Goal: Task Accomplishment & Management: Complete application form

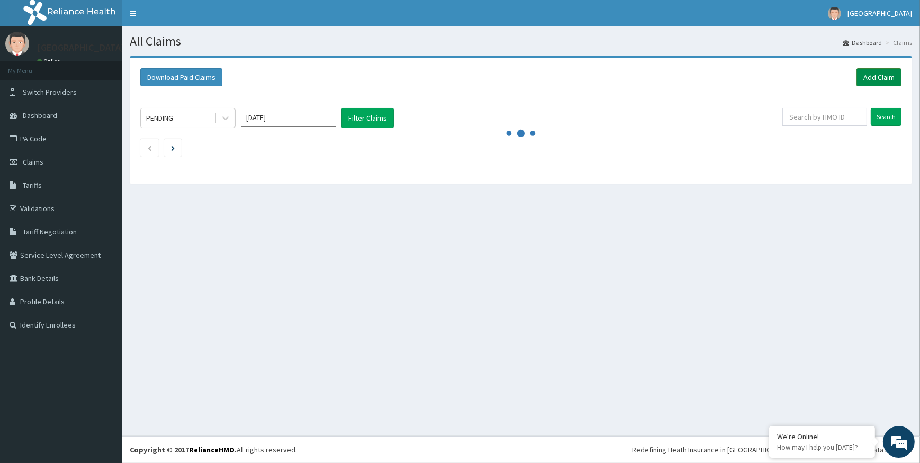
click at [885, 74] on link "Add Claim" at bounding box center [879, 77] width 45 height 18
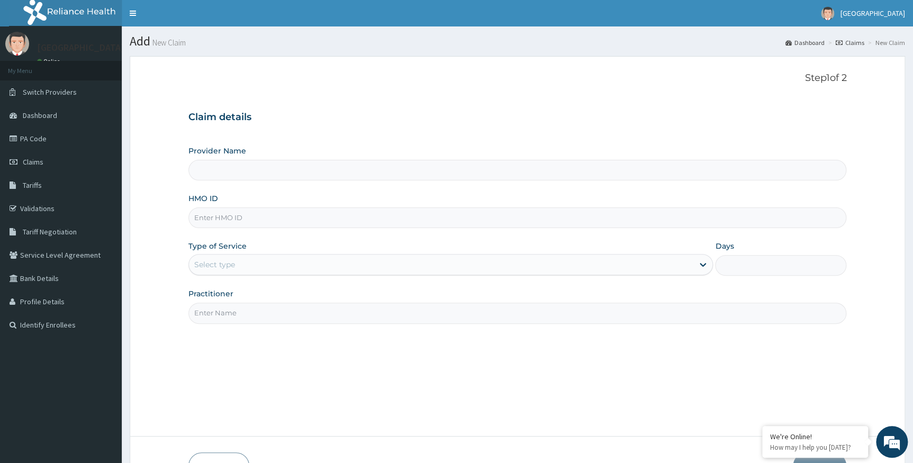
click at [242, 174] on input "Provider Name" at bounding box center [517, 170] width 659 height 21
click at [252, 220] on input "HMO ID" at bounding box center [517, 218] width 659 height 21
type input "Alpha [GEOGRAPHIC_DATA]"
paste input "ppi/10220/d"
type input "ppi/10220/d"
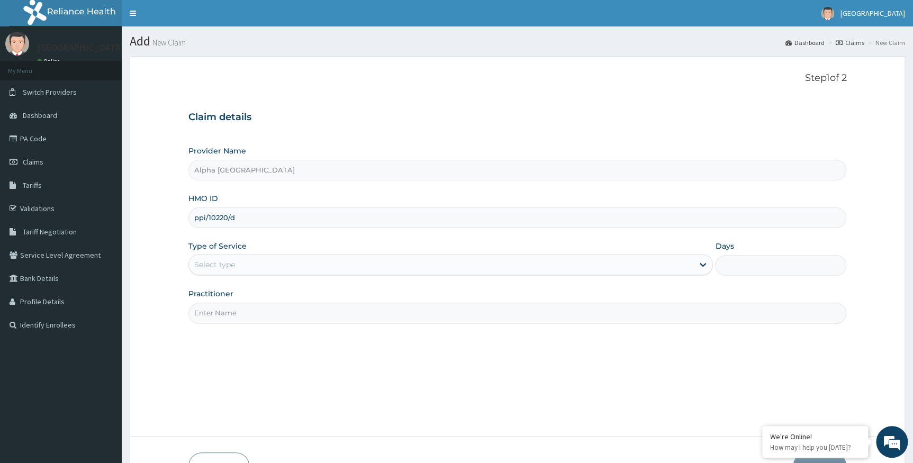
click at [264, 256] on div "Select type" at bounding box center [441, 264] width 505 height 17
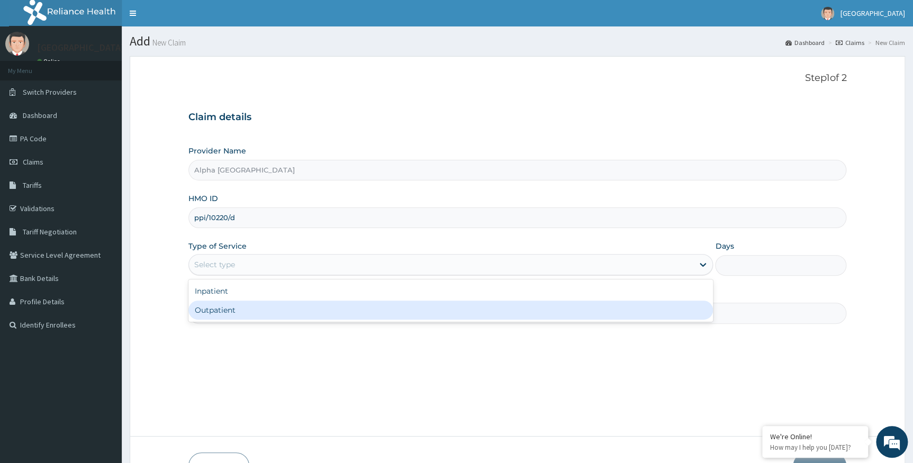
click at [230, 312] on div "Outpatient" at bounding box center [450, 310] width 525 height 19
type input "1"
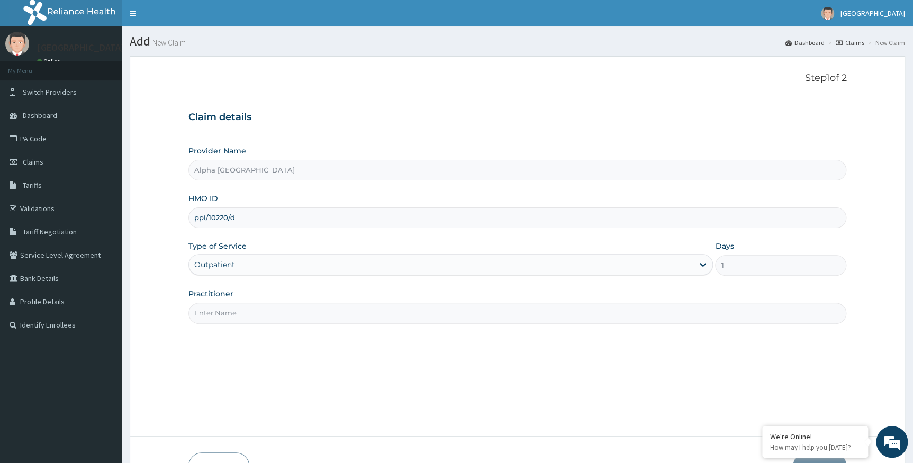
click at [262, 316] on input "Practitioner" at bounding box center [517, 313] width 659 height 21
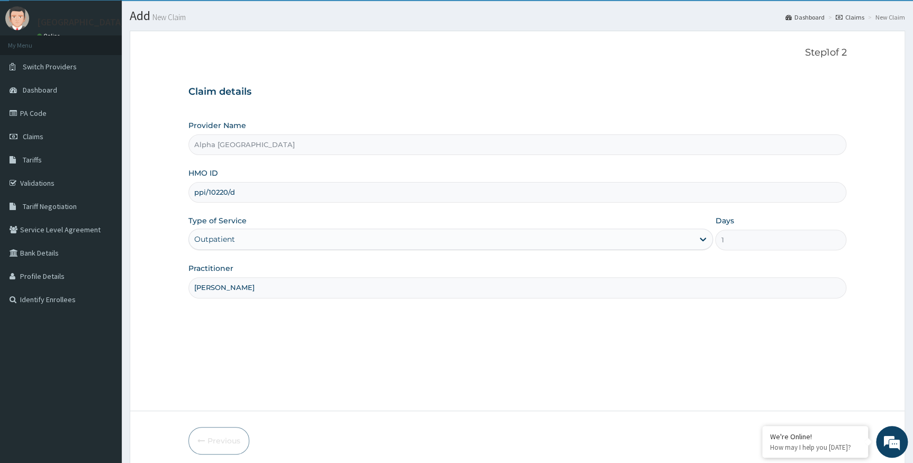
scroll to position [68, 0]
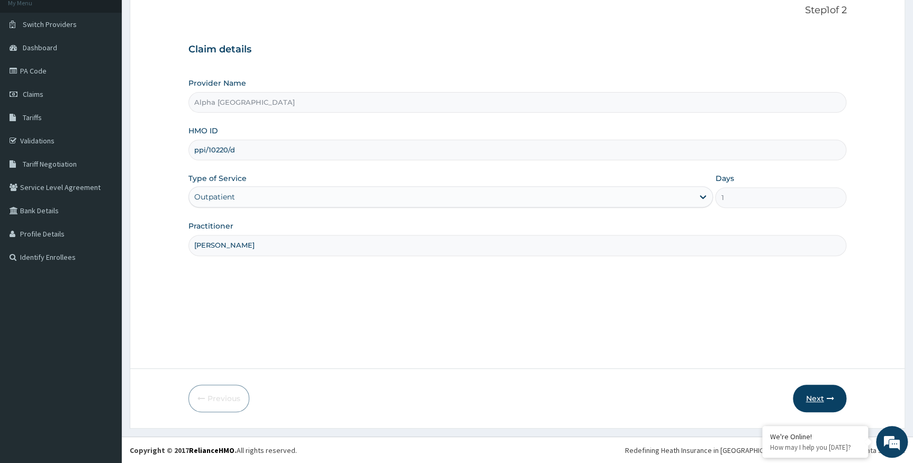
type input "dr konne"
click at [815, 399] on button "Next" at bounding box center [819, 399] width 53 height 28
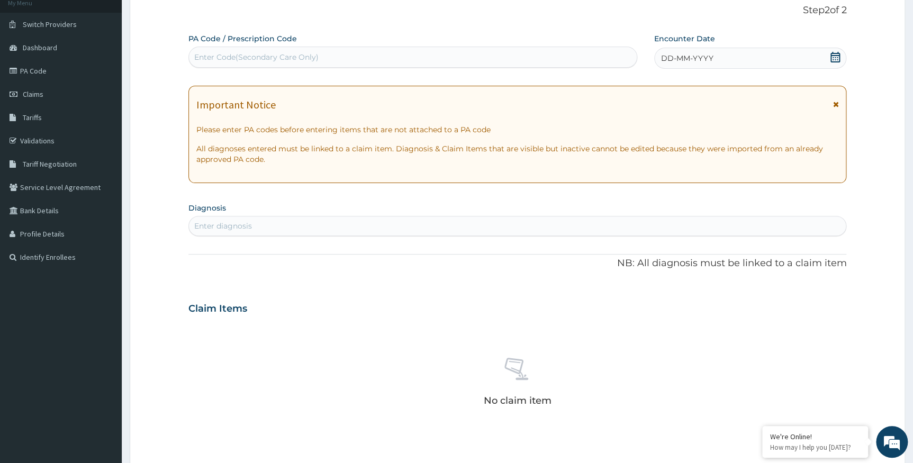
click at [840, 54] on icon at bounding box center [836, 57] width 10 height 11
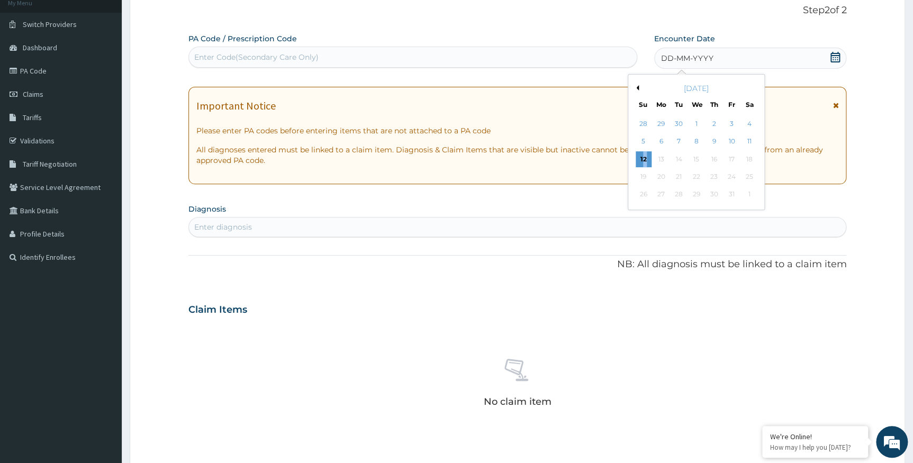
click at [644, 160] on div "12" at bounding box center [643, 159] width 16 height 16
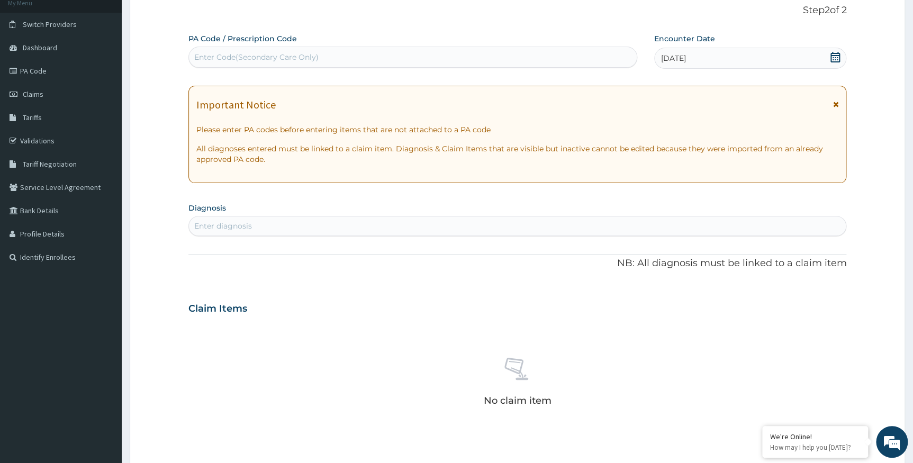
click at [326, 223] on div "Enter diagnosis" at bounding box center [517, 226] width 657 height 17
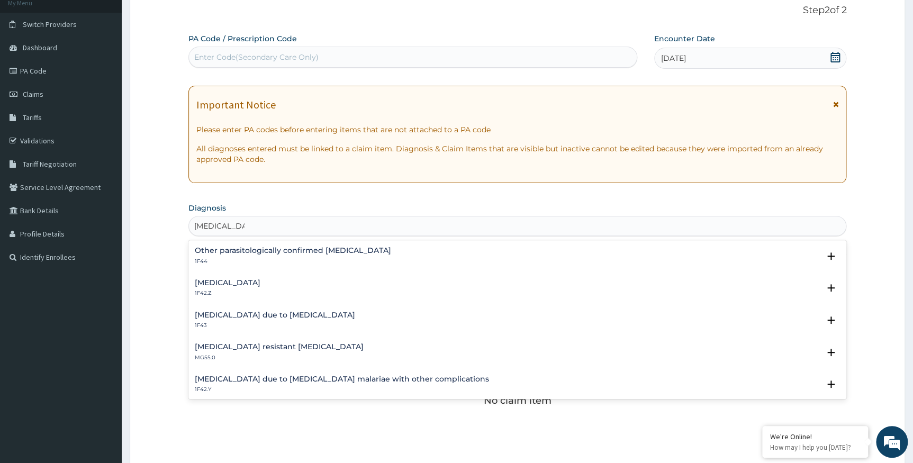
type input "plasmodium"
click at [260, 287] on div "Plasmodium malariae malaria without complication 1F42.Z" at bounding box center [228, 288] width 66 height 19
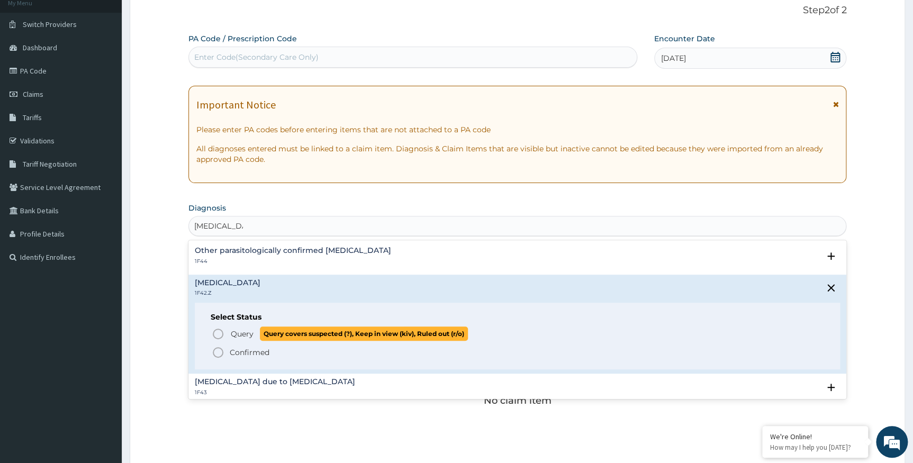
click at [244, 334] on span "Query" at bounding box center [242, 334] width 23 height 11
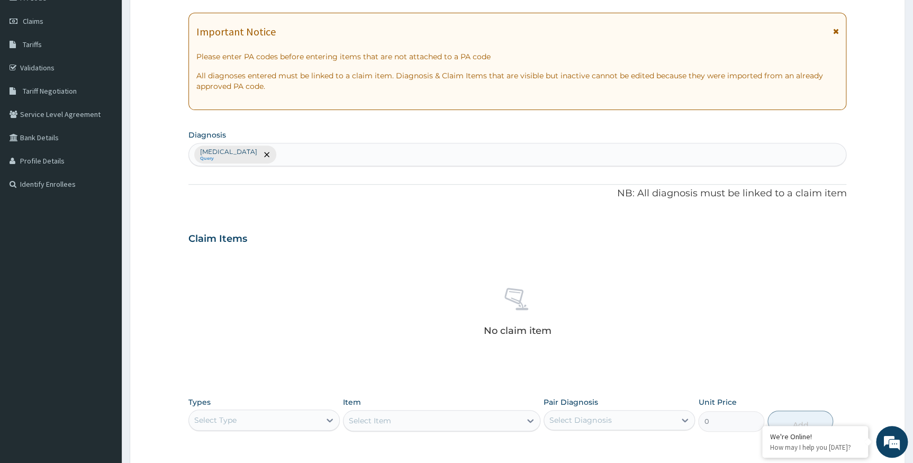
scroll to position [260, 0]
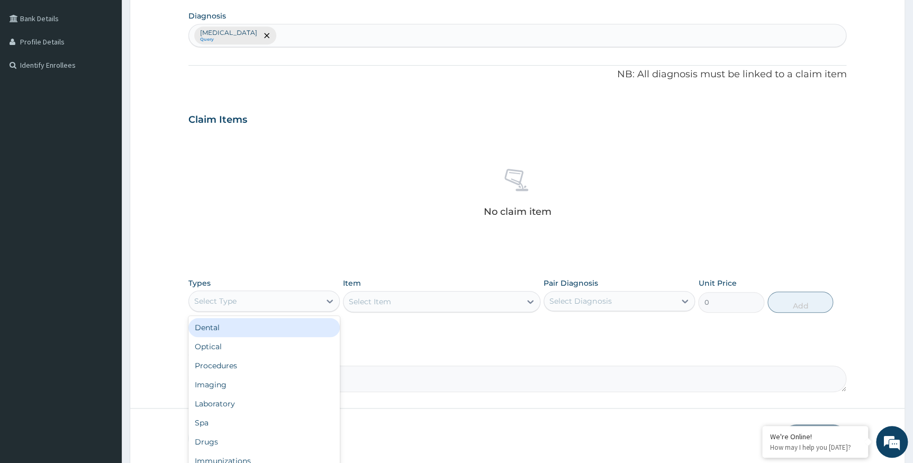
click at [278, 301] on div "Select Type" at bounding box center [254, 301] width 131 height 17
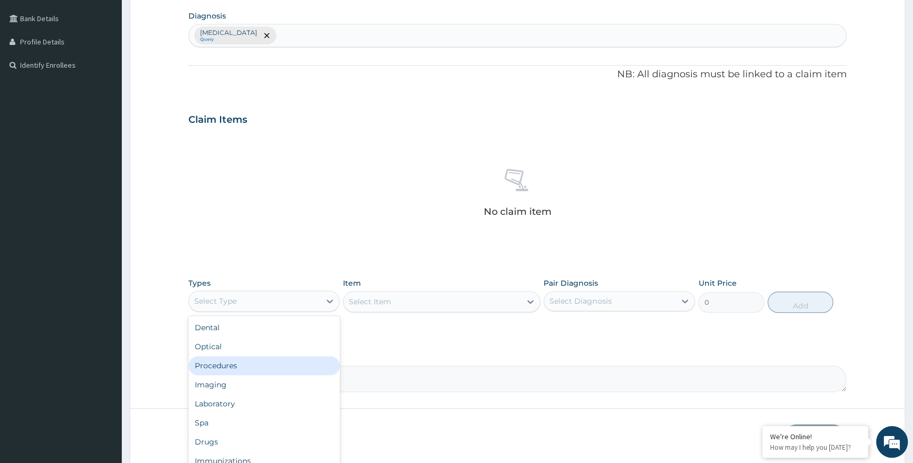
click at [217, 366] on div "Procedures" at bounding box center [263, 365] width 151 height 19
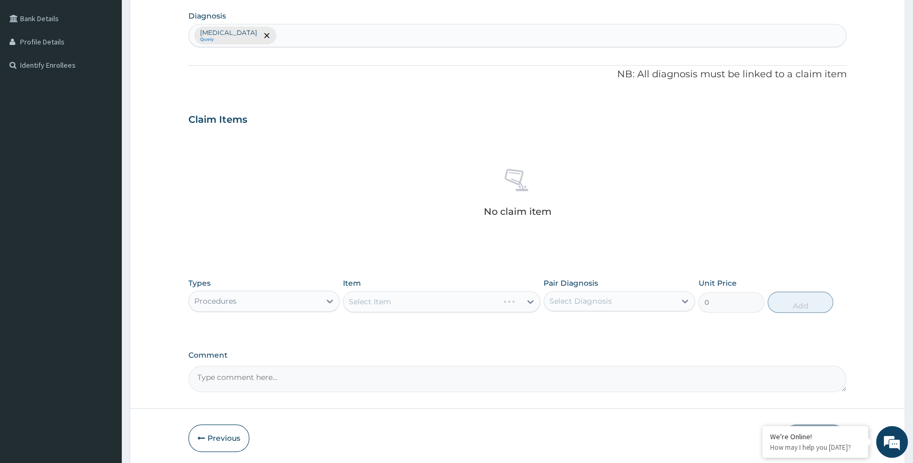
click at [395, 304] on div "Select Item" at bounding box center [441, 301] width 197 height 21
click at [388, 302] on div "Select Item" at bounding box center [441, 301] width 197 height 21
click at [388, 302] on div "Select Item" at bounding box center [370, 301] width 42 height 11
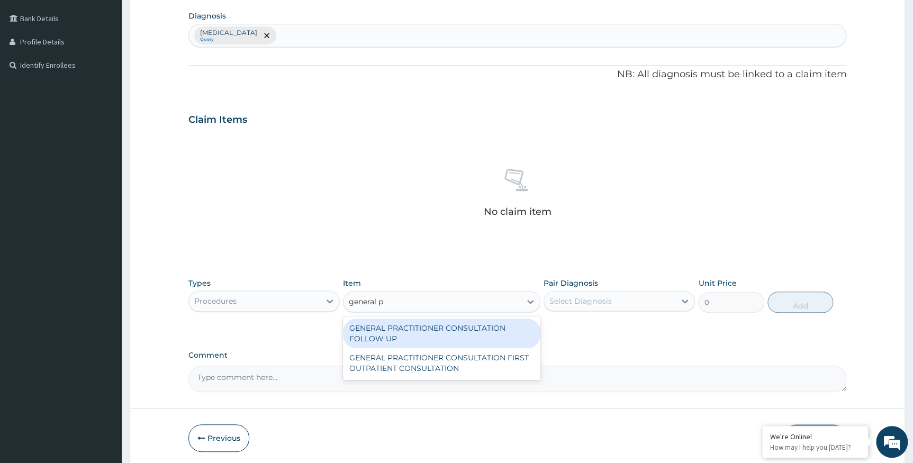
type input "general pr"
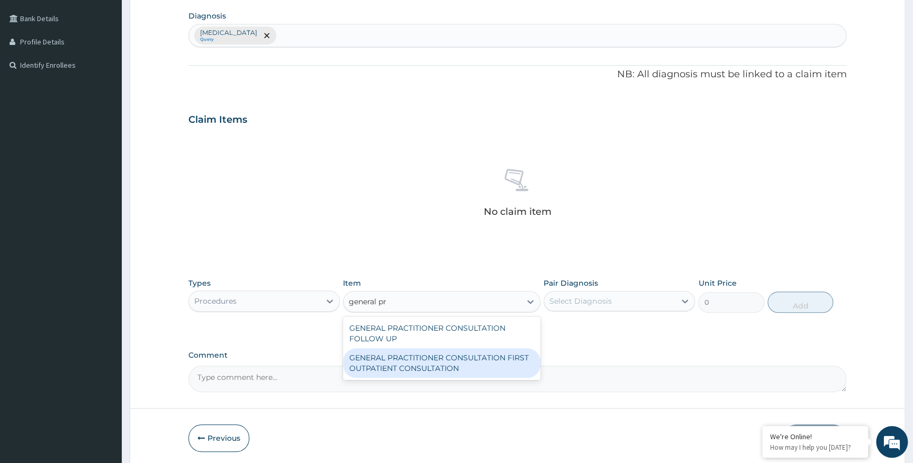
click at [398, 364] on div "GENERAL PRACTITIONER CONSULTATION FIRST OUTPATIENT CONSULTATION" at bounding box center [441, 363] width 197 height 30
type input "3547.5"
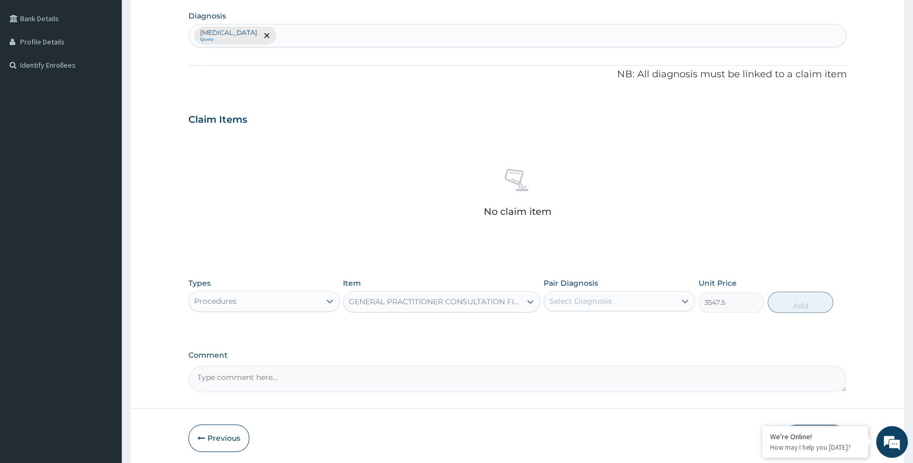
click at [596, 300] on div "Select Diagnosis" at bounding box center [581, 301] width 62 height 11
click at [586, 332] on label "Plasmodium malariae malaria without complication" at bounding box center [594, 327] width 66 height 11
checkbox input "true"
click at [788, 301] on button "Add" at bounding box center [801, 302] width 66 height 21
type input "0"
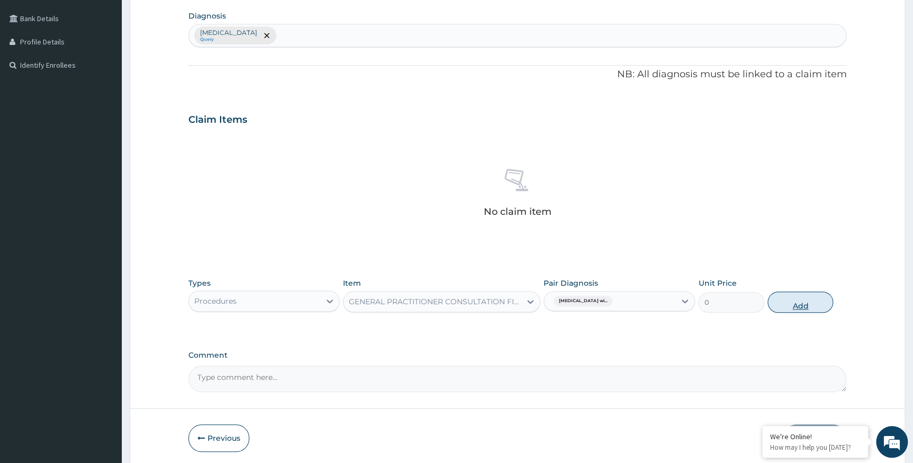
scroll to position [249, 0]
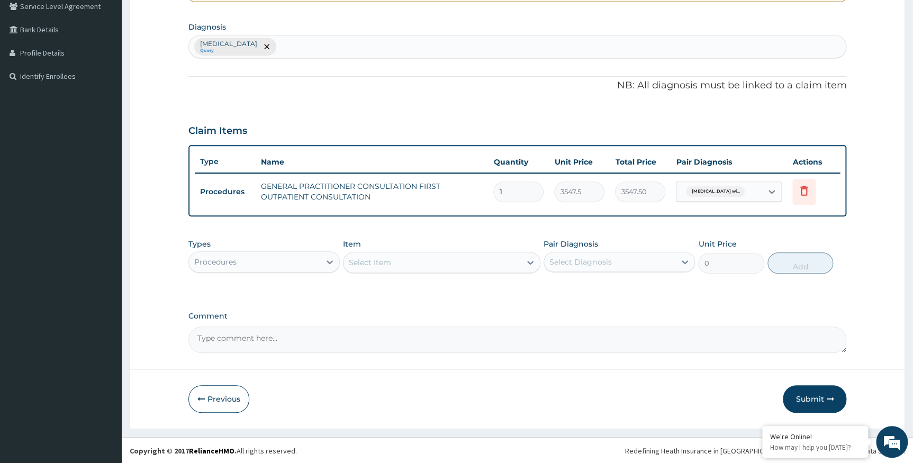
click at [277, 264] on div "Procedures" at bounding box center [254, 262] width 131 height 17
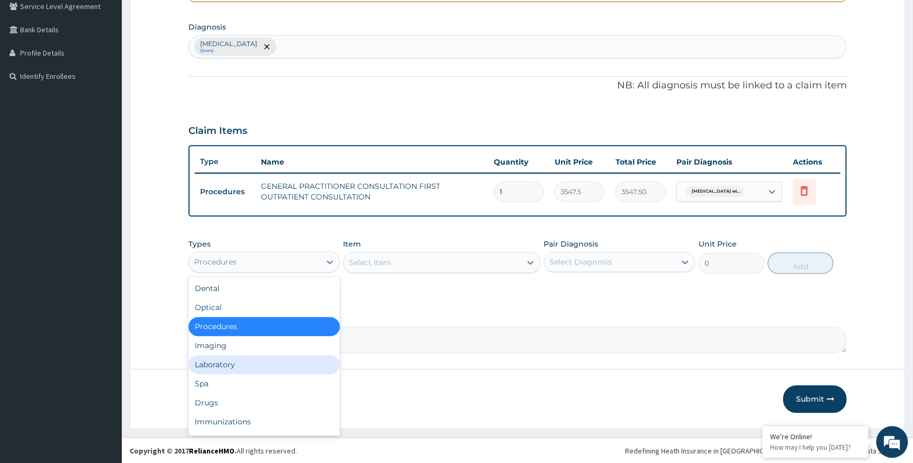
click at [223, 369] on div "Laboratory" at bounding box center [263, 364] width 151 height 19
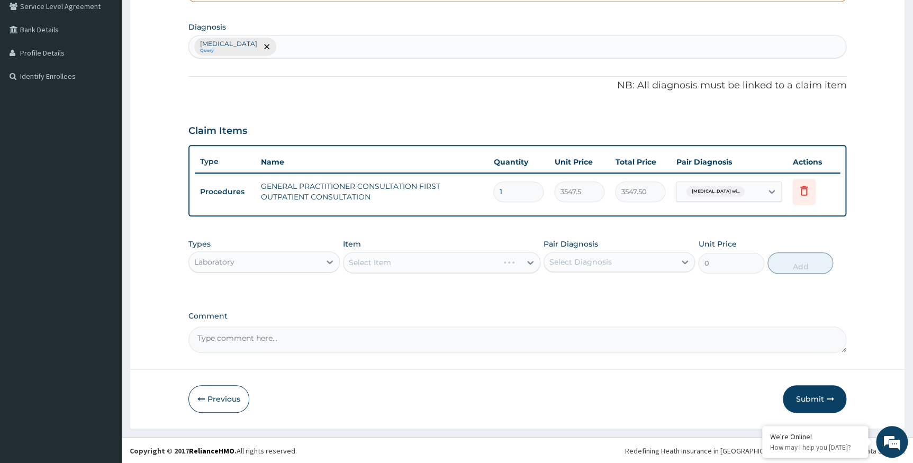
click at [410, 267] on div "Select Item" at bounding box center [441, 262] width 197 height 21
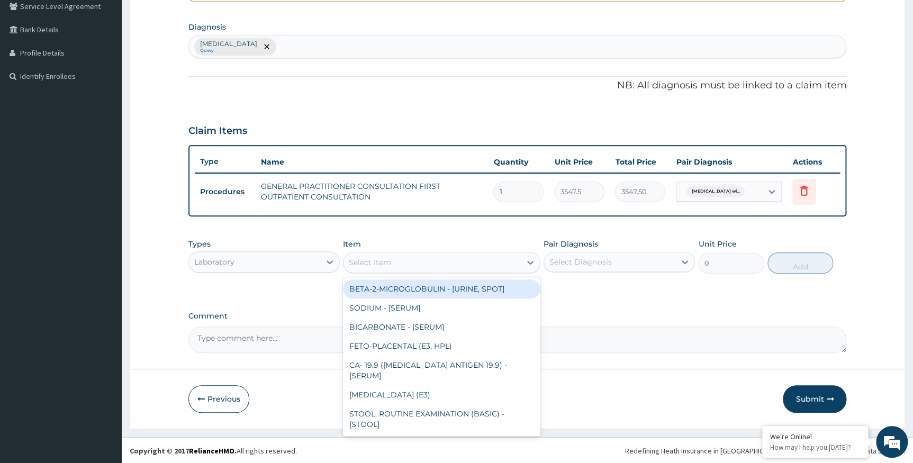
click at [419, 259] on div "Select Item" at bounding box center [432, 262] width 177 height 17
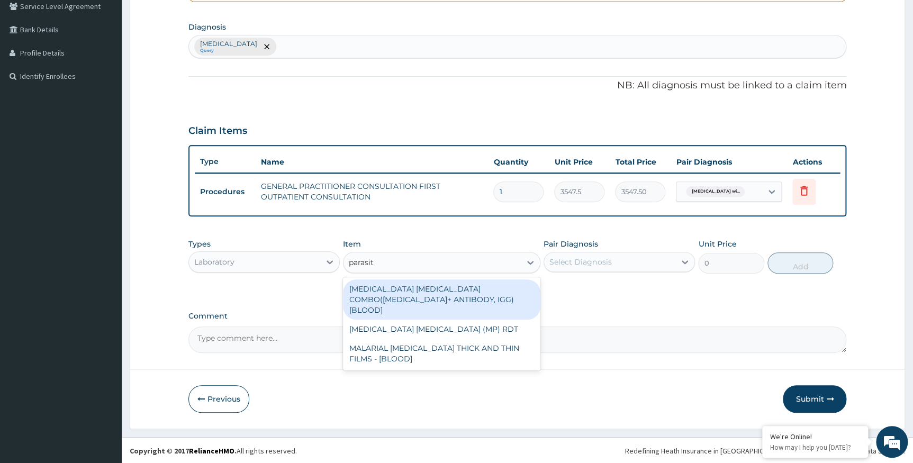
type input "parasite"
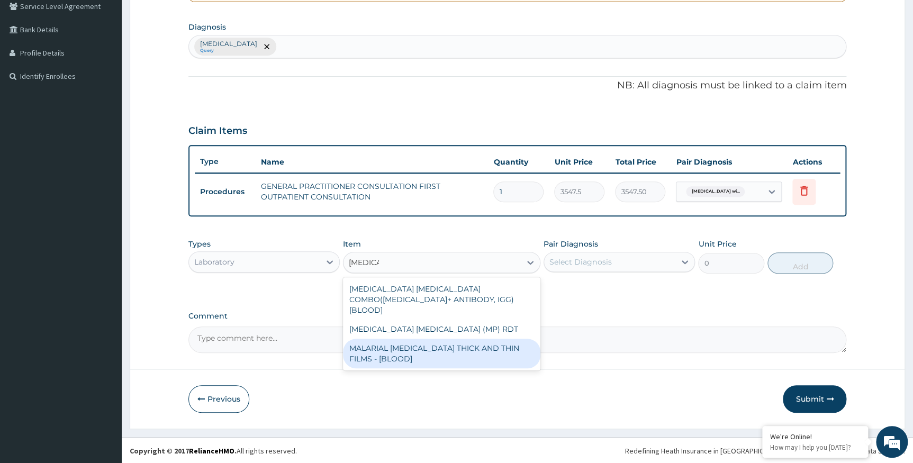
click at [395, 343] on div "MALARIAL PARASITE THICK AND THIN FILMS - [BLOOD]" at bounding box center [441, 354] width 197 height 30
type input "1612.5"
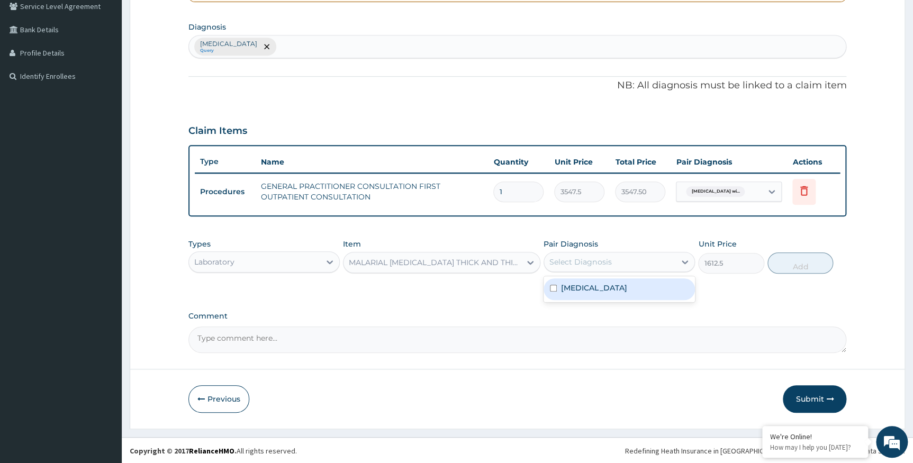
click at [601, 264] on div "Select Diagnosis" at bounding box center [581, 262] width 62 height 11
click at [573, 289] on label "Plasmodium malariae malaria without complication" at bounding box center [594, 288] width 66 height 11
checkbox input "true"
click at [791, 263] on button "Add" at bounding box center [801, 263] width 66 height 21
type input "0"
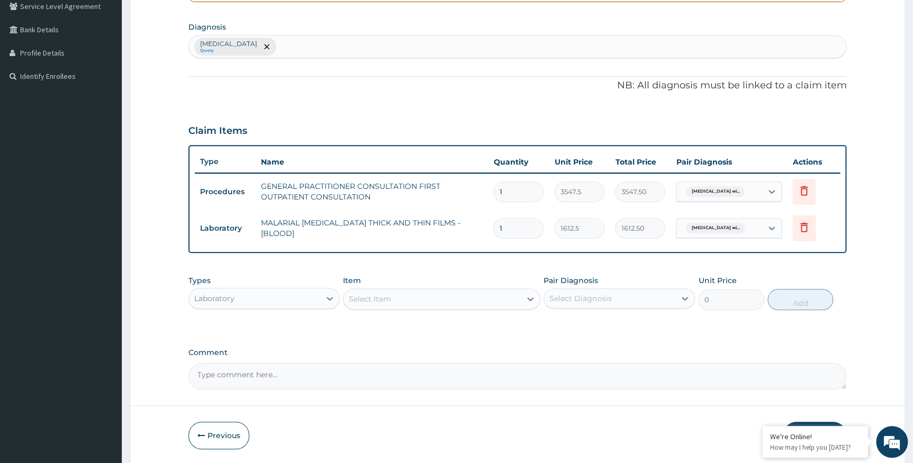
click at [280, 302] on div "Laboratory" at bounding box center [254, 298] width 131 height 17
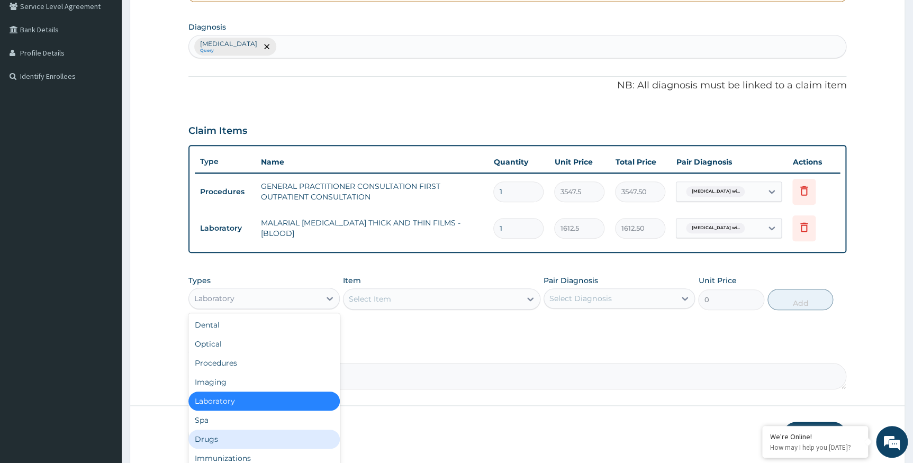
click at [212, 438] on div "Drugs" at bounding box center [263, 439] width 151 height 19
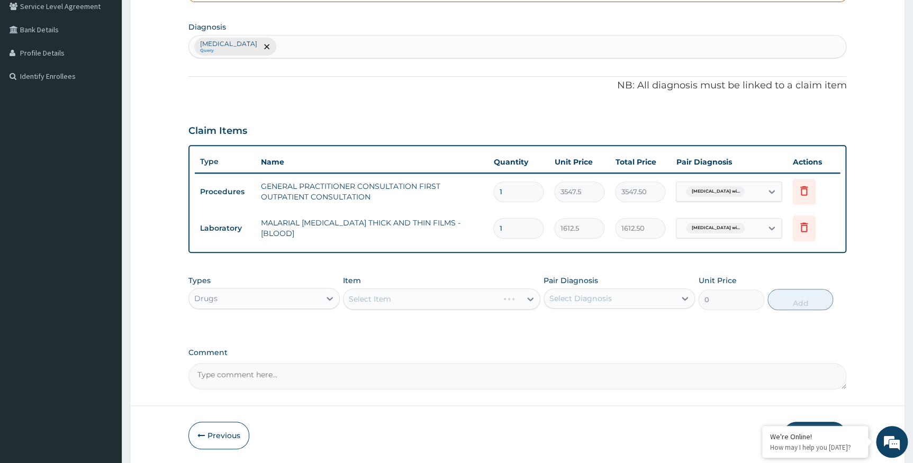
click at [444, 296] on div "Select Item" at bounding box center [441, 299] width 197 height 21
click at [446, 303] on div "Select Item" at bounding box center [441, 299] width 197 height 21
click at [450, 299] on div "Select Item" at bounding box center [441, 299] width 197 height 21
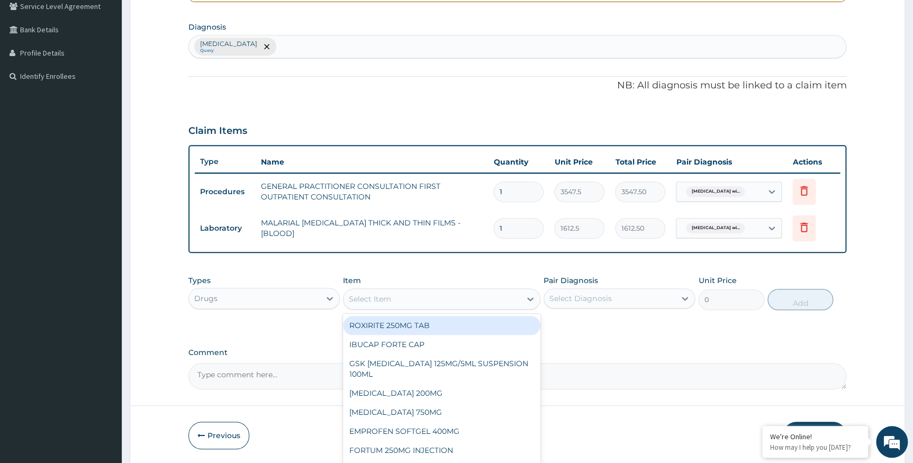
click at [450, 297] on div "Select Item" at bounding box center [432, 299] width 177 height 17
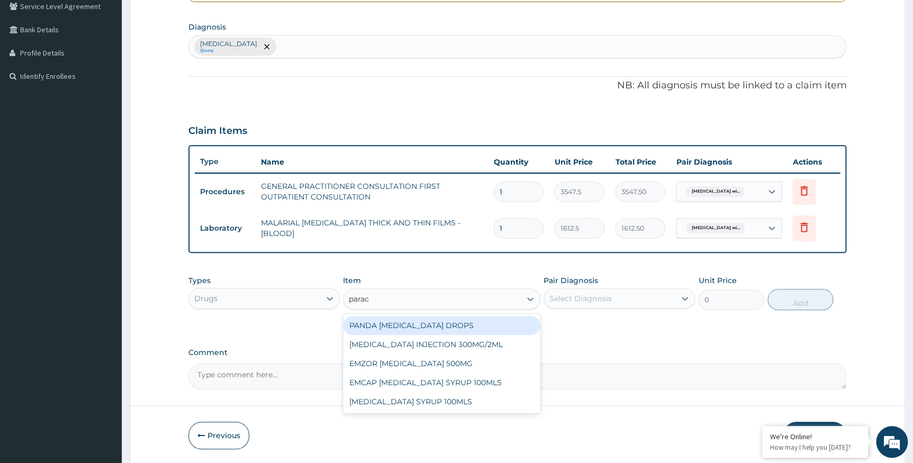
type input "parace"
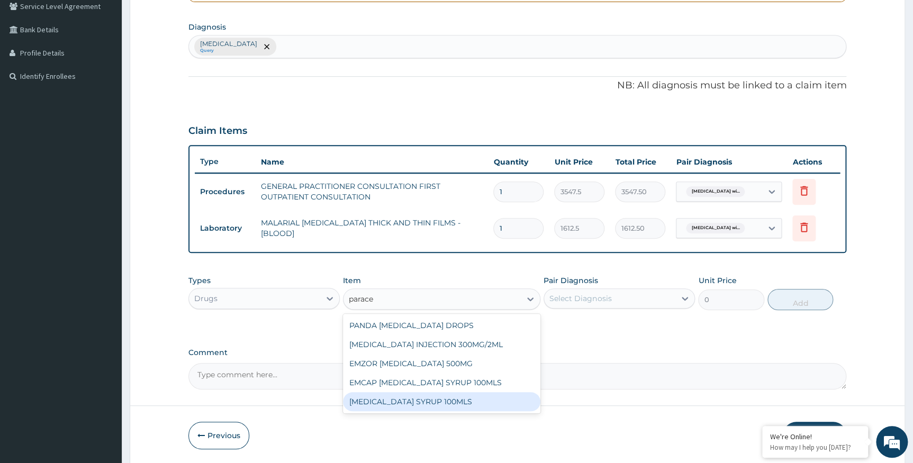
click at [415, 405] on div "[MEDICAL_DATA] SYRUP 100MLS" at bounding box center [441, 401] width 197 height 19
type input "709.5"
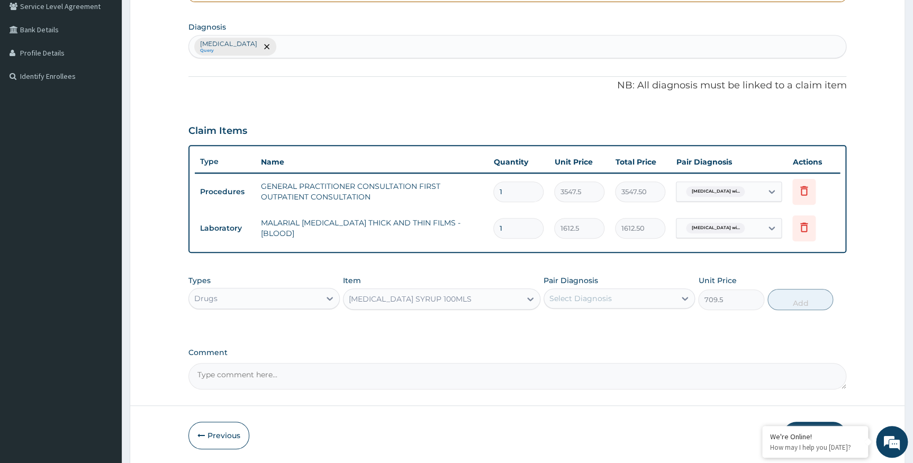
click at [588, 301] on div "Select Diagnosis" at bounding box center [581, 298] width 62 height 11
click at [578, 330] on label "[MEDICAL_DATA]" at bounding box center [594, 324] width 66 height 11
checkbox input "true"
click at [783, 292] on button "Add" at bounding box center [801, 299] width 66 height 21
type input "0"
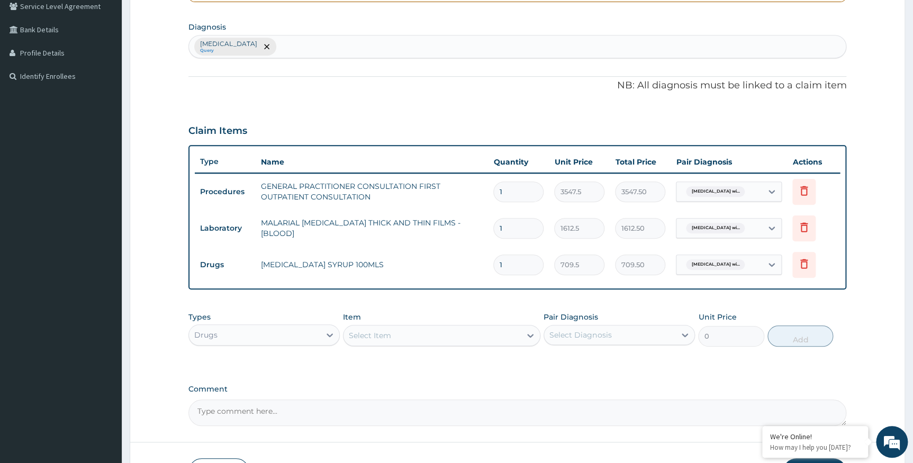
click at [383, 328] on div "Select Item" at bounding box center [432, 335] width 177 height 17
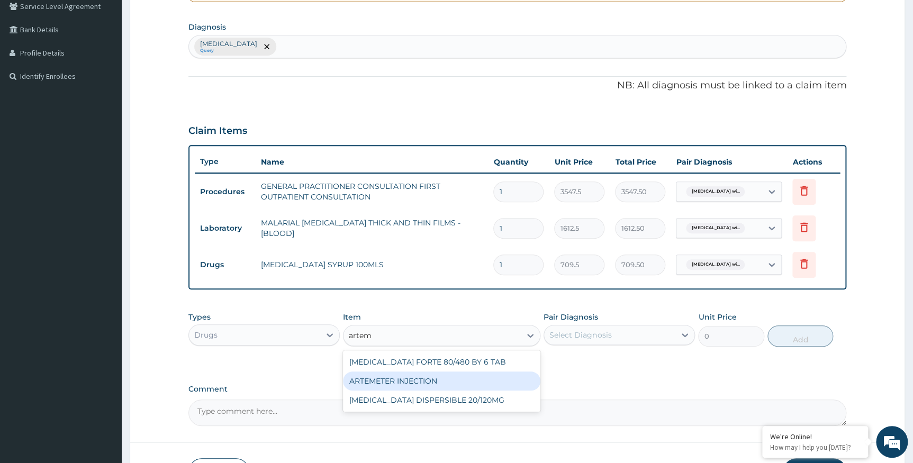
type input "arte"
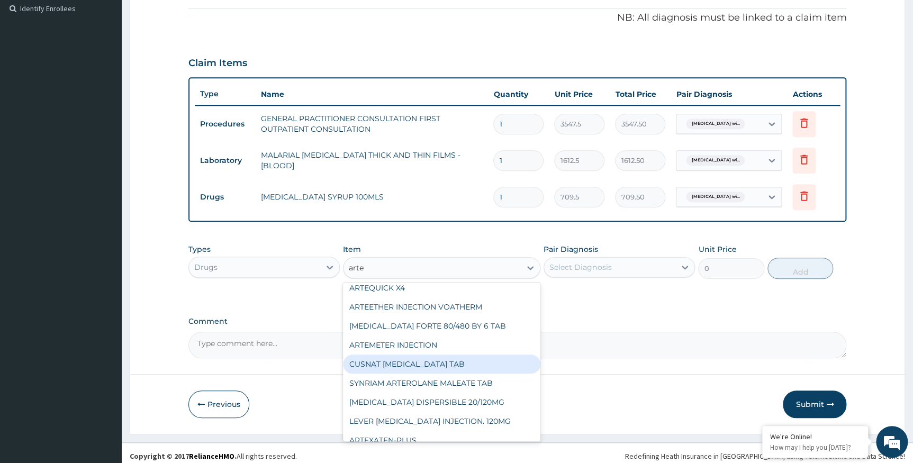
scroll to position [323, 0]
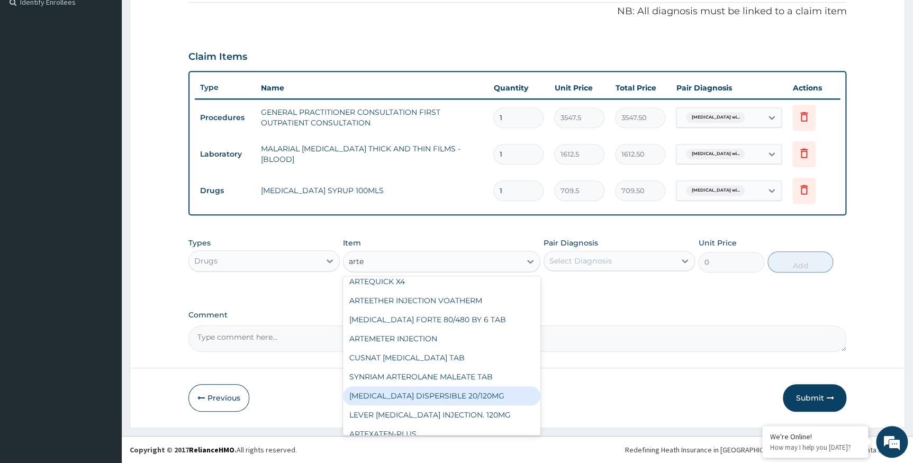
click at [440, 386] on div "[MEDICAL_DATA] DISPERSIBLE 20/120MG" at bounding box center [441, 395] width 197 height 19
type input "112.3375"
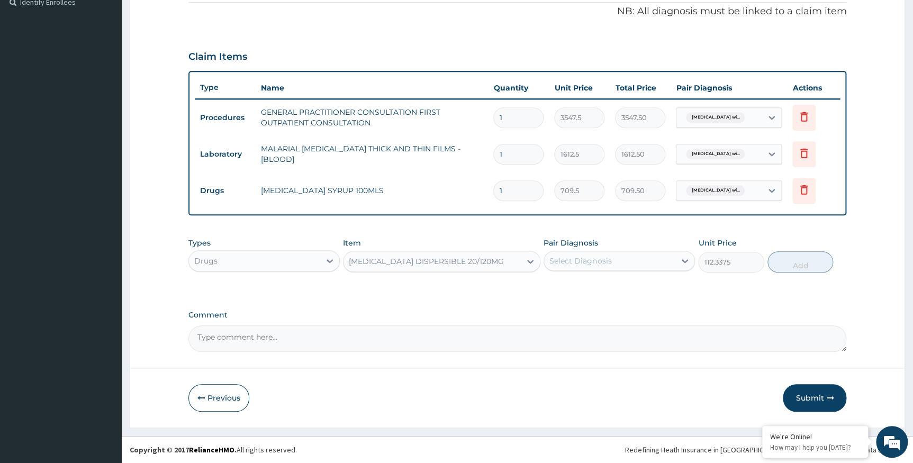
click at [596, 264] on div "Select Diagnosis" at bounding box center [581, 261] width 62 height 11
click at [571, 292] on label "[MEDICAL_DATA]" at bounding box center [594, 287] width 66 height 11
checkbox input "true"
click at [804, 260] on button "Add" at bounding box center [801, 261] width 66 height 21
type input "0"
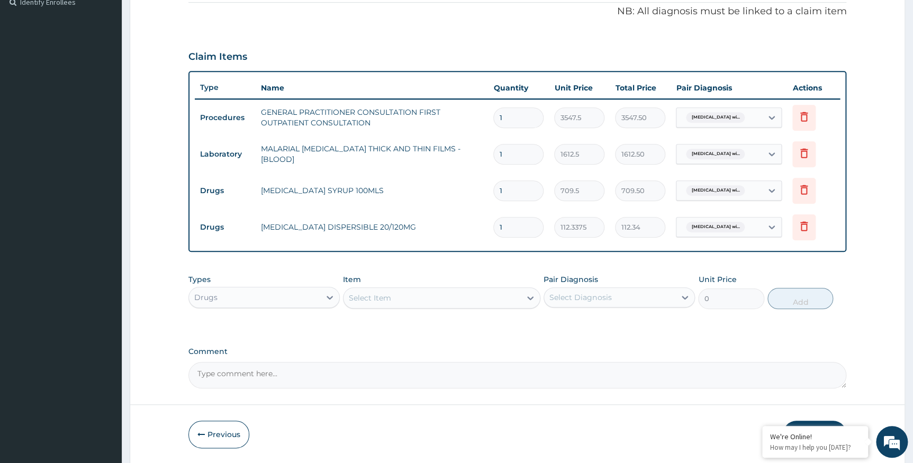
drag, startPoint x: 506, startPoint y: 223, endPoint x: 466, endPoint y: 231, distance: 40.9
click at [466, 231] on tr "Drugs COARTEM DISPERSIBLE 20/120MG 1 112.3375 112.34 Plasmodium malariae malari…" at bounding box center [518, 227] width 646 height 37
type input "6"
type input "674.03"
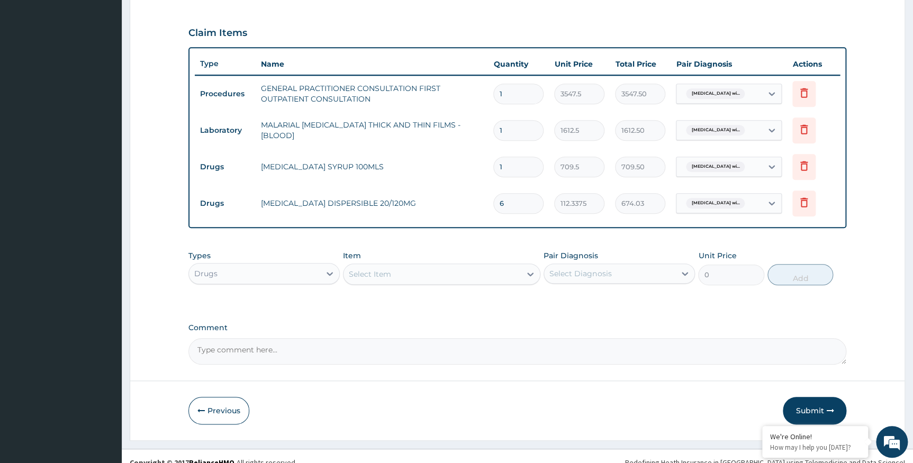
scroll to position [359, 0]
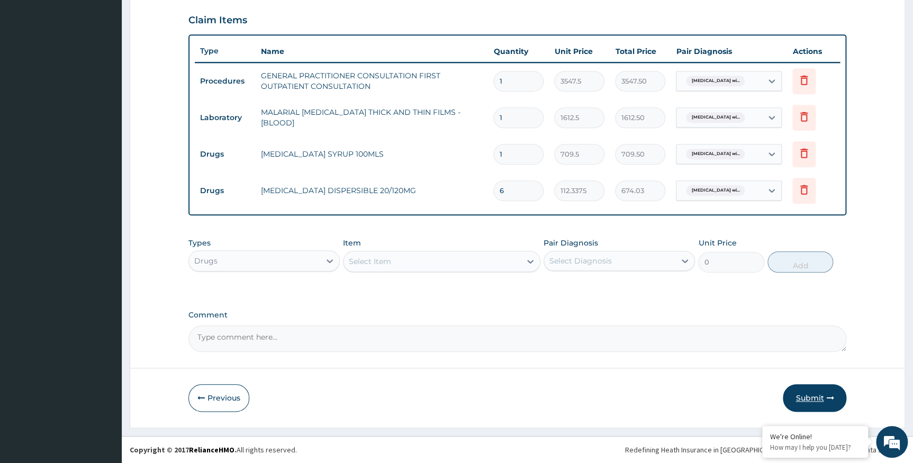
type input "6"
click at [810, 398] on button "Submit" at bounding box center [815, 398] width 64 height 28
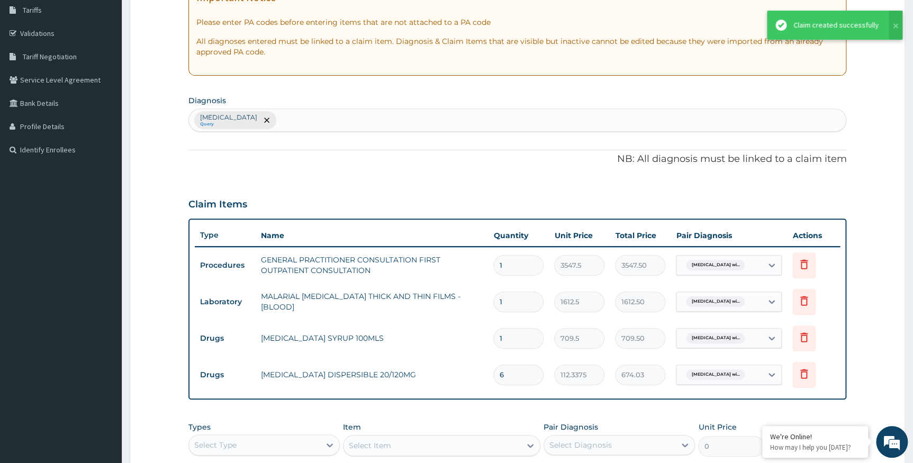
scroll to position [263, 0]
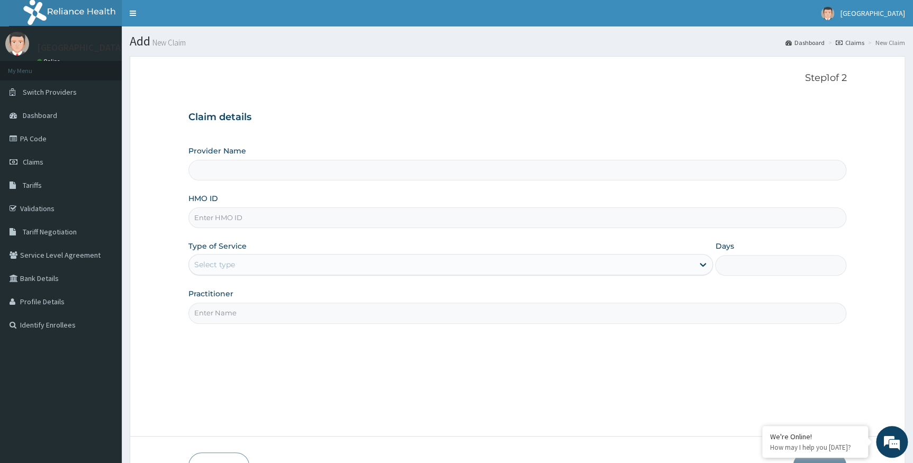
click at [253, 220] on input "HMO ID" at bounding box center [517, 218] width 659 height 21
paste input "ppi/10220/d"
type input "ppi/10220/b"
type input "Alpha [GEOGRAPHIC_DATA]"
type input "ppi/10220/b"
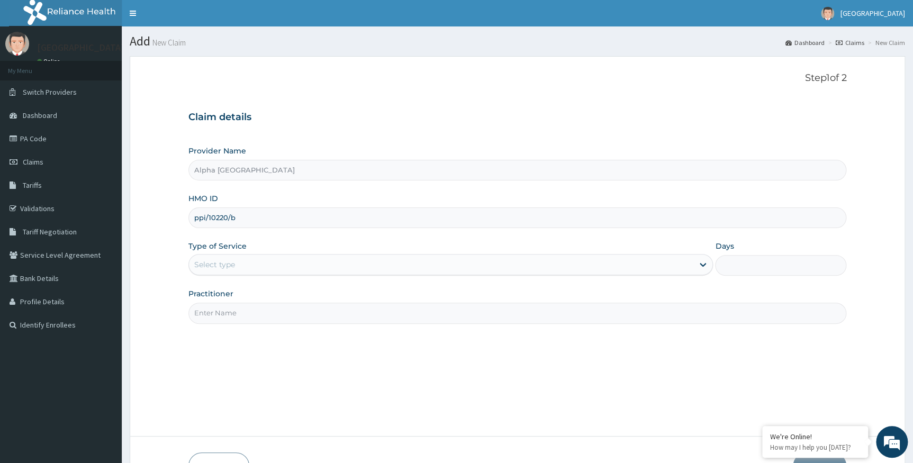
click at [222, 267] on div "Select type" at bounding box center [214, 264] width 41 height 11
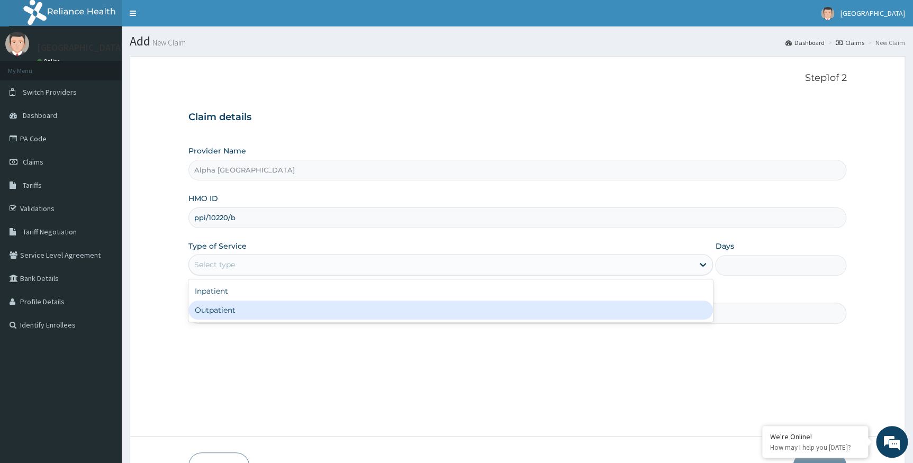
click at [223, 311] on div "Outpatient" at bounding box center [450, 310] width 525 height 19
type input "1"
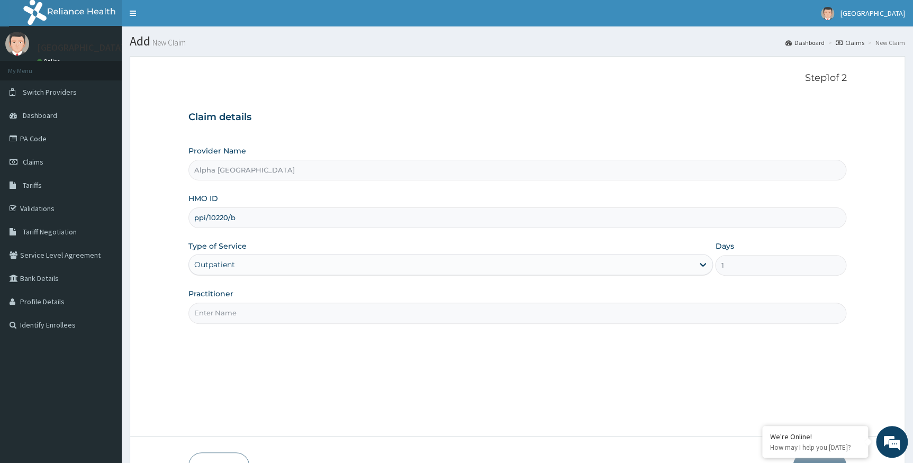
click at [220, 316] on input "Practitioner" at bounding box center [517, 313] width 659 height 21
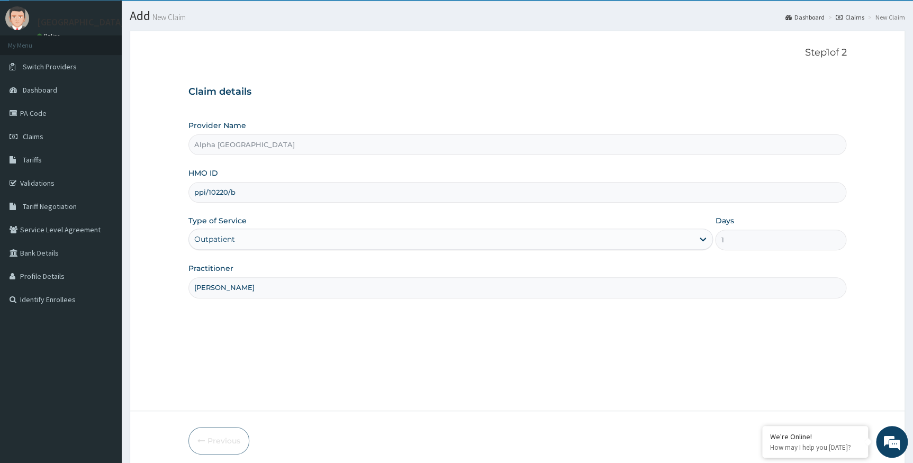
scroll to position [68, 0]
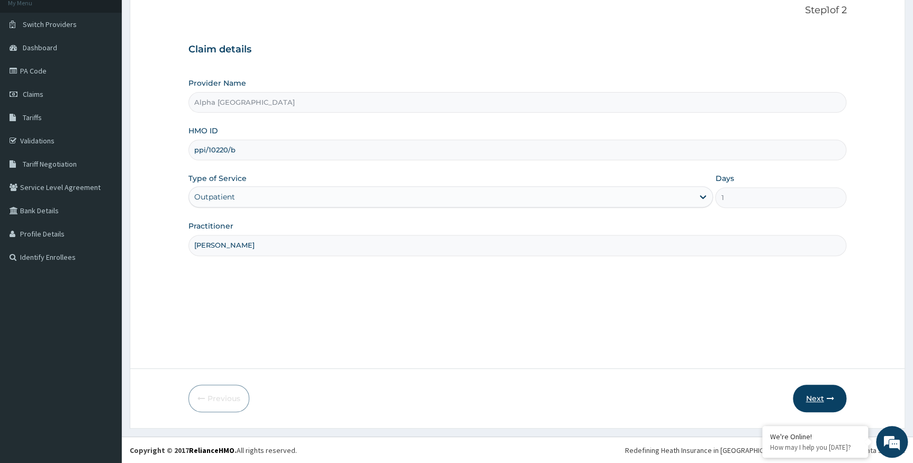
type input "dr konne"
click at [814, 398] on button "Next" at bounding box center [819, 399] width 53 height 28
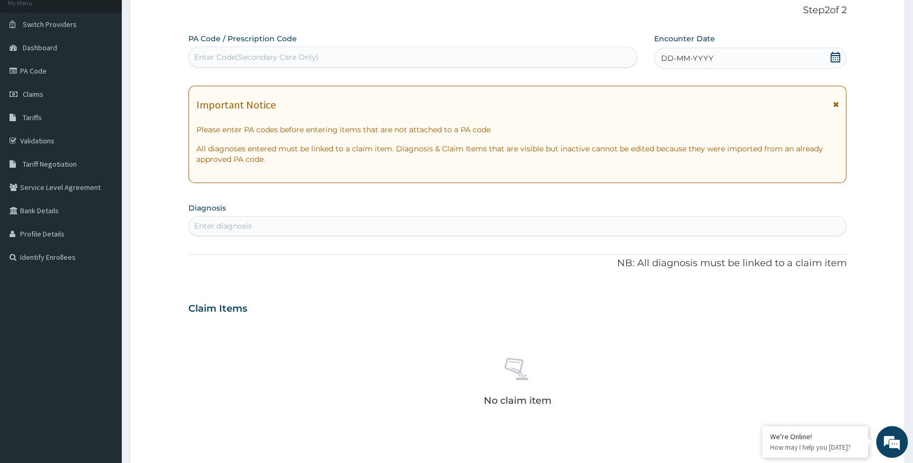
click at [837, 58] on icon at bounding box center [835, 57] width 11 height 11
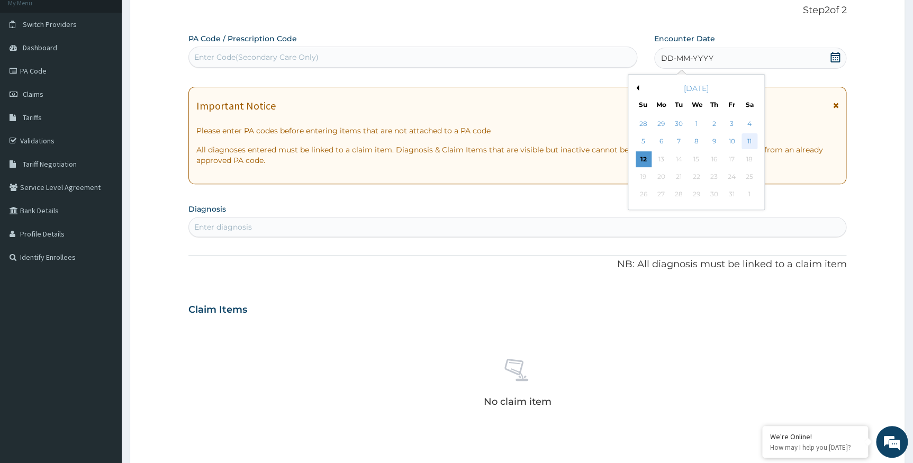
click at [753, 140] on div "11" at bounding box center [749, 142] width 16 height 16
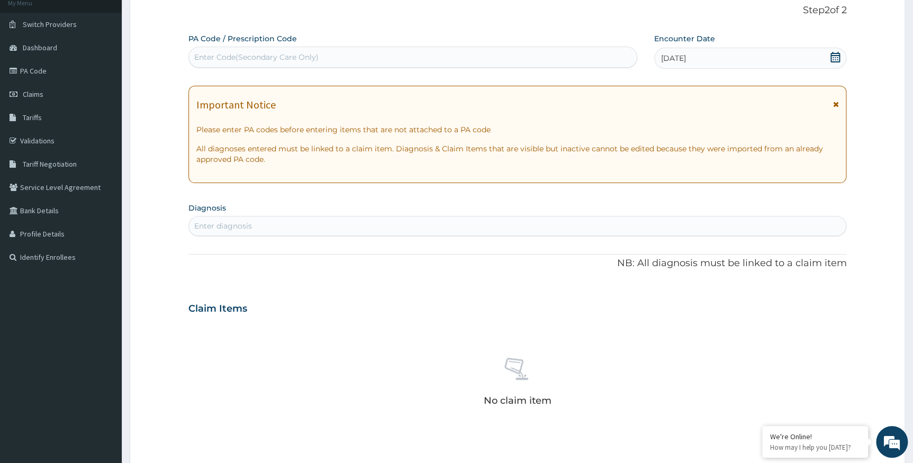
click at [264, 227] on div "Enter diagnosis" at bounding box center [517, 226] width 657 height 17
type input "peptic"
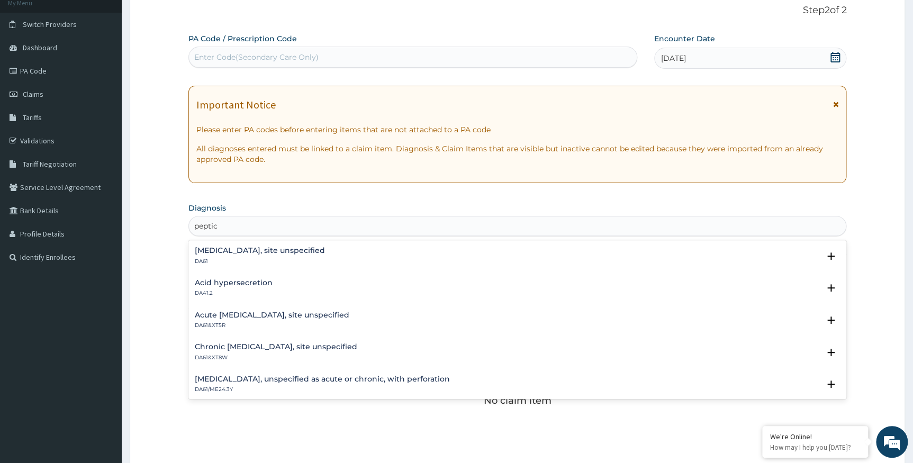
click at [249, 262] on p "DA61" at bounding box center [260, 261] width 130 height 7
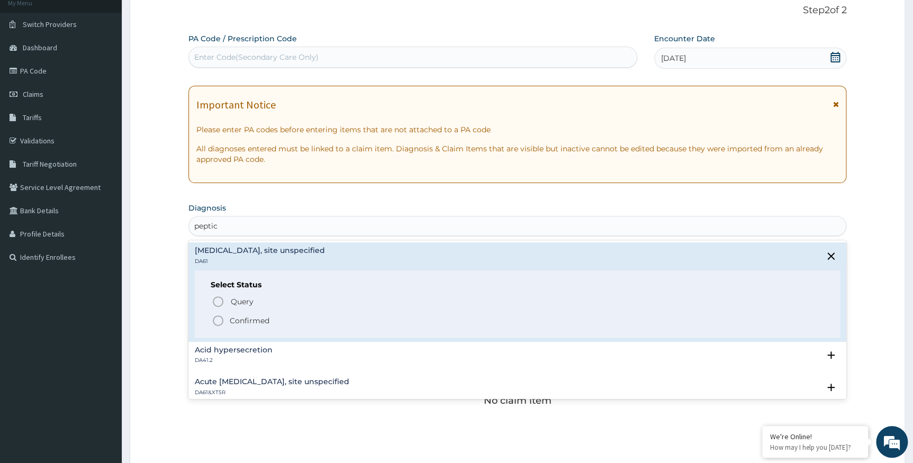
click at [243, 317] on p "Confirmed" at bounding box center [250, 321] width 40 height 11
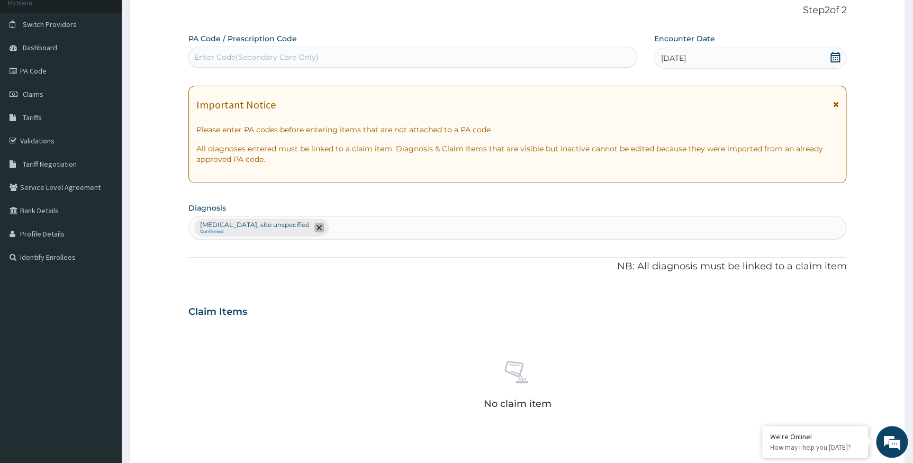
click at [317, 228] on icon "remove selection option" at bounding box center [319, 227] width 5 height 5
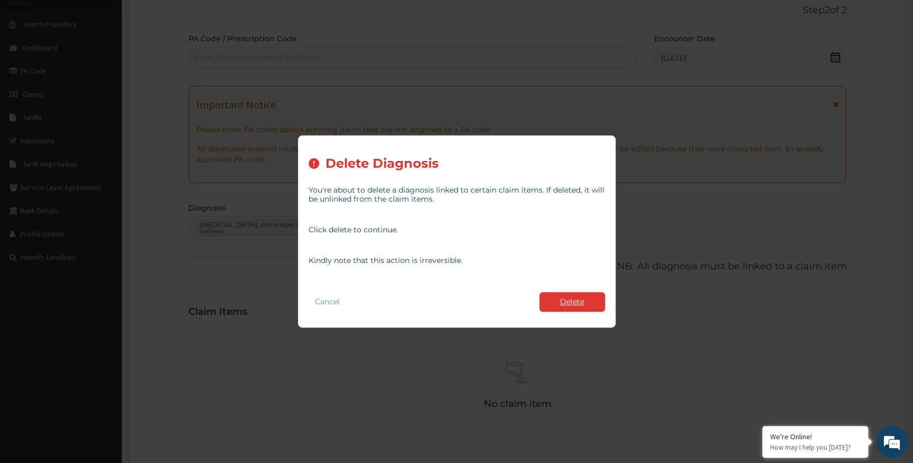
click at [559, 300] on button "Delete" at bounding box center [572, 302] width 66 height 20
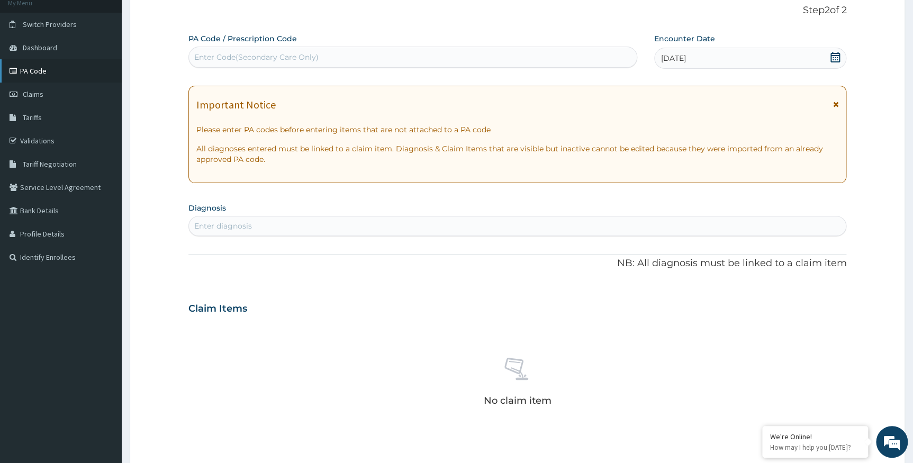
click at [40, 76] on link "PA Code" at bounding box center [61, 70] width 122 height 23
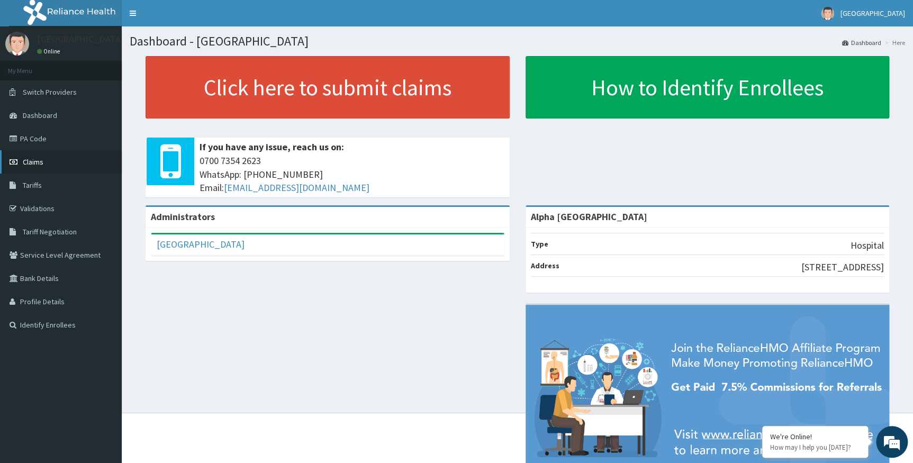
click at [32, 159] on span "Claims" at bounding box center [33, 162] width 21 height 10
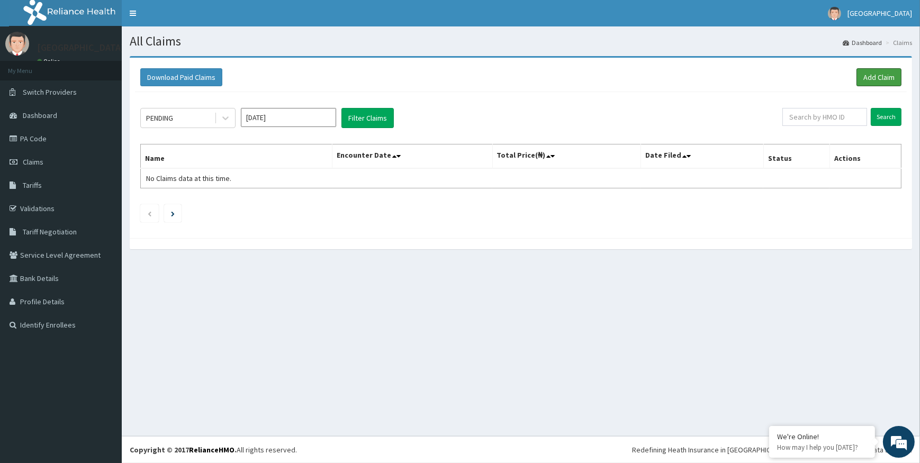
click at [874, 75] on link "Add Claim" at bounding box center [879, 77] width 45 height 18
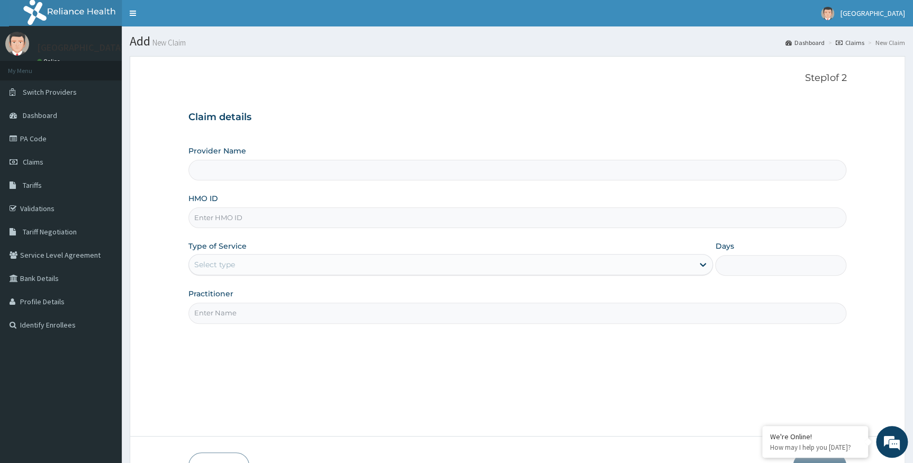
type input "Alpha [GEOGRAPHIC_DATA]"
click at [227, 222] on input "HMO ID" at bounding box center [517, 218] width 659 height 21
click at [256, 215] on input "HMO ID" at bounding box center [517, 218] width 659 height 21
paste input "PGM/10086/A"
type input "PGM/10086/A"
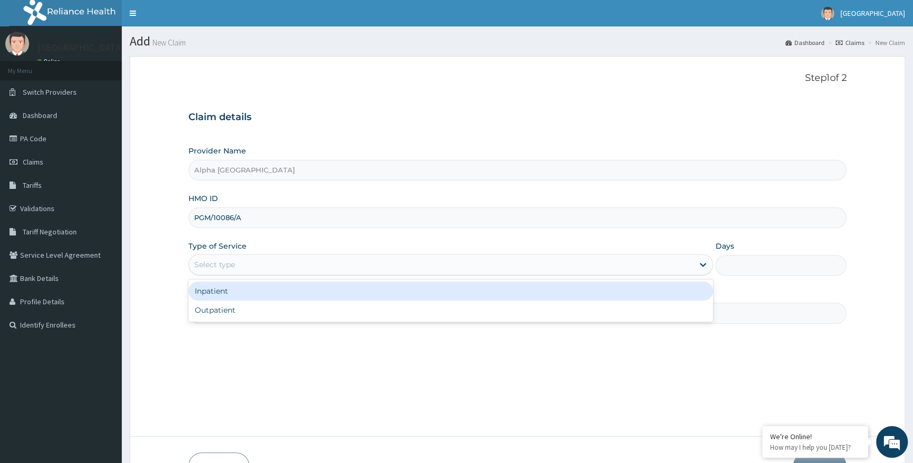
click at [236, 266] on div "Select type" at bounding box center [441, 264] width 505 height 17
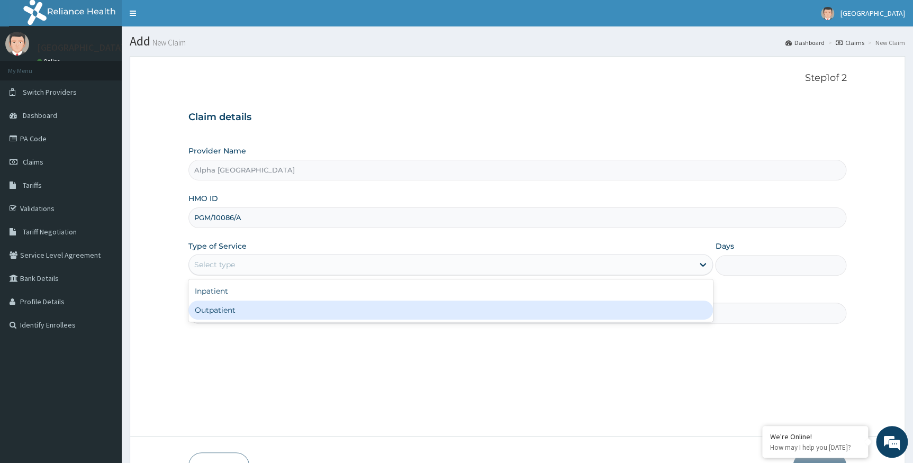
click at [222, 307] on div "Outpatient" at bounding box center [450, 310] width 525 height 19
type input "1"
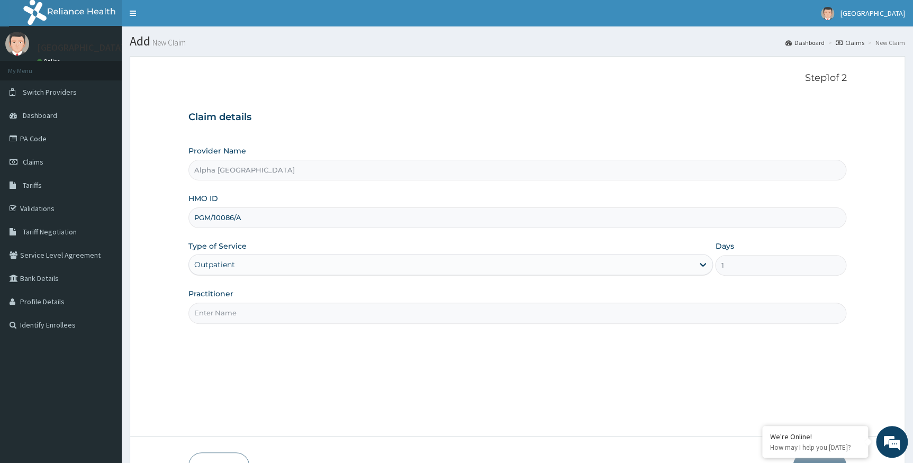
click at [213, 318] on input "Practitioner" at bounding box center [517, 313] width 659 height 21
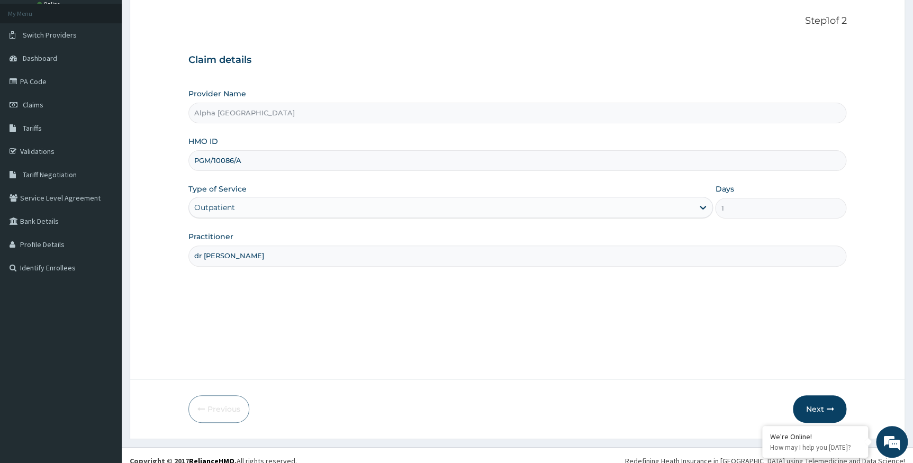
scroll to position [68, 0]
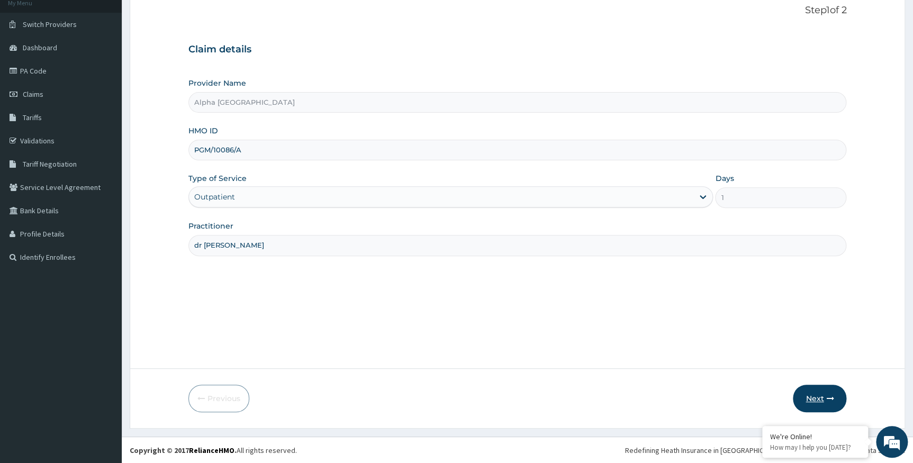
type input "dr ada"
click at [818, 401] on button "Next" at bounding box center [819, 399] width 53 height 28
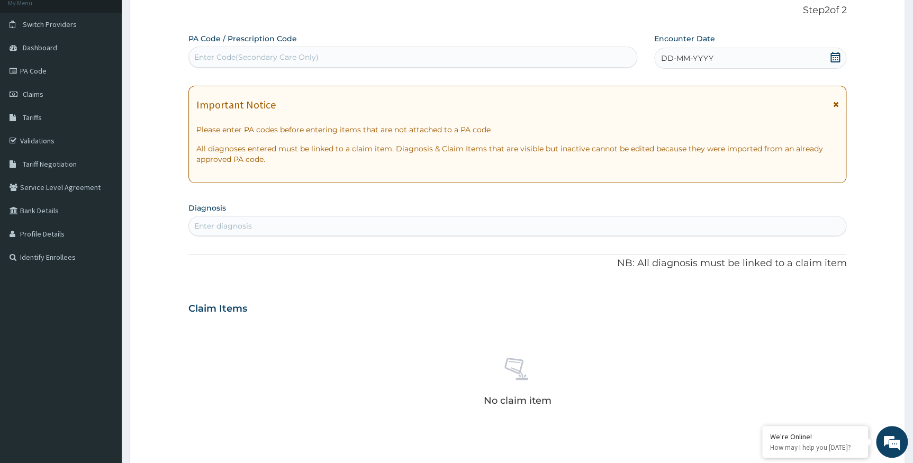
click at [476, 49] on div "Enter Code(Secondary Care Only)" at bounding box center [413, 57] width 448 height 17
paste input "PA/C0E145"
type input "PA/C0E145"
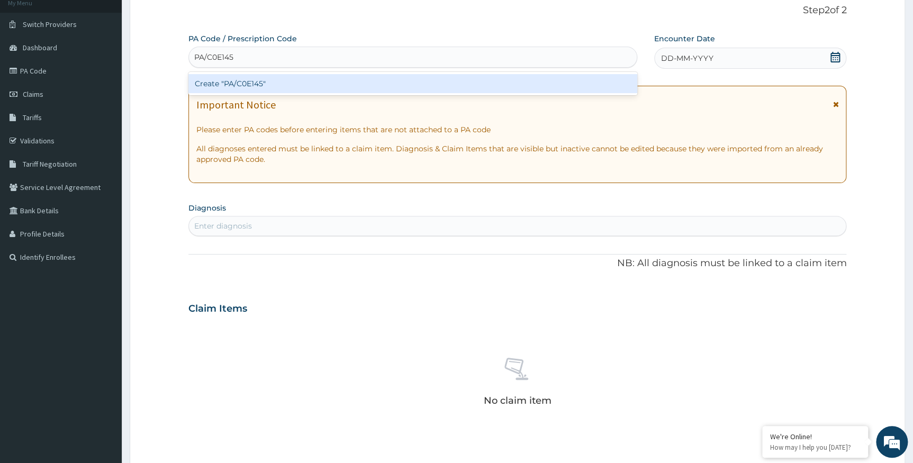
click at [397, 89] on div "Create "PA/C0E145"" at bounding box center [412, 83] width 449 height 19
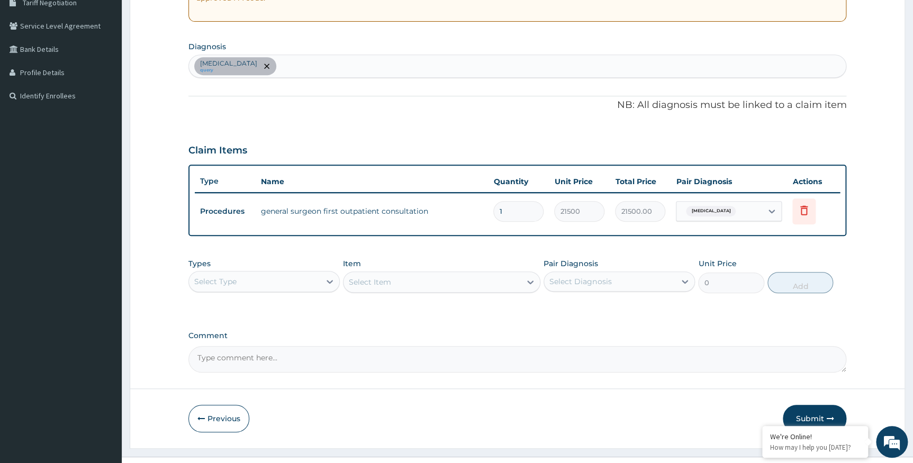
scroll to position [249, 0]
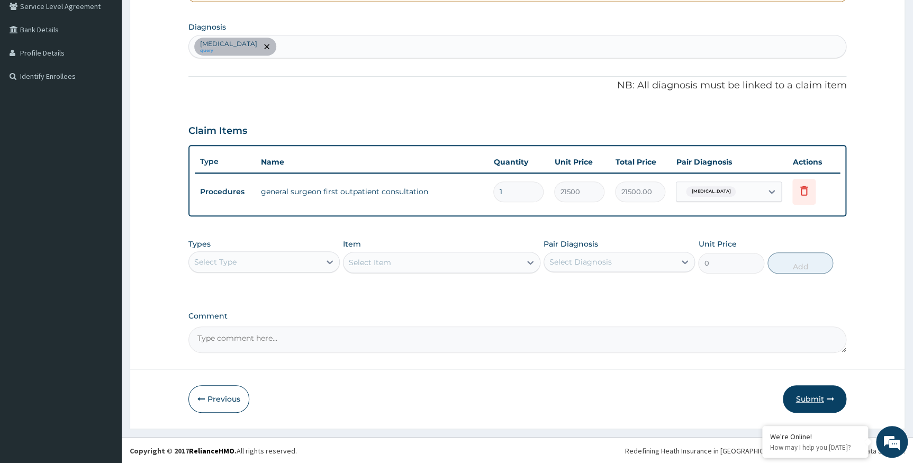
click at [813, 398] on button "Submit" at bounding box center [815, 399] width 64 height 28
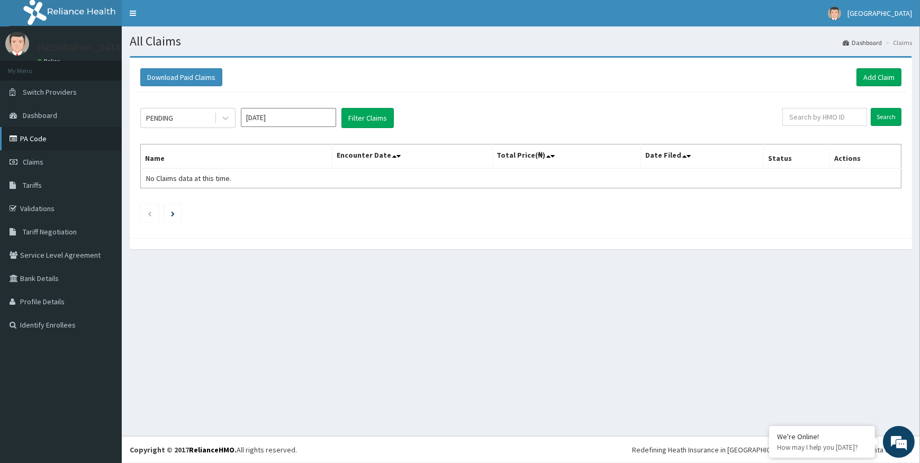
click at [31, 138] on link "PA Code" at bounding box center [61, 138] width 122 height 23
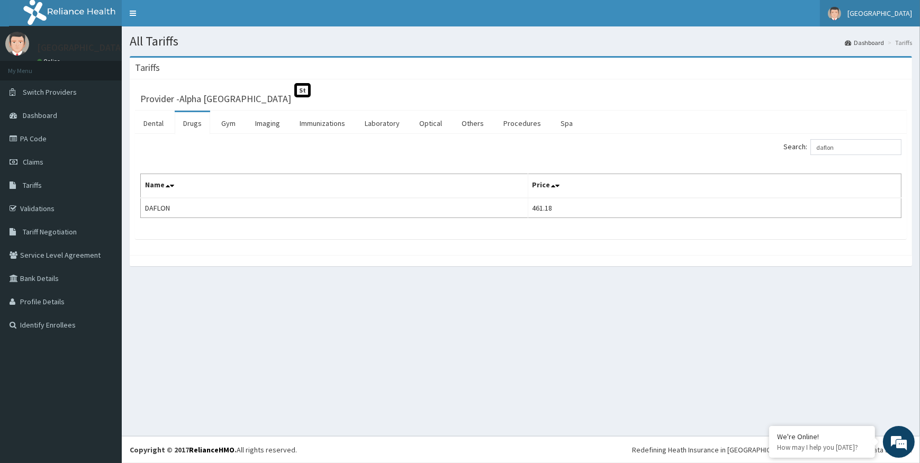
type input "daflon"
click at [31, 205] on link "Validations" at bounding box center [61, 208] width 122 height 23
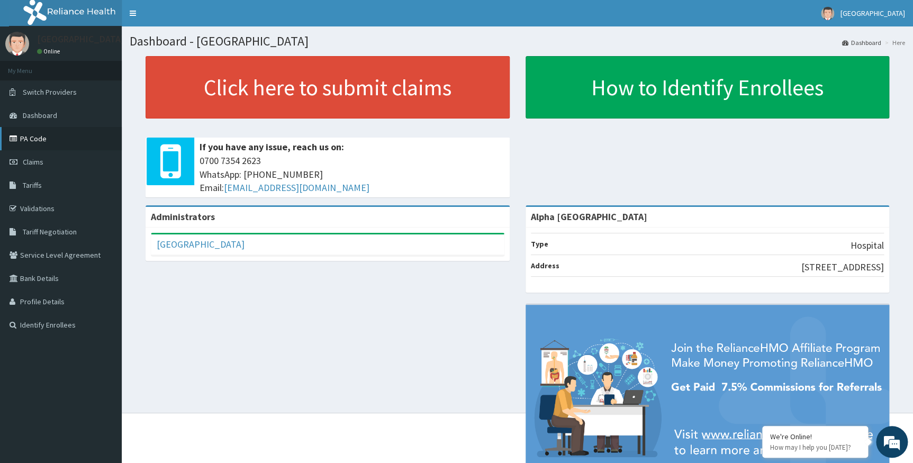
click at [42, 138] on link "PA Code" at bounding box center [61, 138] width 122 height 23
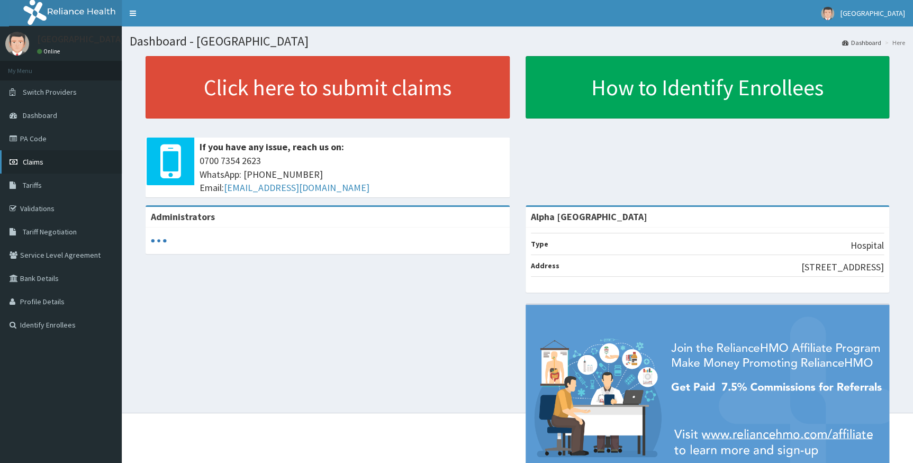
click at [37, 161] on span "Claims" at bounding box center [33, 162] width 21 height 10
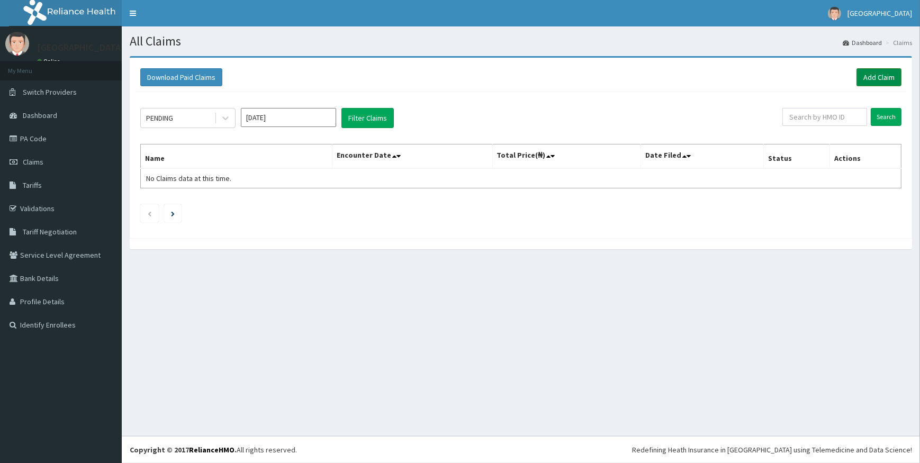
click at [868, 74] on link "Add Claim" at bounding box center [879, 77] width 45 height 18
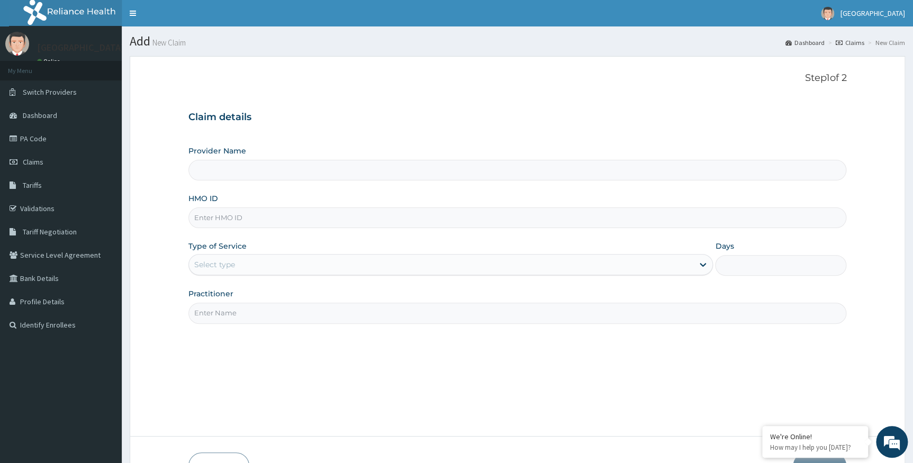
type input "Alpha [GEOGRAPHIC_DATA]"
click at [247, 221] on input "HMO ID" at bounding box center [517, 218] width 659 height 21
paste input "ppi/10220/b"
type input "ppi/10220/b"
click at [228, 268] on div "Select type" at bounding box center [214, 264] width 41 height 11
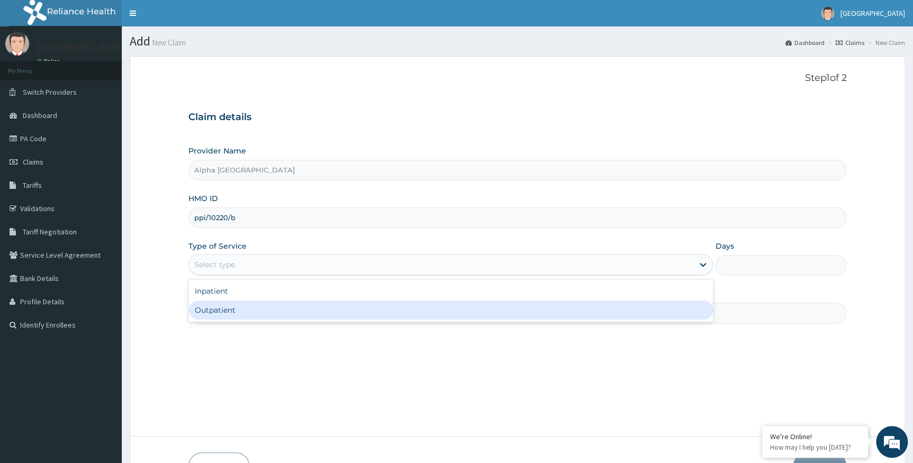
click at [218, 308] on div "Outpatient" at bounding box center [450, 310] width 525 height 19
type input "1"
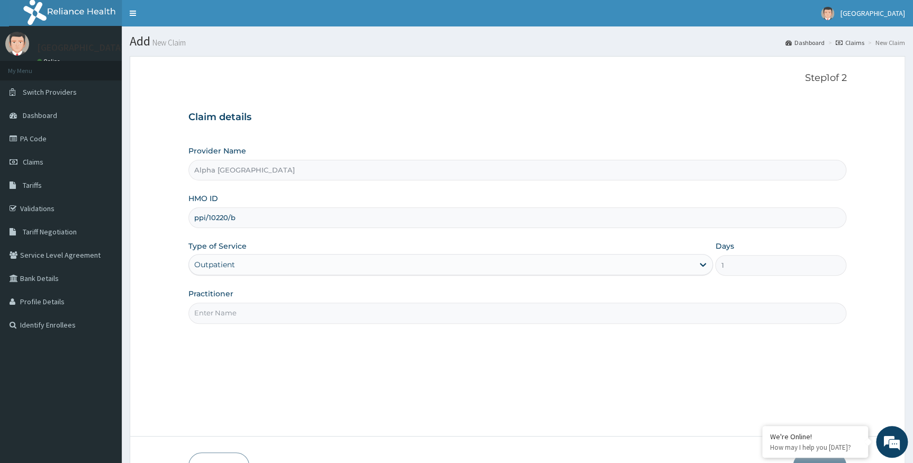
click at [222, 313] on input "Practitioner" at bounding box center [517, 313] width 659 height 21
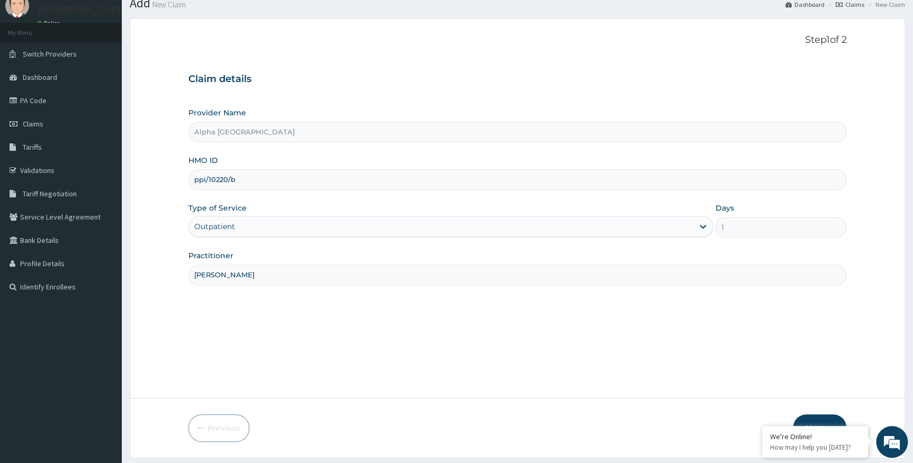
scroll to position [68, 0]
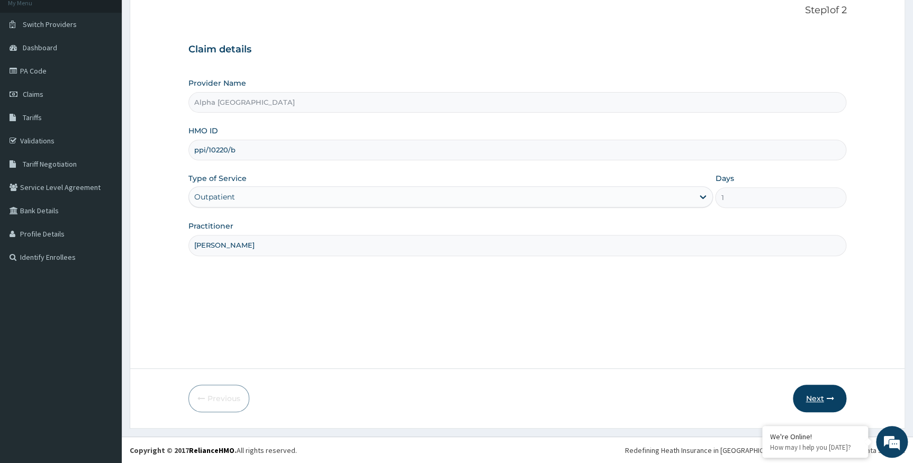
type input "dr konne"
click at [805, 403] on button "Next" at bounding box center [819, 399] width 53 height 28
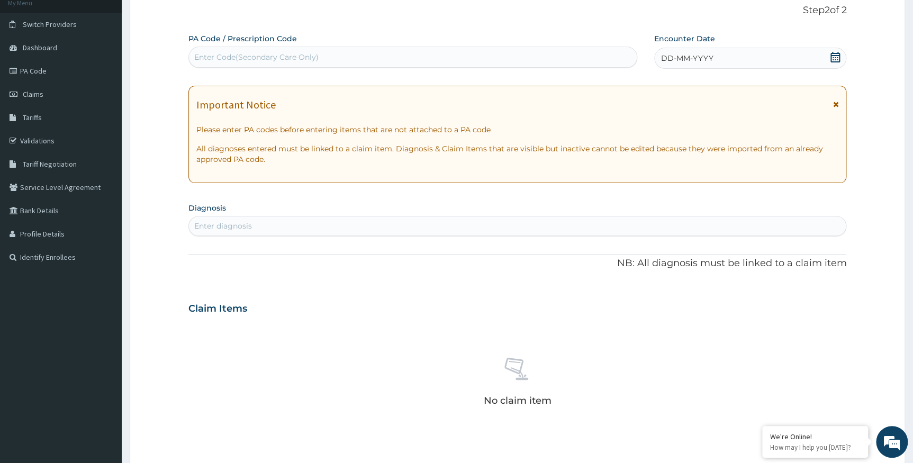
click at [524, 49] on div "Enter Code(Secondary Care Only)" at bounding box center [413, 57] width 448 height 17
click at [529, 55] on div "Enter Code(Secondary Care Only)" at bounding box center [413, 57] width 448 height 17
paste input "PA/6F6420"
type input "PA/6F6420"
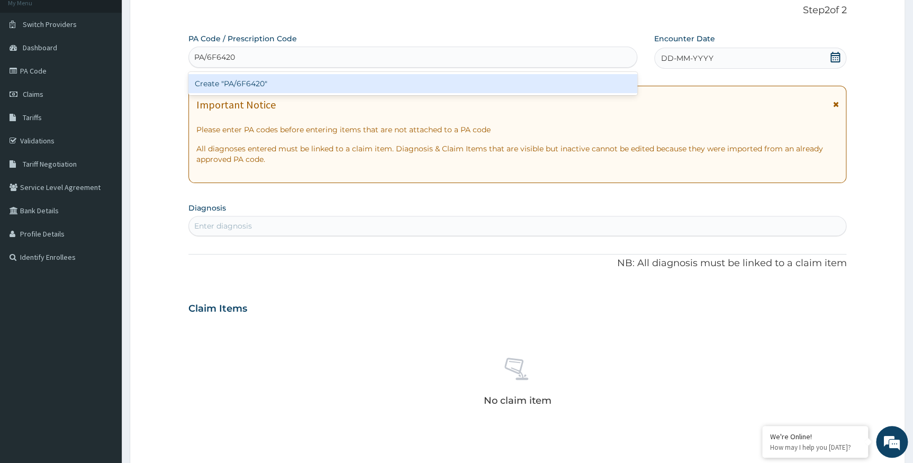
click at [506, 79] on div "Create "PA/6F6420"" at bounding box center [412, 83] width 449 height 19
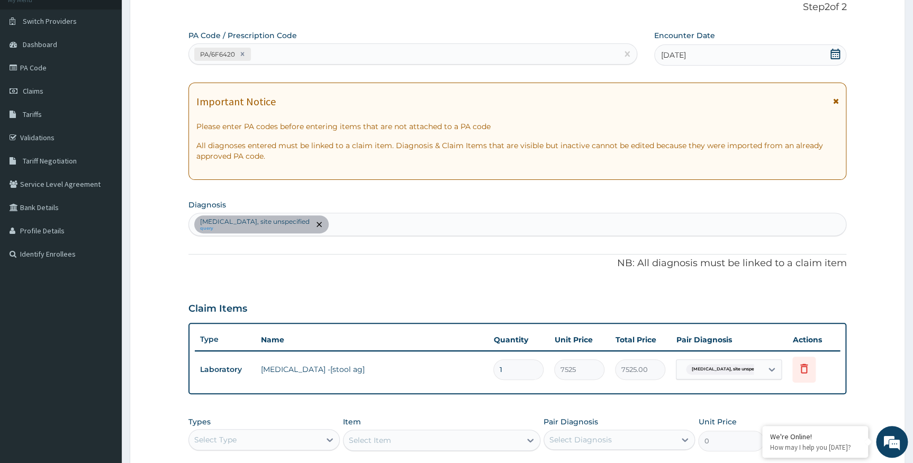
scroll to position [116, 0]
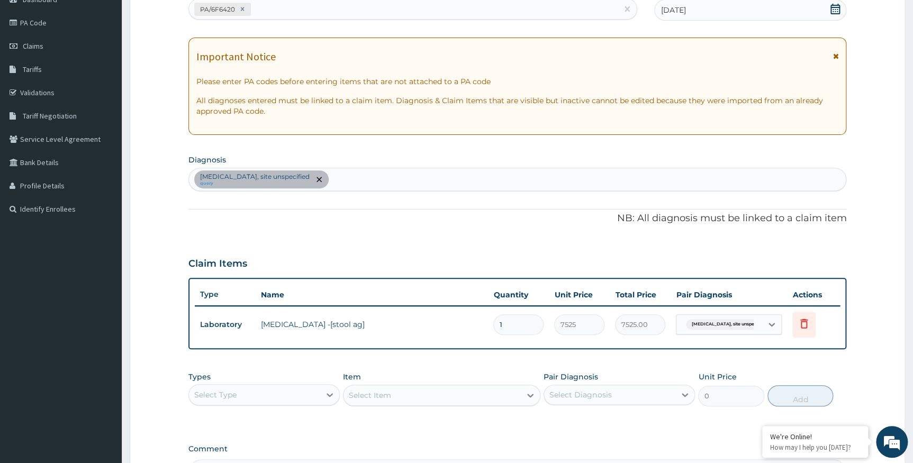
click at [372, 179] on div "Peptic ulcer, site unspecified query" at bounding box center [517, 179] width 657 height 22
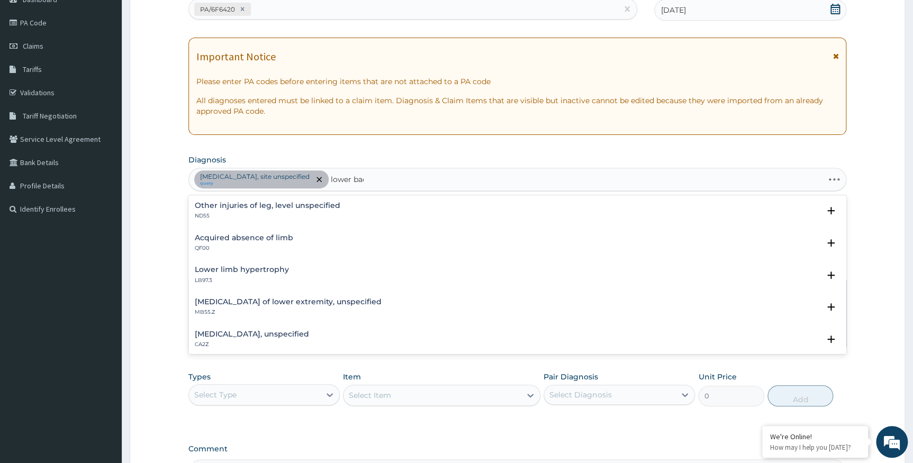
type input "lower back"
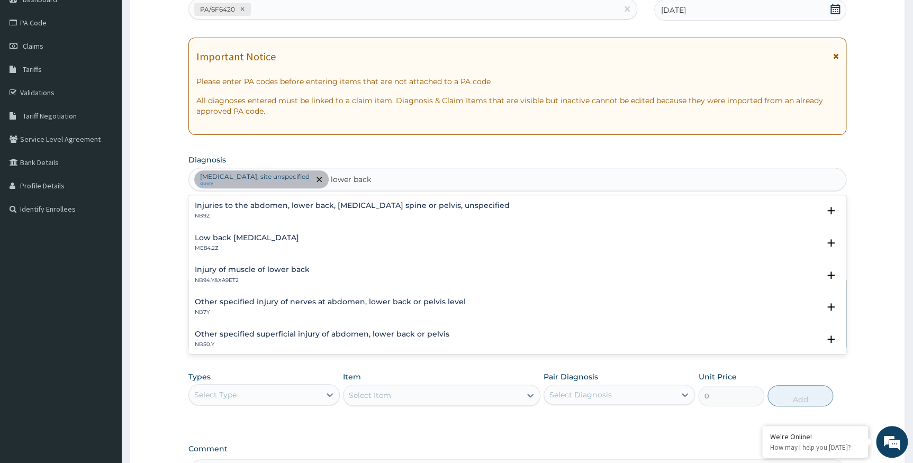
click at [265, 245] on p "ME84.2Z" at bounding box center [247, 248] width 104 height 7
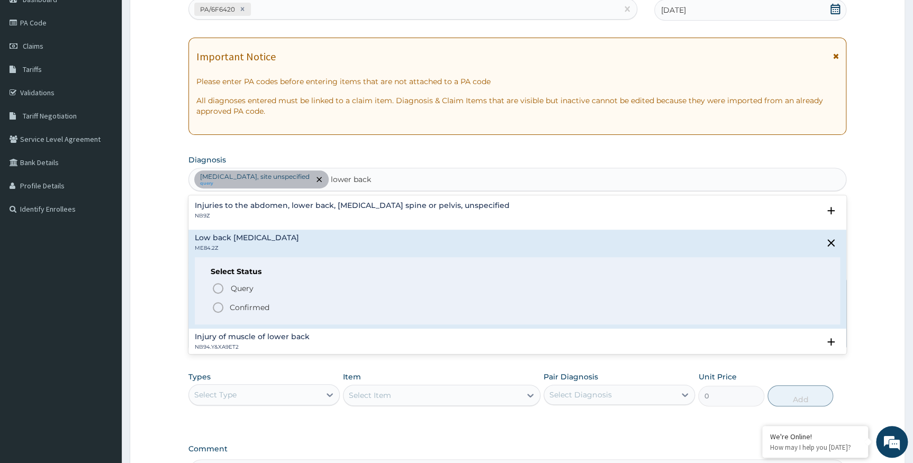
click at [253, 304] on p "Confirmed" at bounding box center [250, 307] width 40 height 11
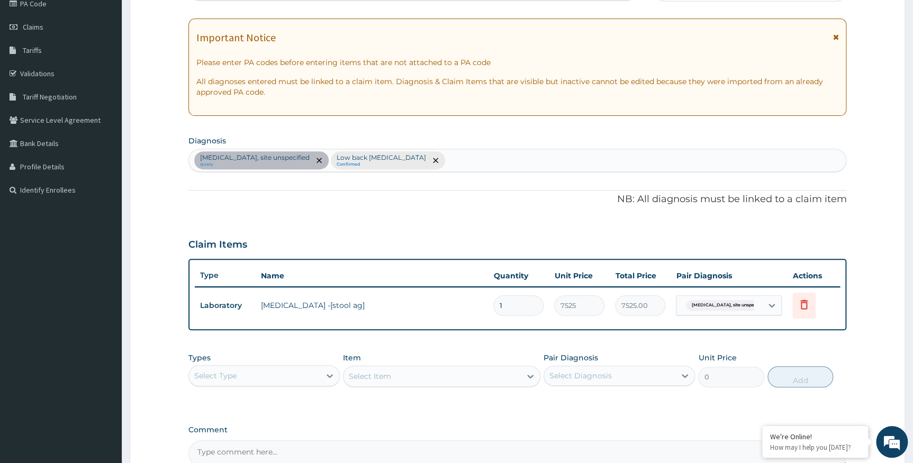
scroll to position [164, 0]
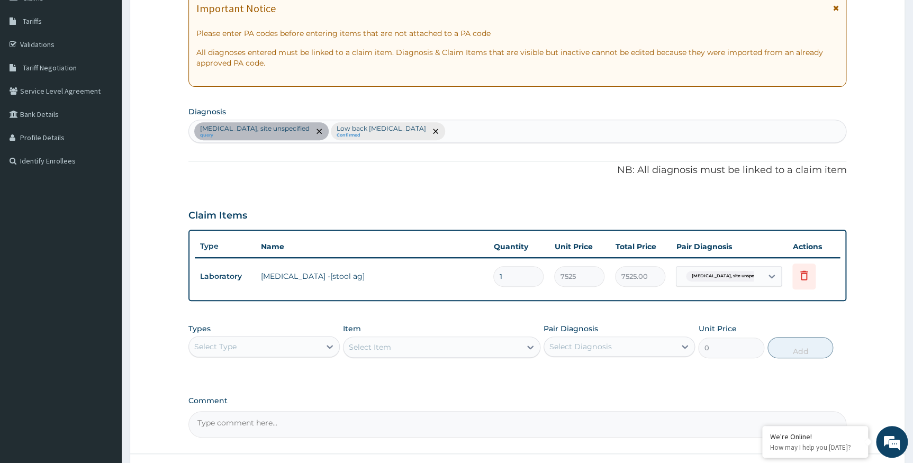
click at [229, 344] on div "Select Type" at bounding box center [215, 346] width 42 height 11
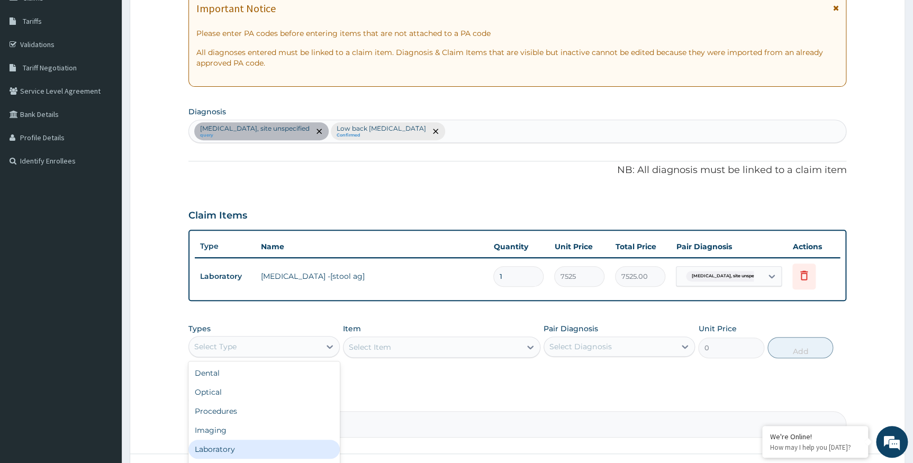
scroll to position [36, 0]
click at [217, 450] on div "Drugs" at bounding box center [263, 451] width 151 height 19
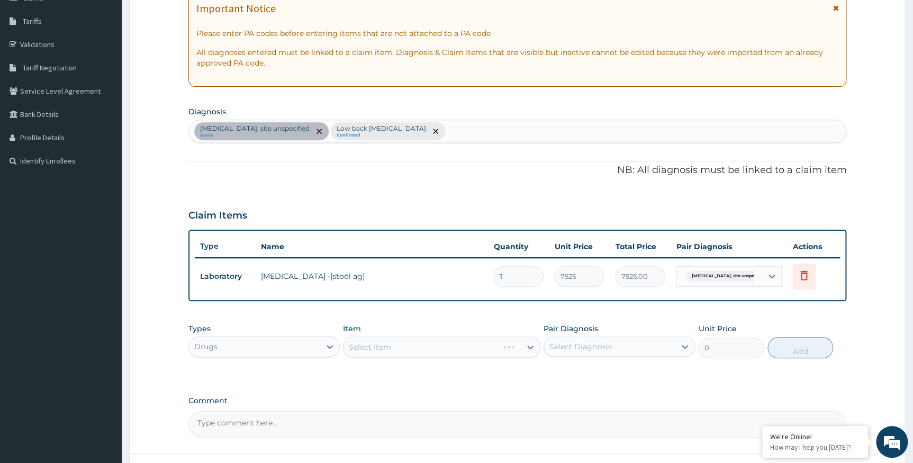
click at [381, 347] on div "Select Item" at bounding box center [441, 347] width 197 height 21
click at [381, 346] on div "Select Item" at bounding box center [441, 347] width 197 height 21
click at [430, 348] on div "Select Item" at bounding box center [441, 347] width 197 height 21
click at [430, 348] on div "Select Item" at bounding box center [432, 347] width 177 height 17
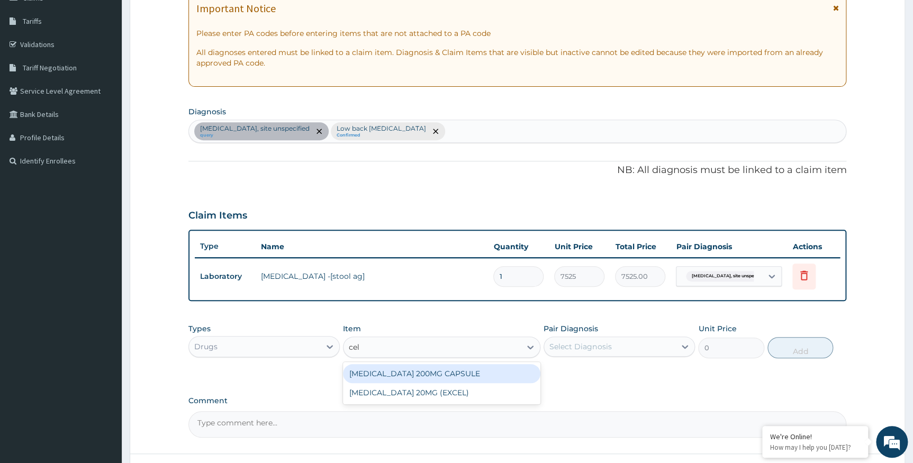
type input "cele"
click at [431, 376] on div "CELEBREX 200MG CAPSULE" at bounding box center [441, 373] width 197 height 19
type input "402.05000000000007"
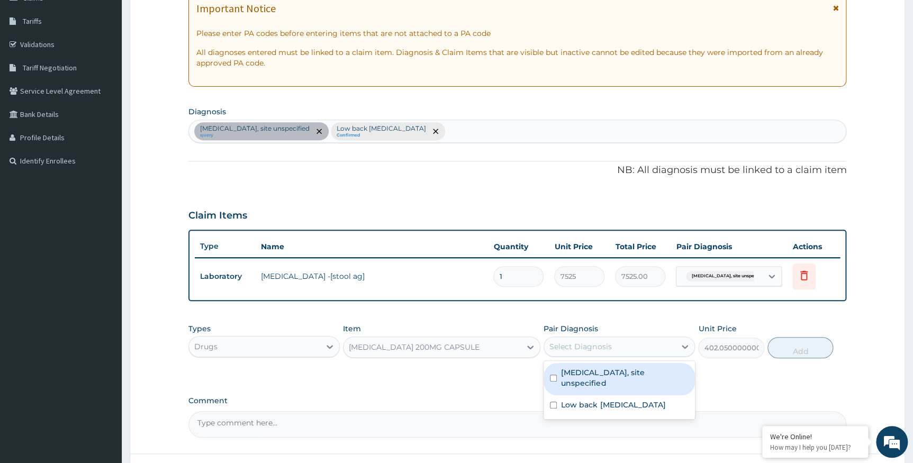
click at [593, 355] on div "Select Diagnosis" at bounding box center [619, 347] width 151 height 20
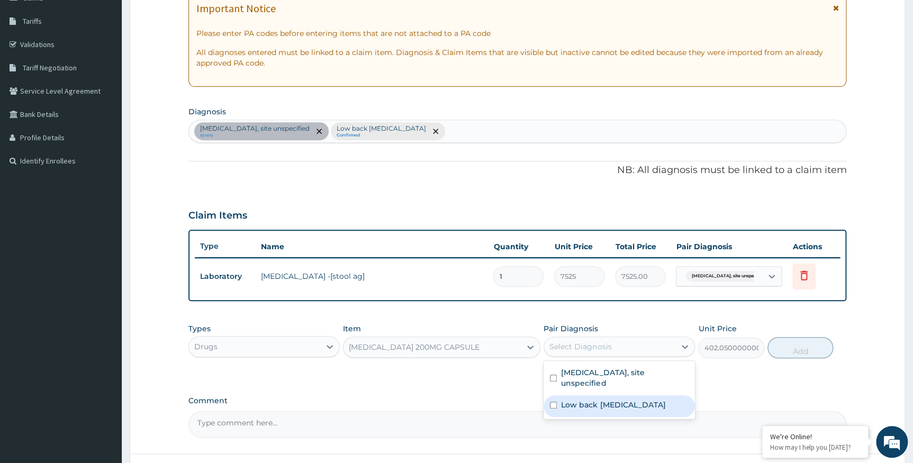
click at [598, 400] on label "Low back pain, unspecified" at bounding box center [613, 405] width 104 height 11
checkbox input "true"
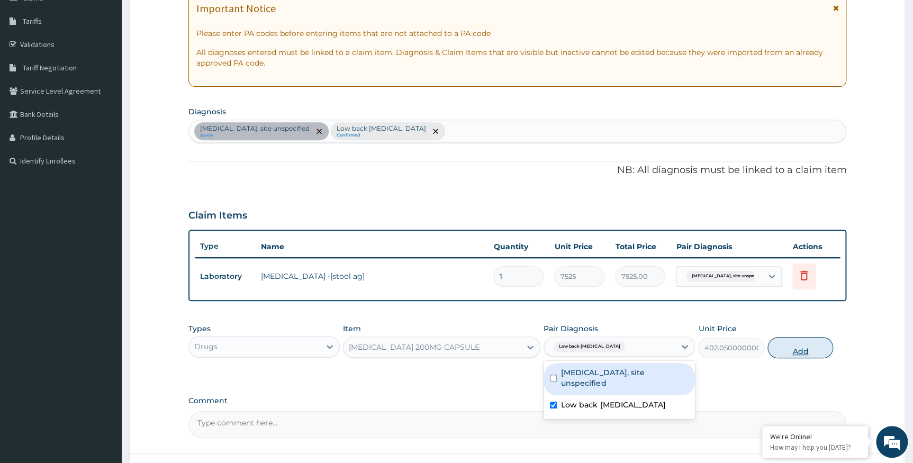
click at [809, 347] on button "Add" at bounding box center [801, 347] width 66 height 21
type input "0"
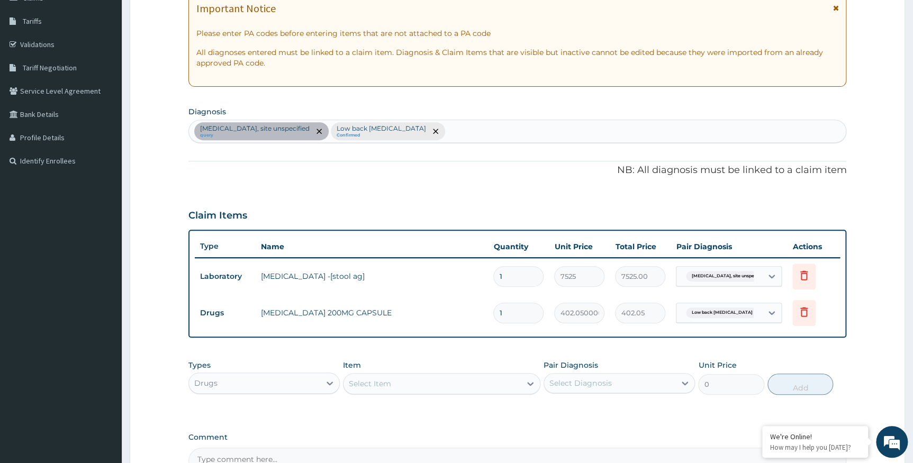
type input "10"
type input "4020.50"
type input "10"
click at [371, 379] on div "Select Item" at bounding box center [370, 384] width 42 height 11
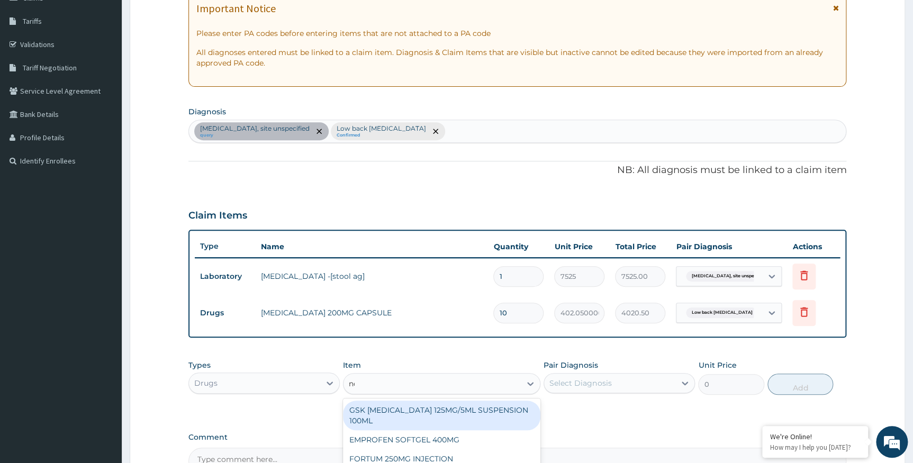
type input "nor"
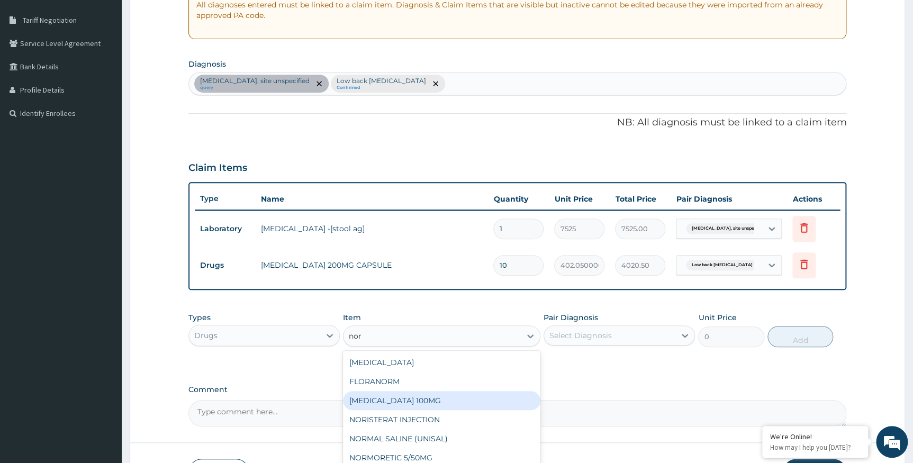
scroll to position [260, 0]
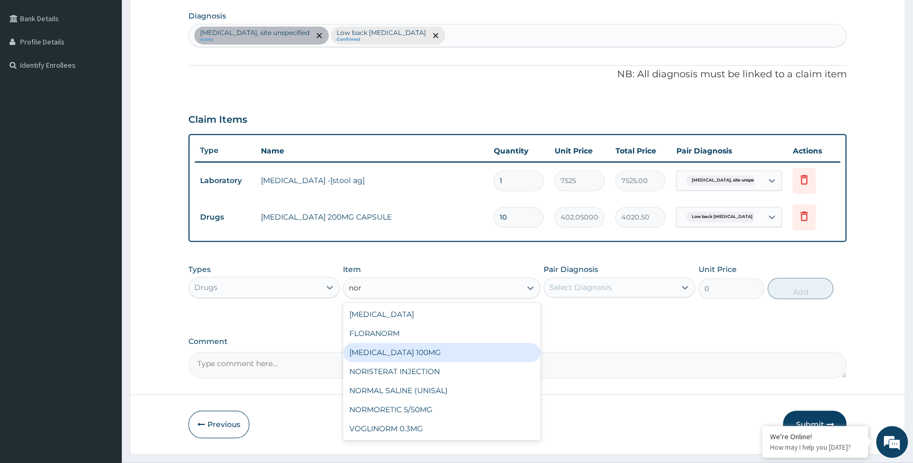
click at [382, 353] on div "NORFLEX 100MG" at bounding box center [441, 352] width 197 height 19
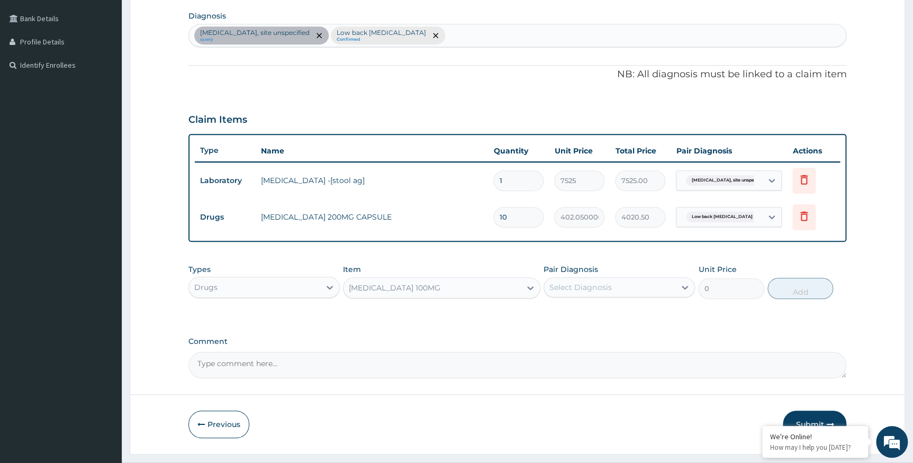
type input "140.7175"
click at [582, 282] on div "Select Diagnosis" at bounding box center [581, 287] width 62 height 11
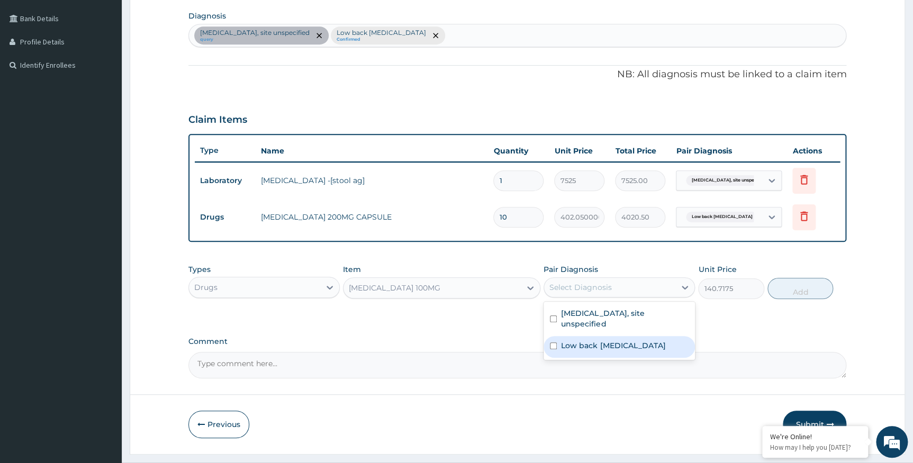
click at [587, 340] on label "Low back pain, unspecified" at bounding box center [613, 345] width 104 height 11
checkbox input "true"
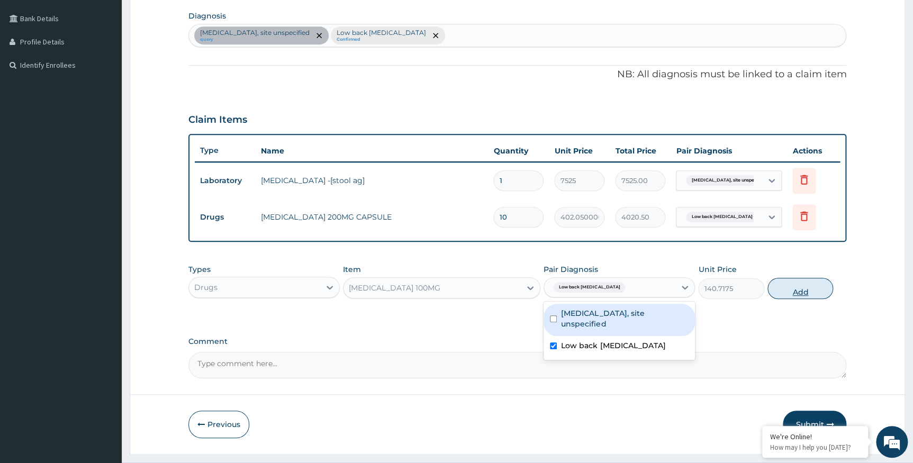
click at [799, 291] on button "Add" at bounding box center [801, 288] width 66 height 21
type input "0"
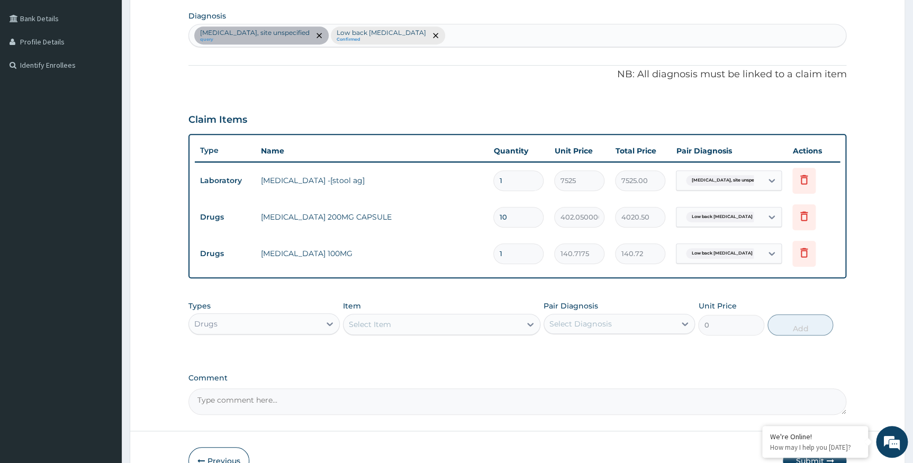
click at [510, 254] on input "1" at bounding box center [518, 254] width 50 height 21
type input "10"
type input "1407.17"
type input "1"
type input "140.72"
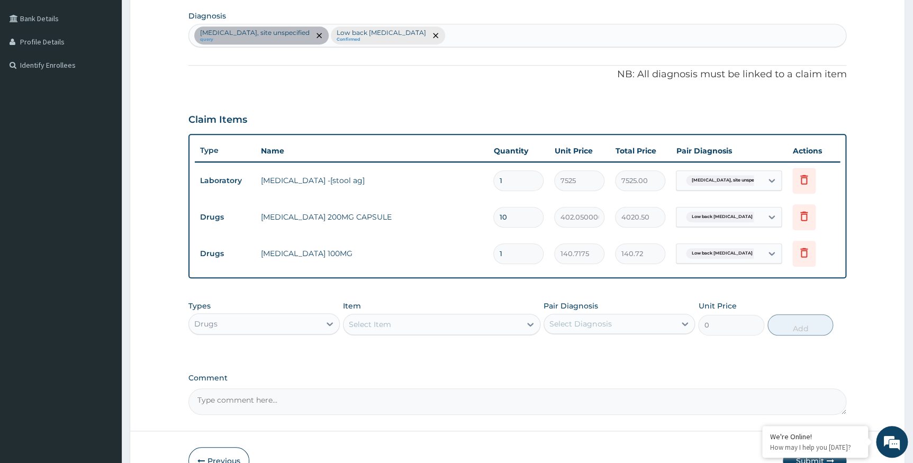
type input "0.00"
type input "2"
type input "281.44"
type input "20"
type input "2814.35"
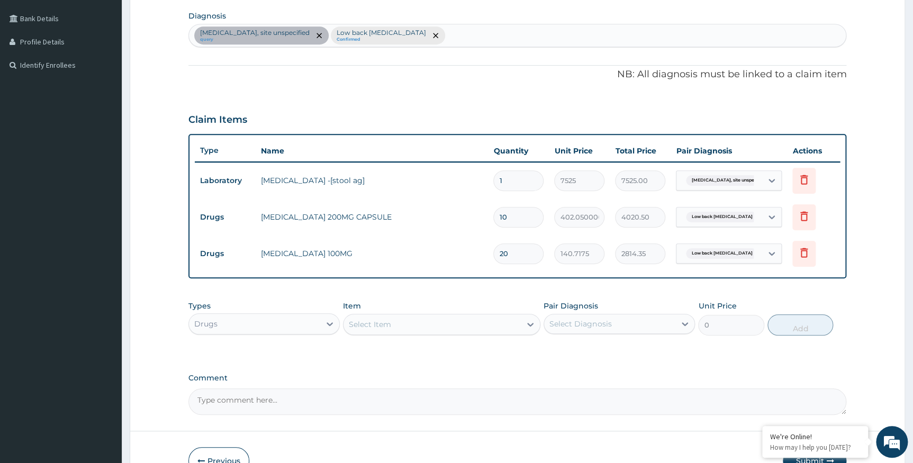
type input "20"
click at [286, 406] on textarea "Comment" at bounding box center [517, 402] width 659 height 26
click at [384, 327] on div "Select Item" at bounding box center [370, 324] width 42 height 11
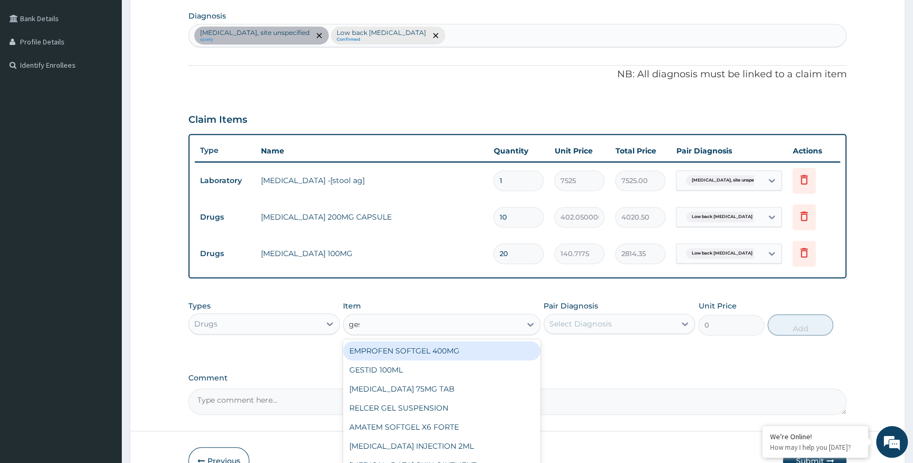
type input "gest"
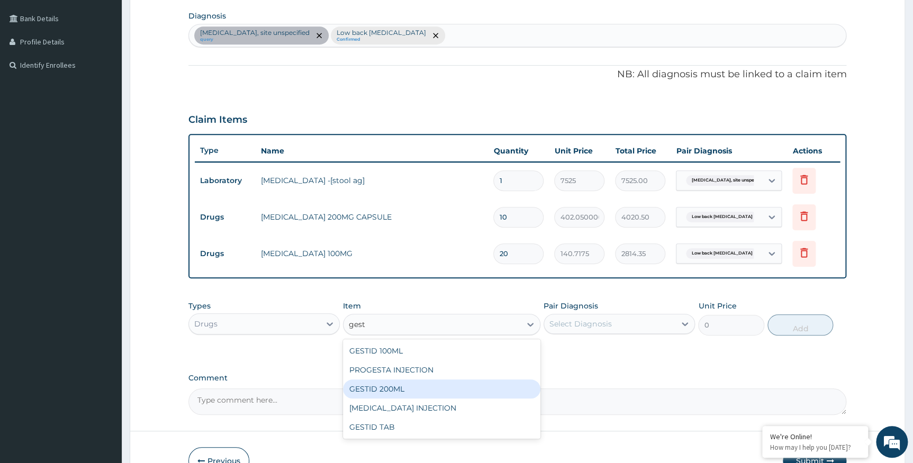
click at [395, 387] on div "GESTID 200ML" at bounding box center [441, 389] width 197 height 19
type input "1064.25"
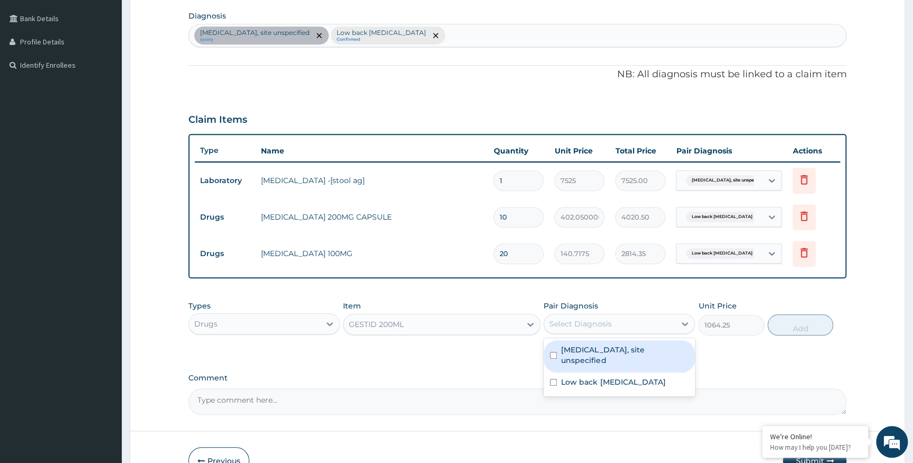
click at [587, 326] on div "Select Diagnosis" at bounding box center [581, 324] width 62 height 11
click at [587, 349] on label "Peptic ulcer, site unspecified" at bounding box center [625, 355] width 128 height 21
checkbox input "true"
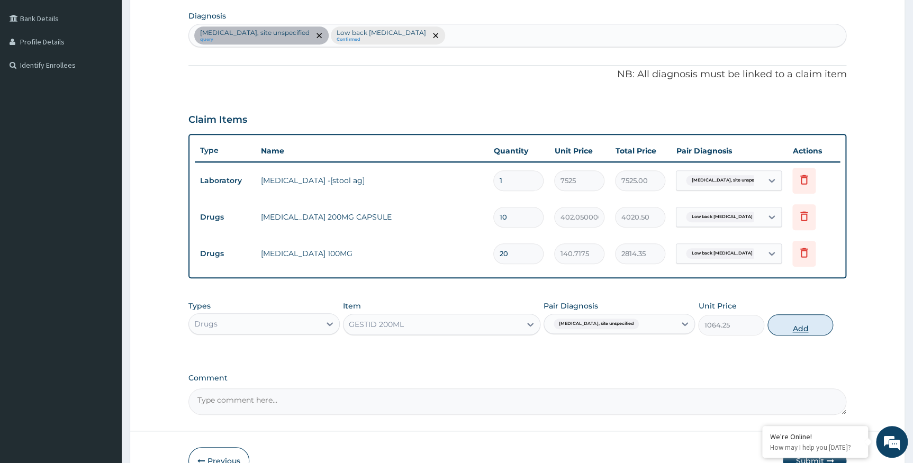
click at [789, 328] on button "Add" at bounding box center [801, 324] width 66 height 21
type input "0"
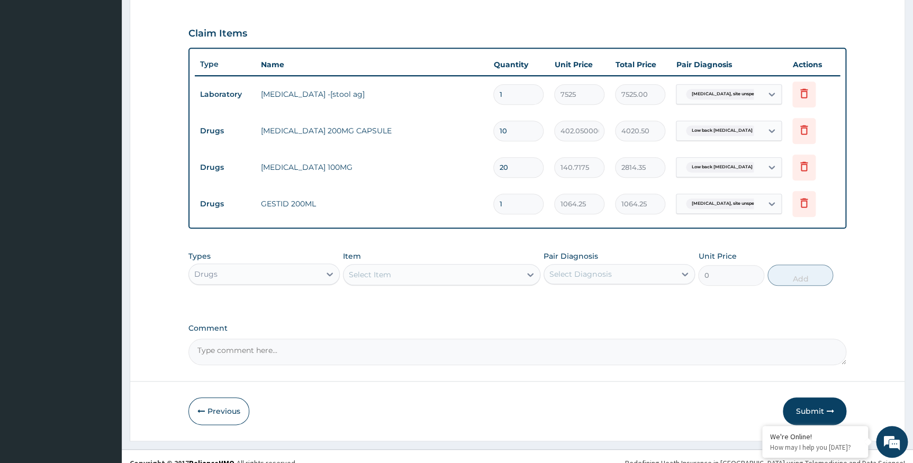
scroll to position [356, 0]
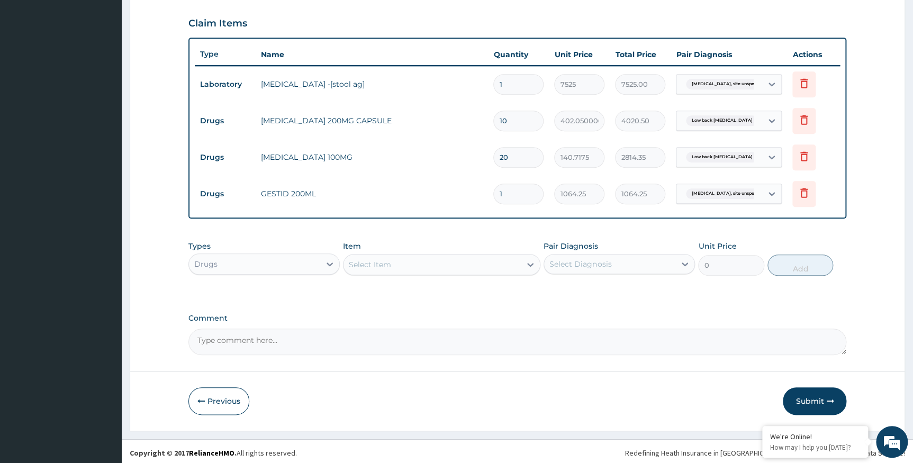
click at [387, 269] on div "Select Item" at bounding box center [370, 264] width 42 height 11
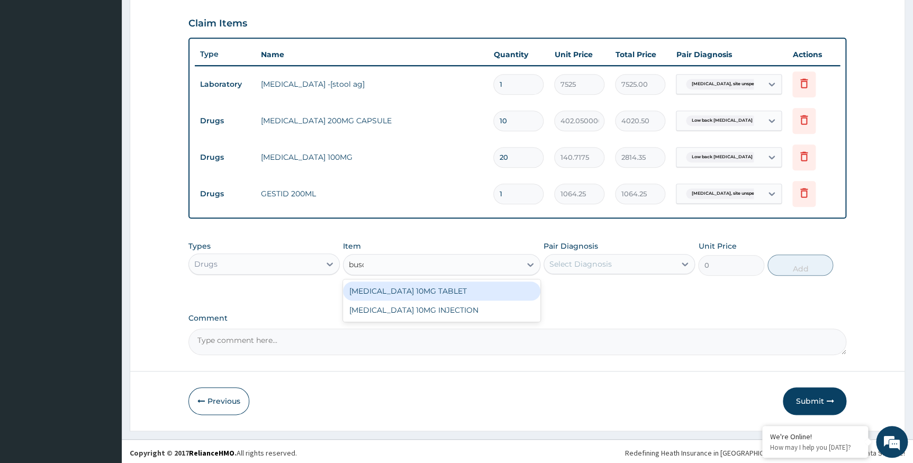
type input "busco"
click at [402, 292] on div "BUSCOPAN 10MG TABLET" at bounding box center [441, 291] width 197 height 19
type input "41.387499999999996"
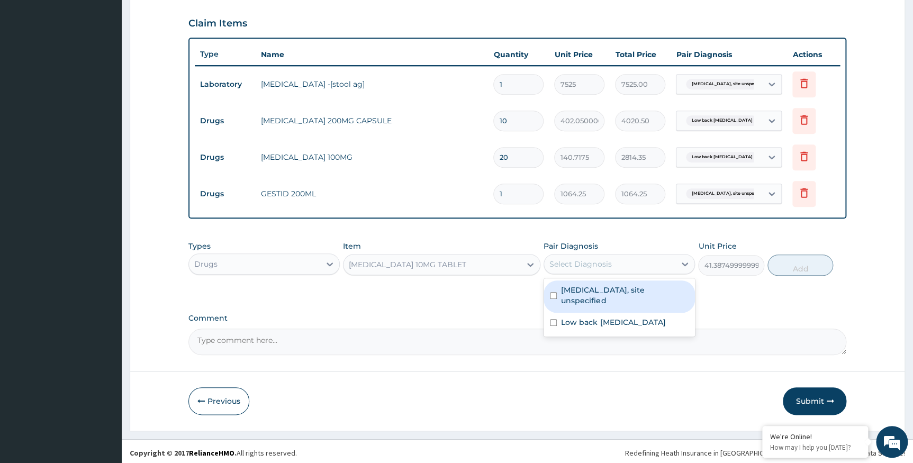
click at [586, 267] on div "Select Diagnosis" at bounding box center [581, 264] width 62 height 11
click at [583, 291] on label "Peptic ulcer, site unspecified" at bounding box center [625, 295] width 128 height 21
checkbox input "true"
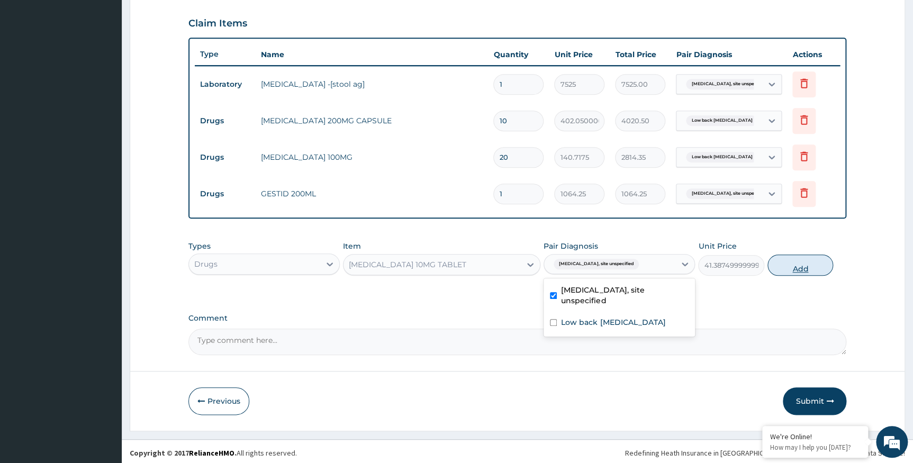
click at [782, 267] on button "Add" at bounding box center [801, 265] width 66 height 21
type input "0"
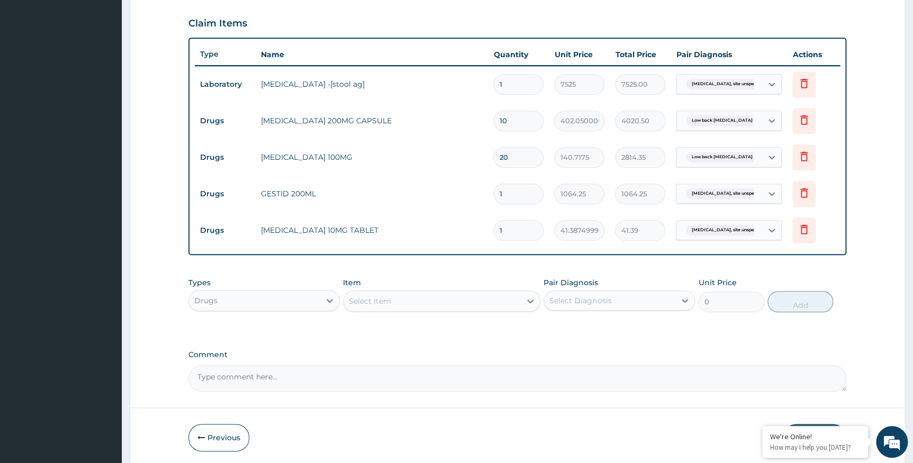
drag, startPoint x: 518, startPoint y: 235, endPoint x: 484, endPoint y: 235, distance: 33.4
click at [484, 235] on tr "Drugs BUSCOPAN 10MG TABLET 1 41.387499999999996 41.39 Peptic ulcer, site unspec…" at bounding box center [518, 230] width 646 height 37
type input "2"
type input "82.77"
type input "20"
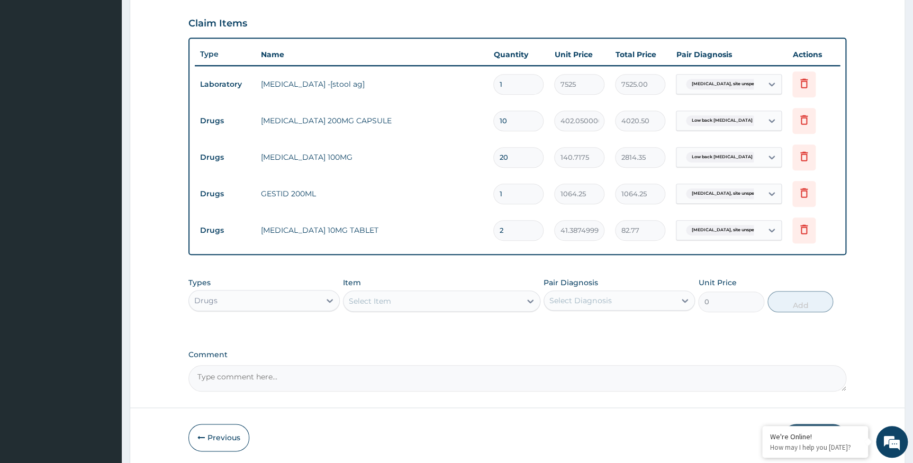
type input "827.75"
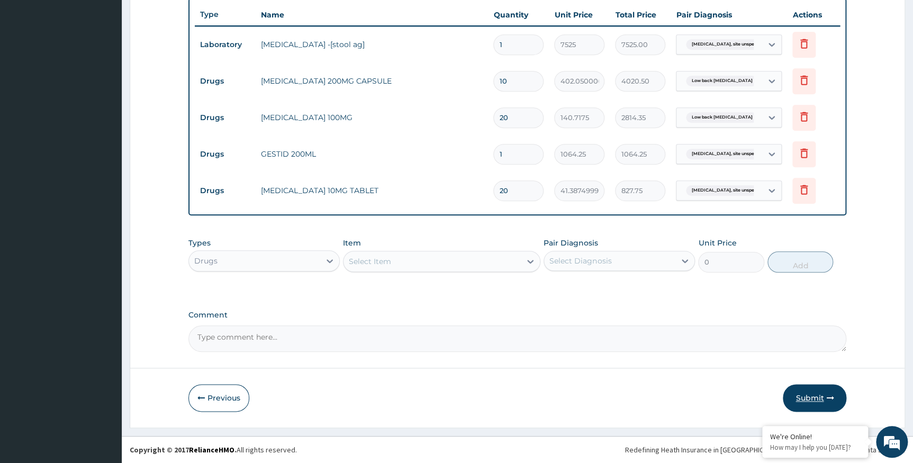
type input "20"
click at [813, 395] on button "Submit" at bounding box center [815, 398] width 64 height 28
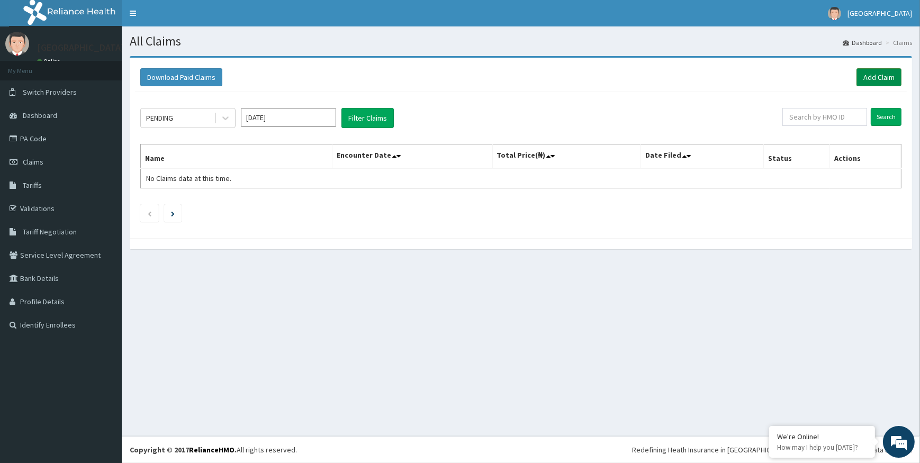
click at [887, 77] on link "Add Claim" at bounding box center [879, 77] width 45 height 18
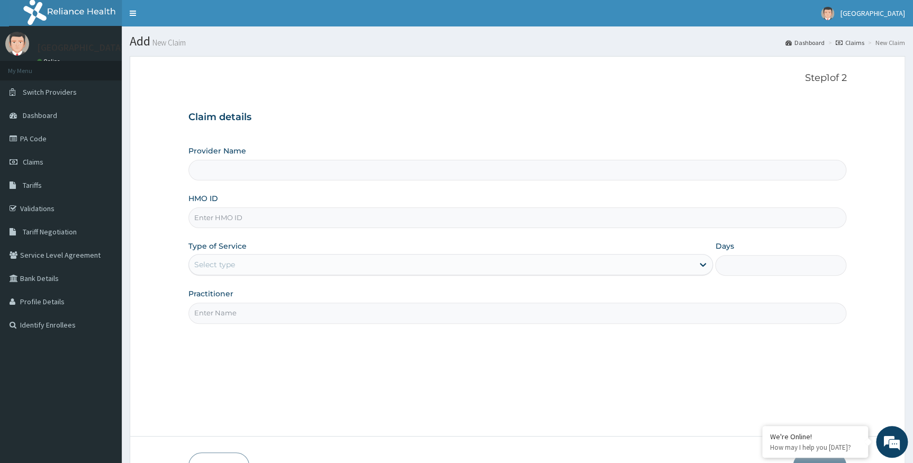
type input "Alpha [GEOGRAPHIC_DATA]"
click at [243, 224] on input "HMO ID" at bounding box center [517, 218] width 659 height 21
type input "ZEI/10013/A"
click at [244, 262] on div "Select type" at bounding box center [441, 264] width 505 height 17
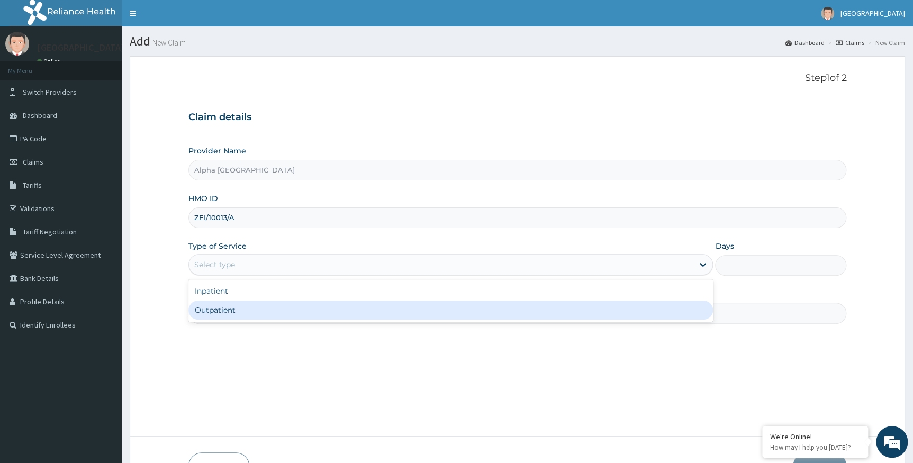
click at [233, 310] on div "Outpatient" at bounding box center [450, 310] width 525 height 19
type input "1"
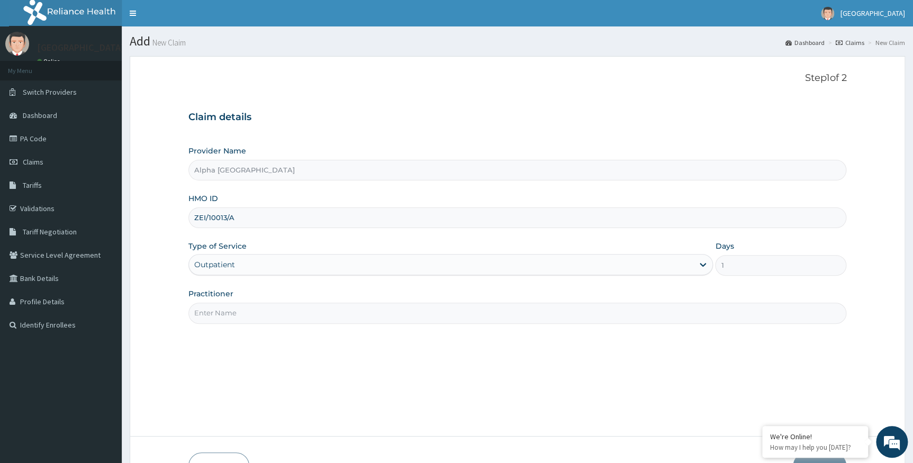
click at [227, 316] on input "Practitioner" at bounding box center [517, 313] width 659 height 21
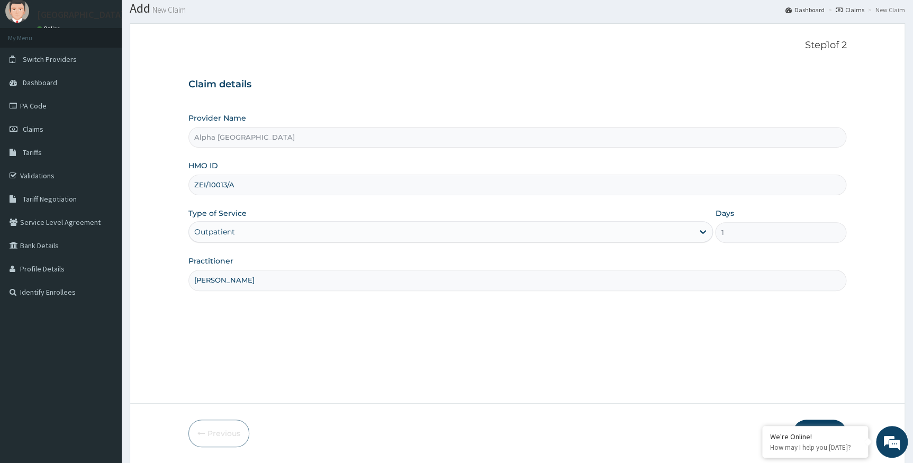
scroll to position [68, 0]
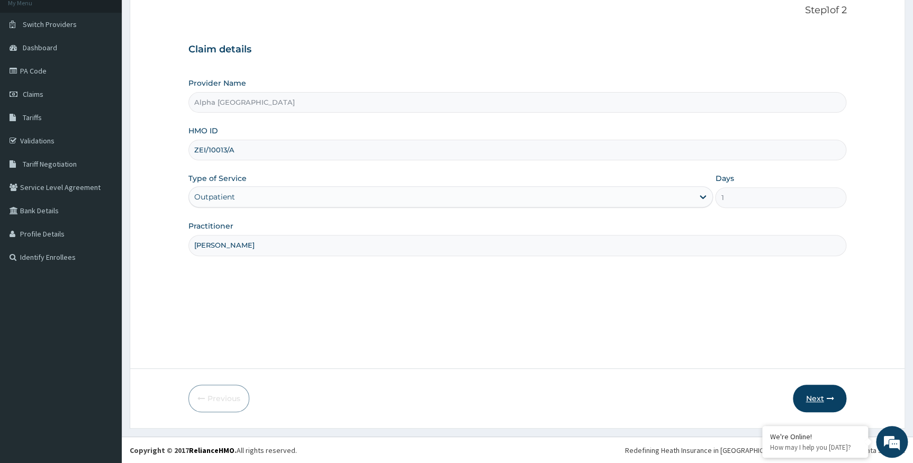
type input "[PERSON_NAME]"
click at [822, 394] on button "Next" at bounding box center [819, 399] width 53 height 28
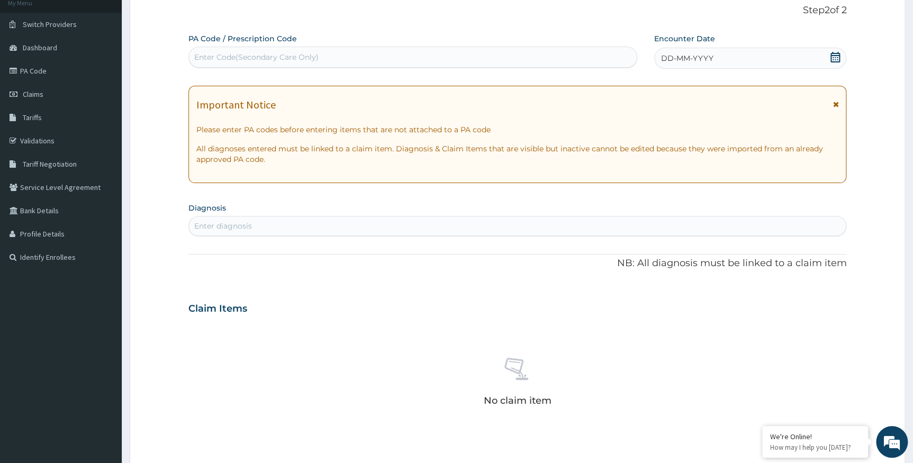
click at [677, 55] on span "DD-MM-YYYY" at bounding box center [687, 58] width 52 height 11
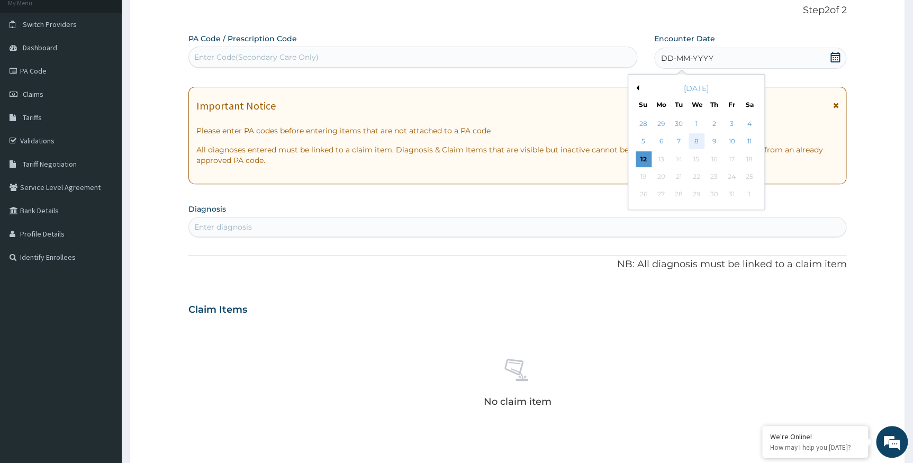
click at [700, 142] on div "8" at bounding box center [696, 142] width 16 height 16
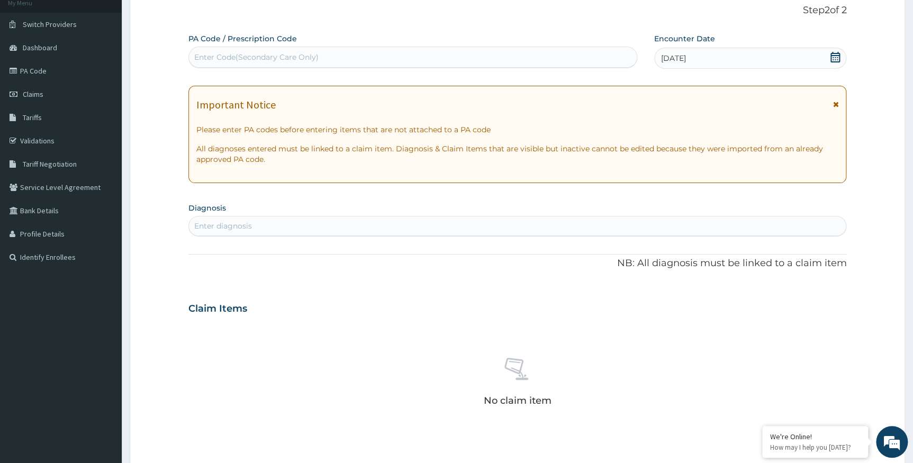
click at [587, 60] on div "Enter Code(Secondary Care Only)" at bounding box center [413, 57] width 448 height 17
type input "P"
click at [227, 221] on div "Enter diagnosis" at bounding box center [223, 226] width 58 height 11
type input "plasmodium"
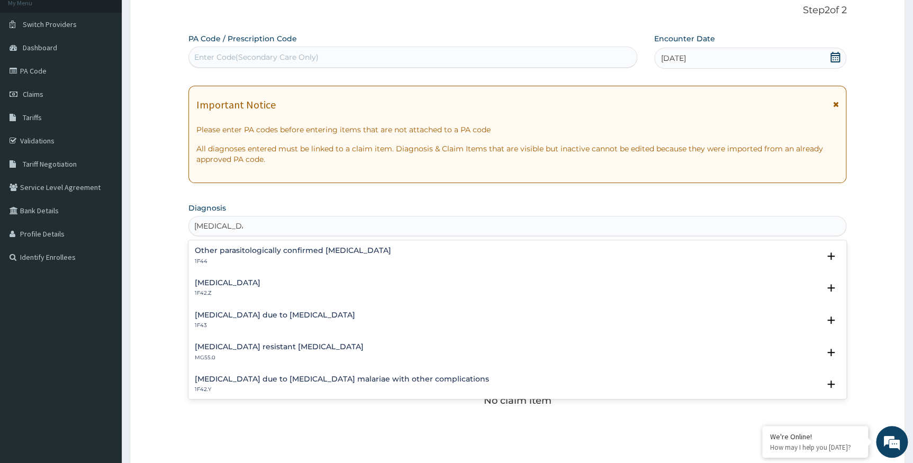
click at [260, 284] on h4 "Plasmodium malariae malaria without complication" at bounding box center [228, 283] width 66 height 8
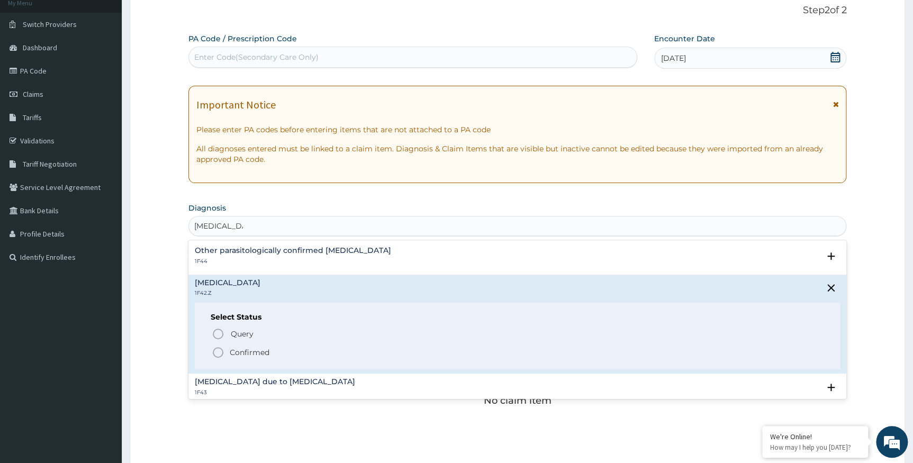
click at [244, 349] on p "Confirmed" at bounding box center [250, 352] width 40 height 11
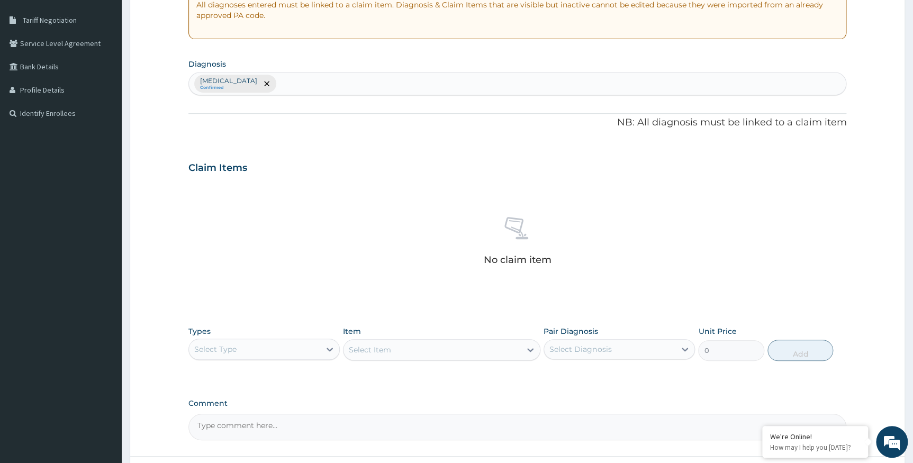
scroll to position [212, 0]
click at [233, 355] on div "Select Type" at bounding box center [254, 349] width 131 height 17
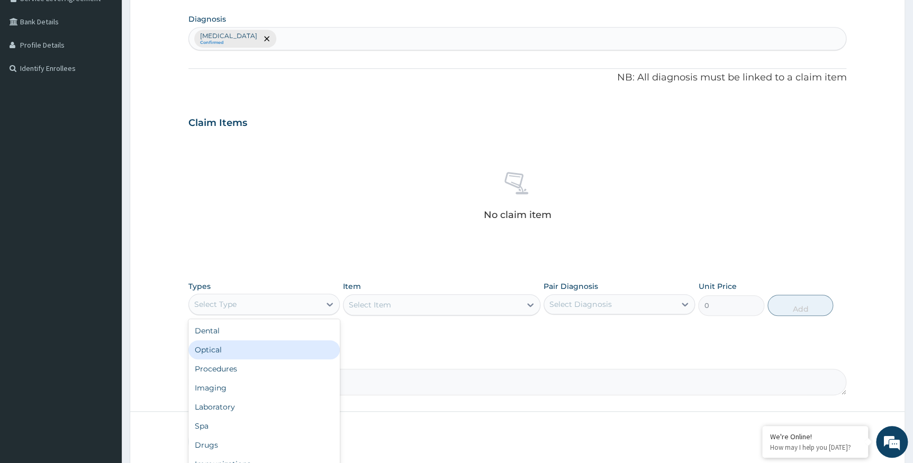
scroll to position [300, 0]
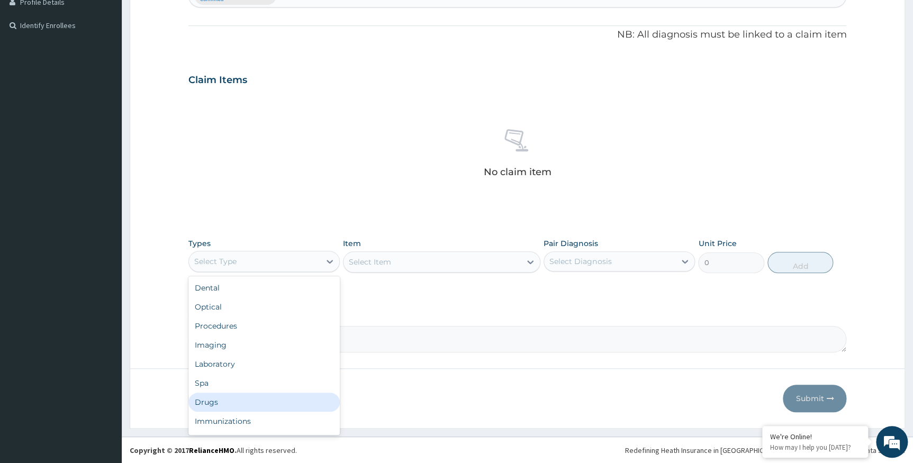
click at [219, 400] on div "Drugs" at bounding box center [263, 402] width 151 height 19
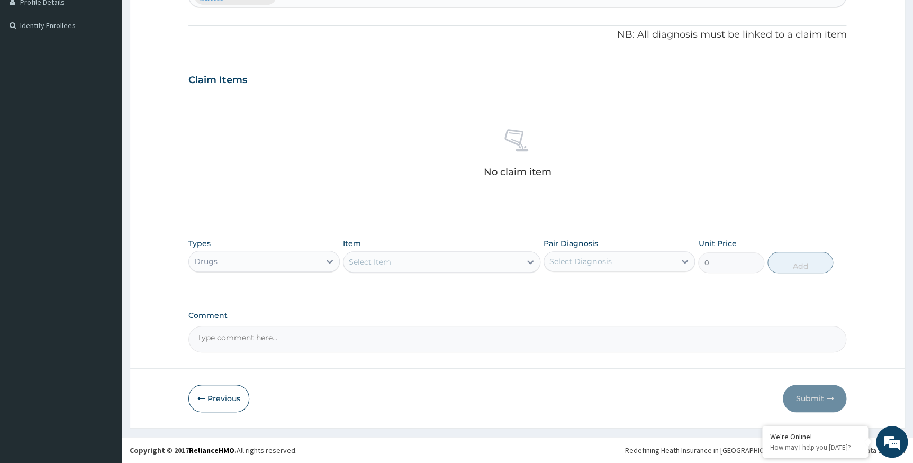
click at [397, 260] on div "Select Item" at bounding box center [432, 262] width 177 height 17
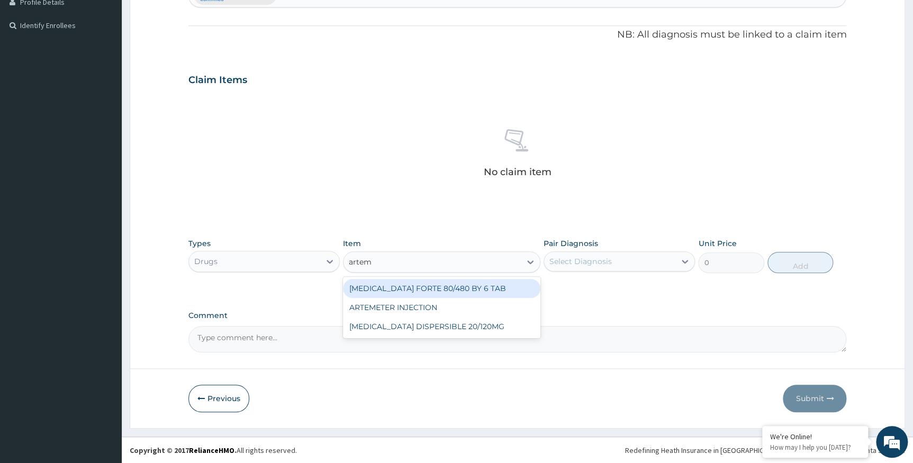
type input "arteme"
click at [403, 289] on div "ARTEMETER INJECTION" at bounding box center [441, 288] width 197 height 19
type input "946.0000000000001"
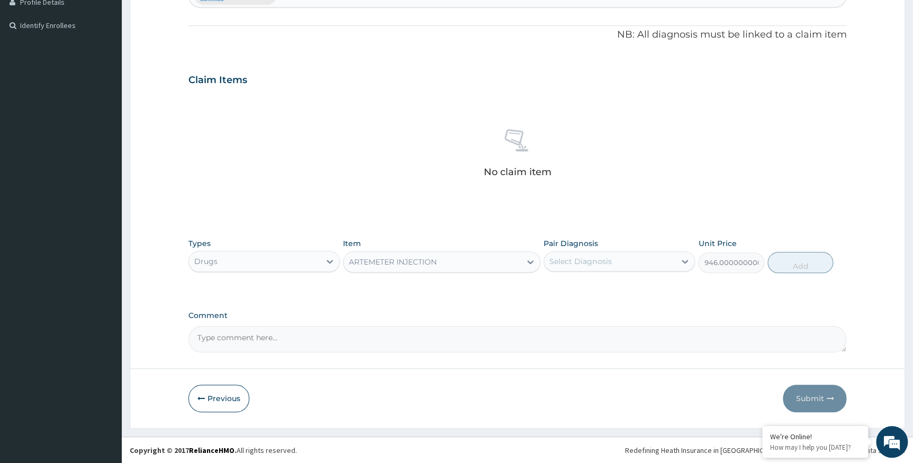
click at [586, 264] on div "Select Diagnosis" at bounding box center [581, 261] width 62 height 11
click at [579, 293] on label "[MEDICAL_DATA]" at bounding box center [594, 287] width 66 height 11
checkbox input "true"
click at [797, 260] on button "Add" at bounding box center [801, 262] width 66 height 21
type input "0"
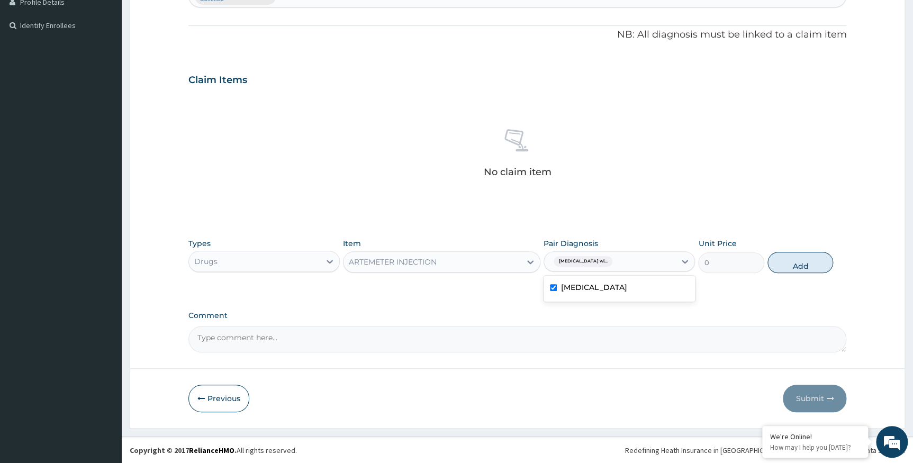
scroll to position [249, 0]
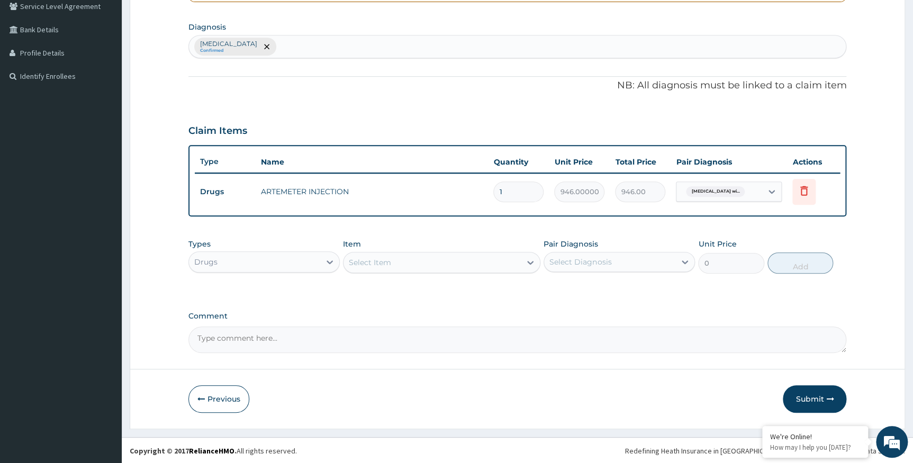
drag, startPoint x: 517, startPoint y: 193, endPoint x: 468, endPoint y: 192, distance: 49.2
click at [468, 192] on tr "Drugs ARTEMETER INJECTION 1 946.0000000000001 946.00 Plasmodium malariae malari…" at bounding box center [518, 192] width 646 height 37
type input "6"
type input "5676.00"
type input "6"
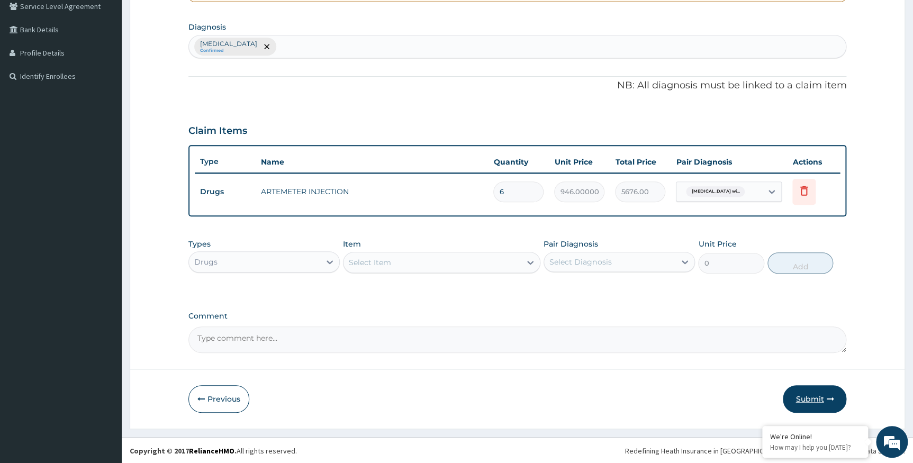
click at [803, 392] on button "Submit" at bounding box center [815, 399] width 64 height 28
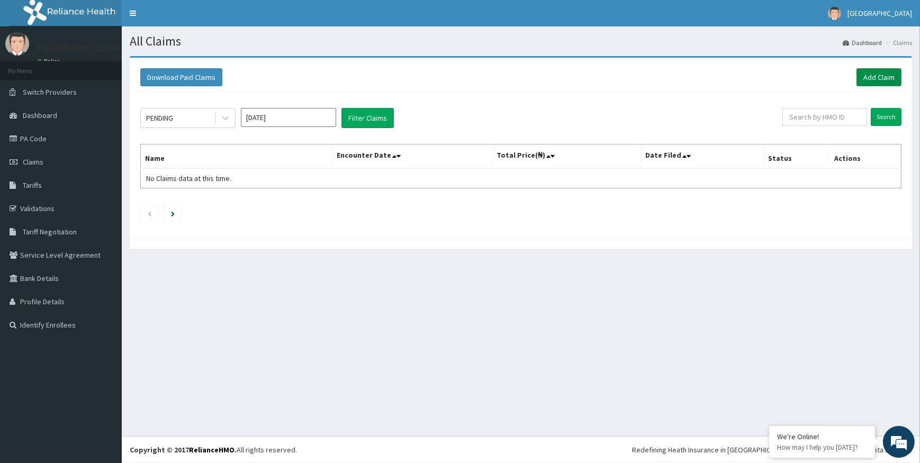
click at [870, 75] on link "Add Claim" at bounding box center [879, 77] width 45 height 18
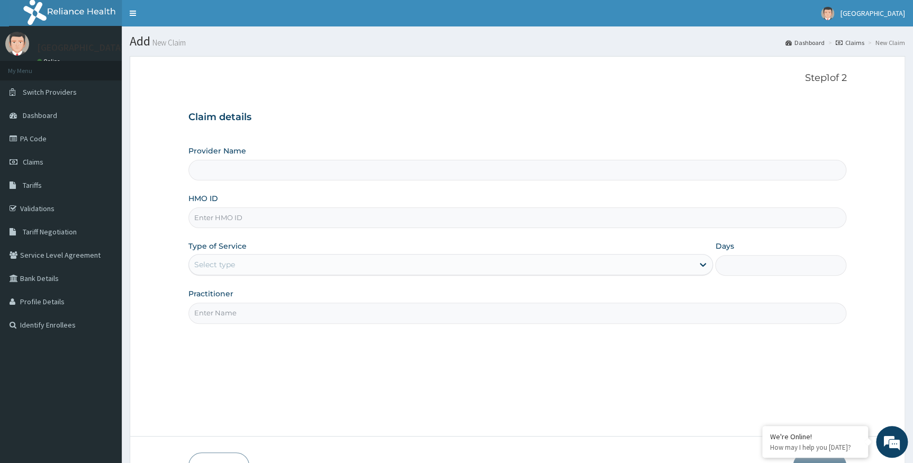
click at [241, 220] on input "HMO ID" at bounding box center [517, 218] width 659 height 21
type input "Alpha [GEOGRAPHIC_DATA]"
type input "aen/10318/d"
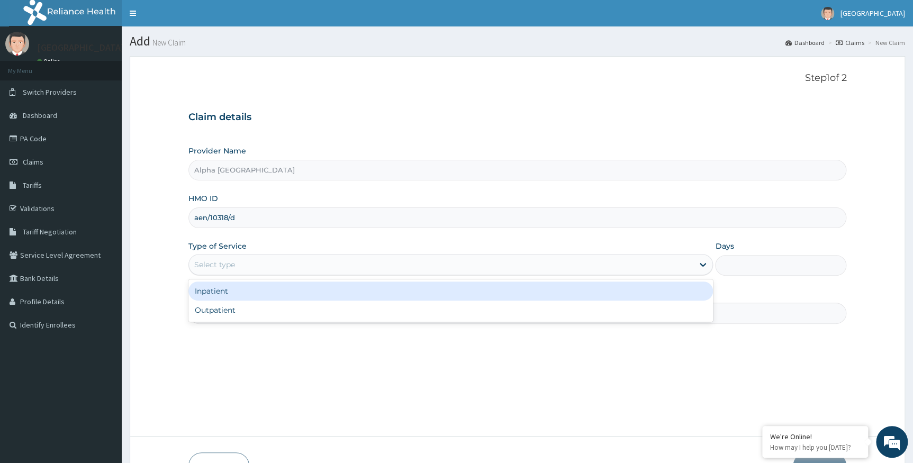
click at [358, 269] on div "Select type" at bounding box center [441, 264] width 505 height 17
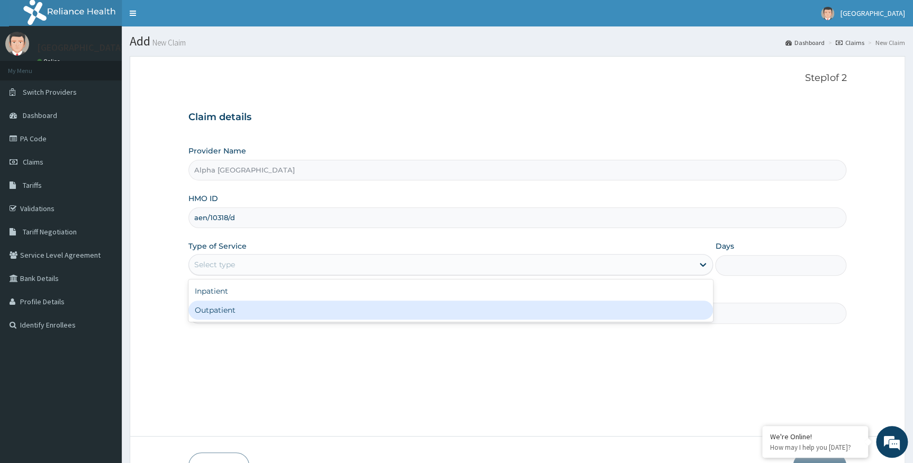
click at [313, 319] on div "Outpatient" at bounding box center [450, 310] width 525 height 19
type input "1"
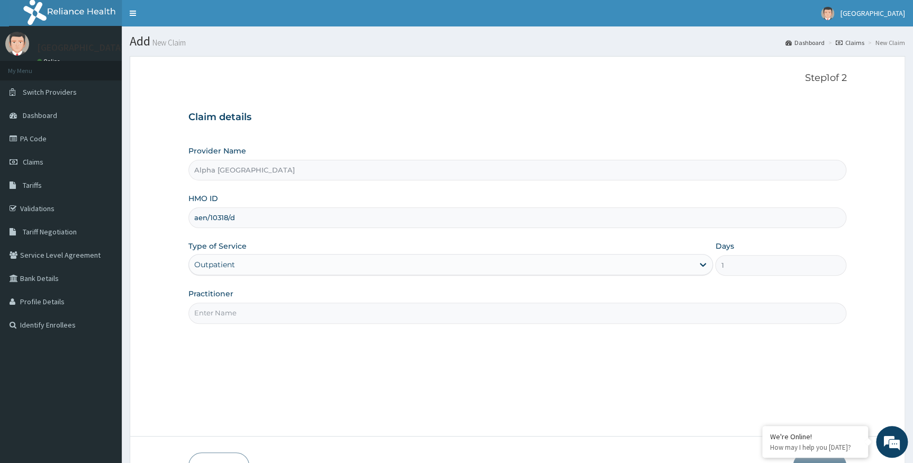
click at [322, 316] on input "Practitioner" at bounding box center [517, 313] width 659 height 21
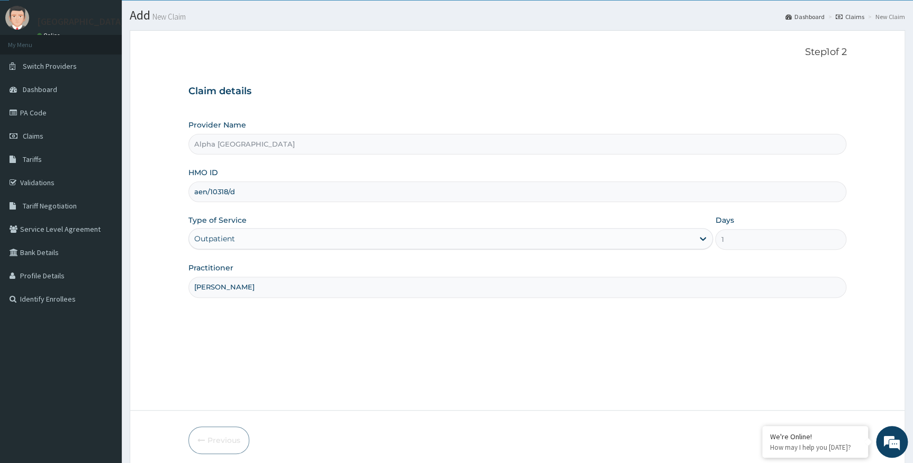
scroll to position [68, 0]
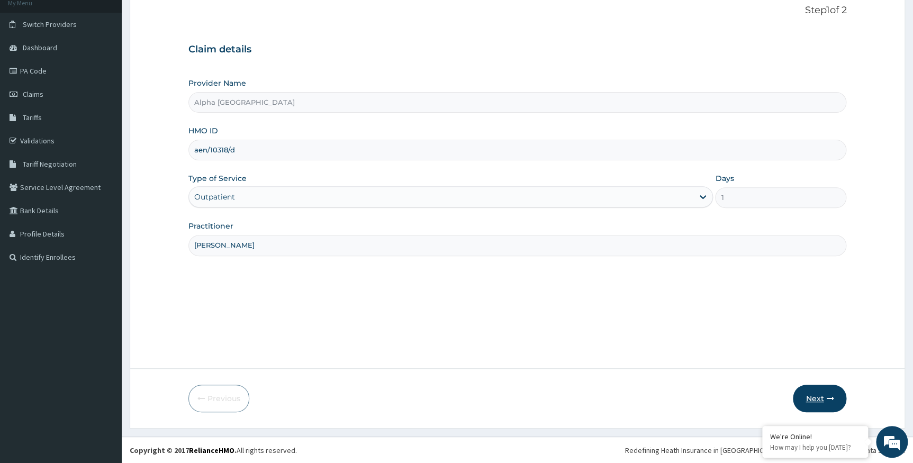
type input "[PERSON_NAME]"
click at [829, 403] on button "Next" at bounding box center [819, 399] width 53 height 28
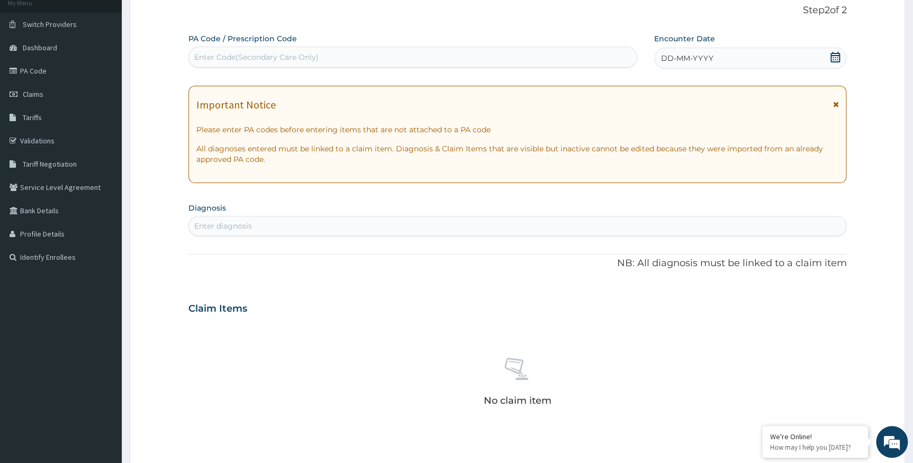
click at [671, 57] on span "DD-MM-YYYY" at bounding box center [687, 58] width 52 height 11
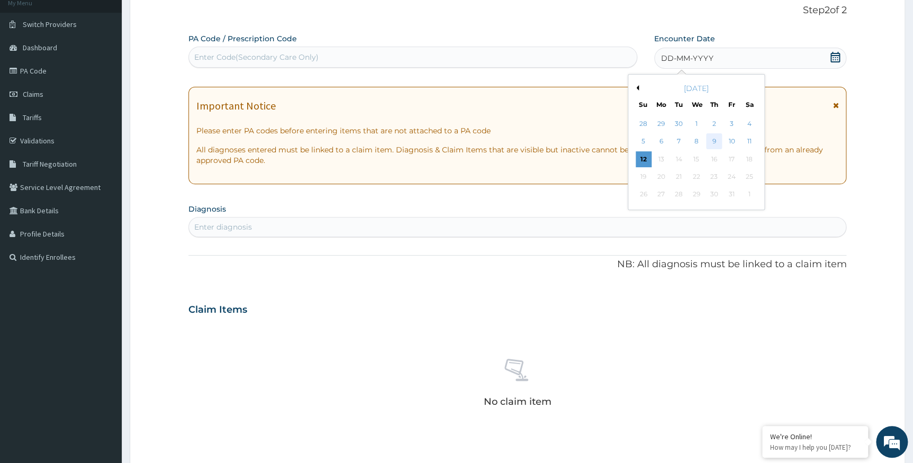
click at [715, 140] on div "9" at bounding box center [714, 142] width 16 height 16
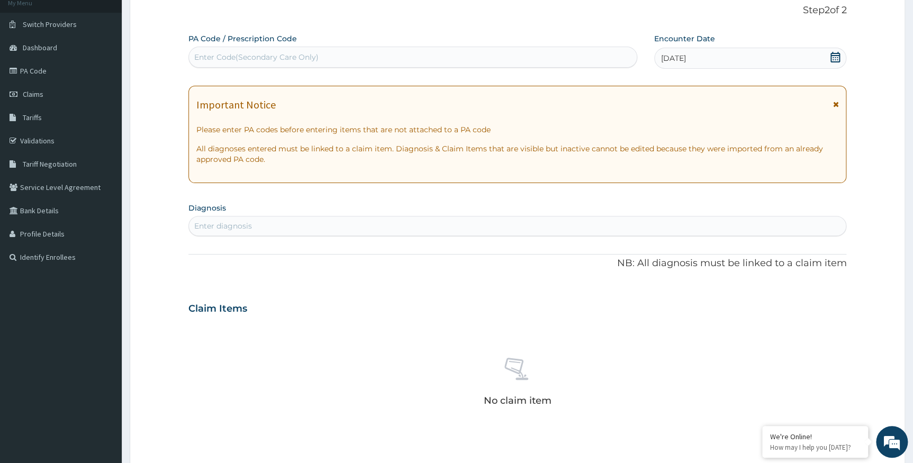
click at [240, 224] on div "Enter diagnosis" at bounding box center [223, 226] width 58 height 11
click at [258, 227] on div "Enter diagnosis" at bounding box center [517, 226] width 657 height 17
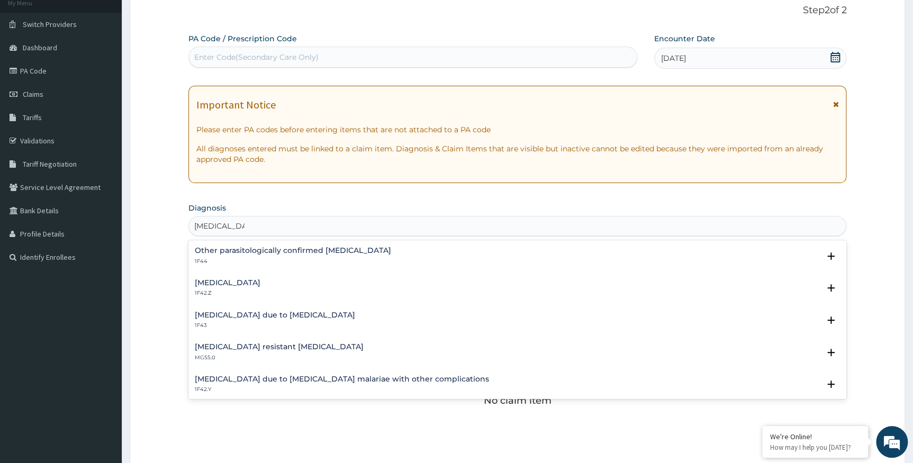
type input "[MEDICAL_DATA]"
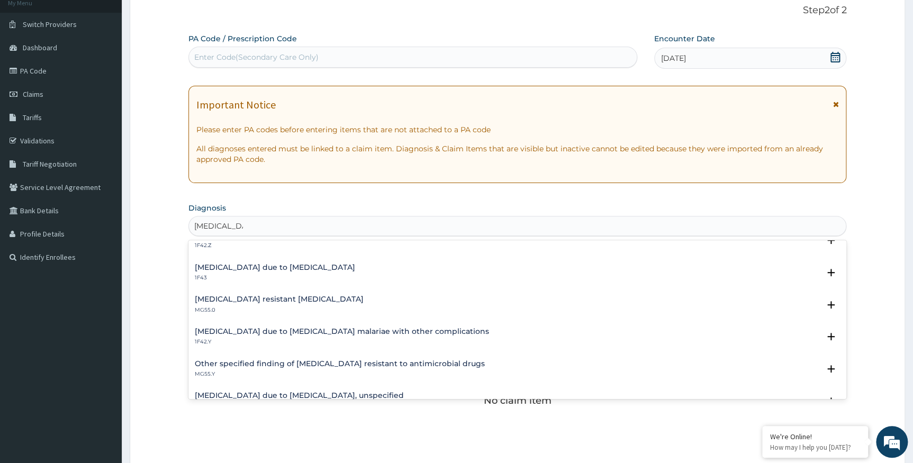
scroll to position [0, 0]
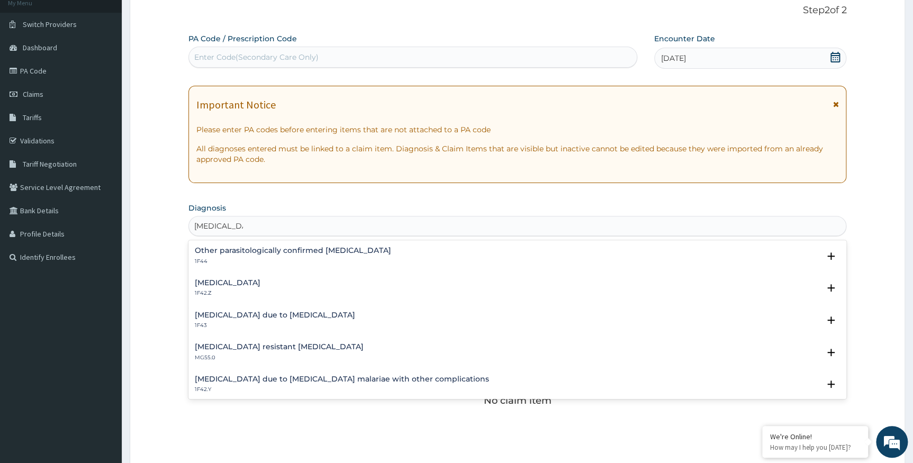
click at [260, 281] on h4 "[MEDICAL_DATA]" at bounding box center [228, 283] width 66 height 8
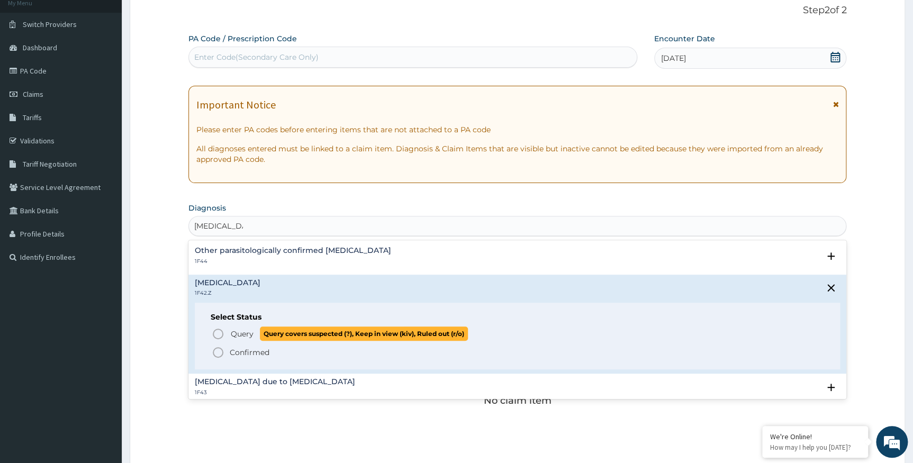
click at [249, 333] on span "Query" at bounding box center [242, 334] width 23 height 11
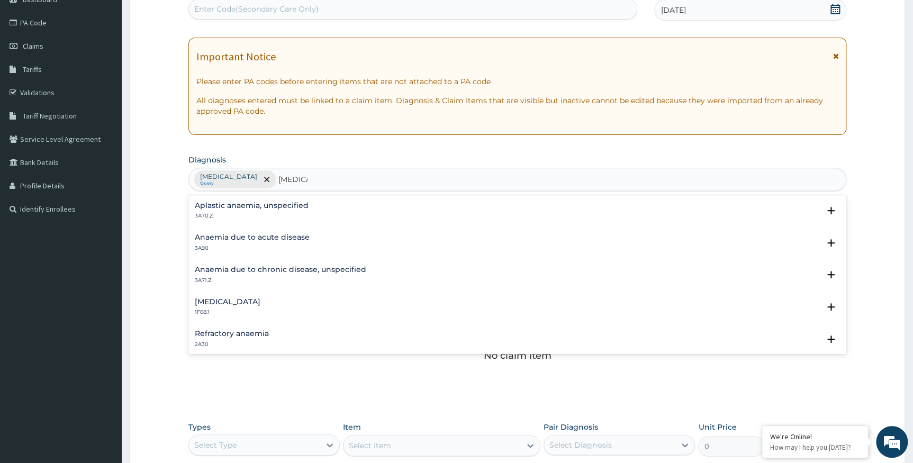
scroll to position [144, 0]
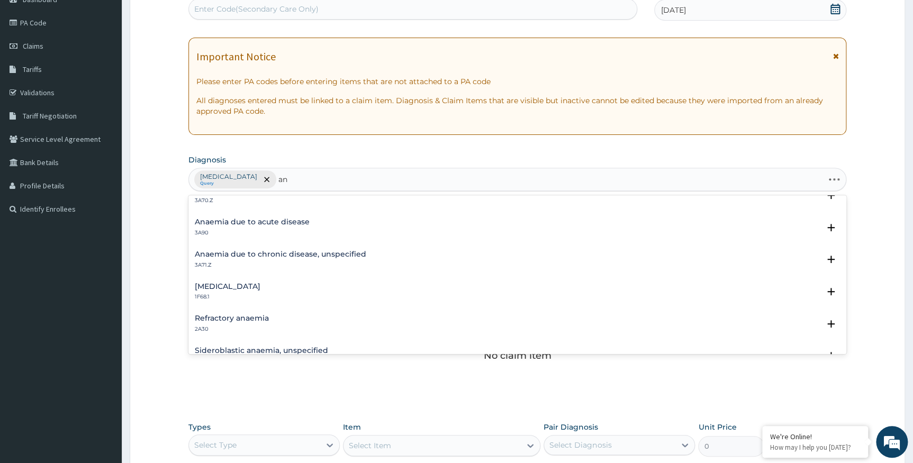
type input "a"
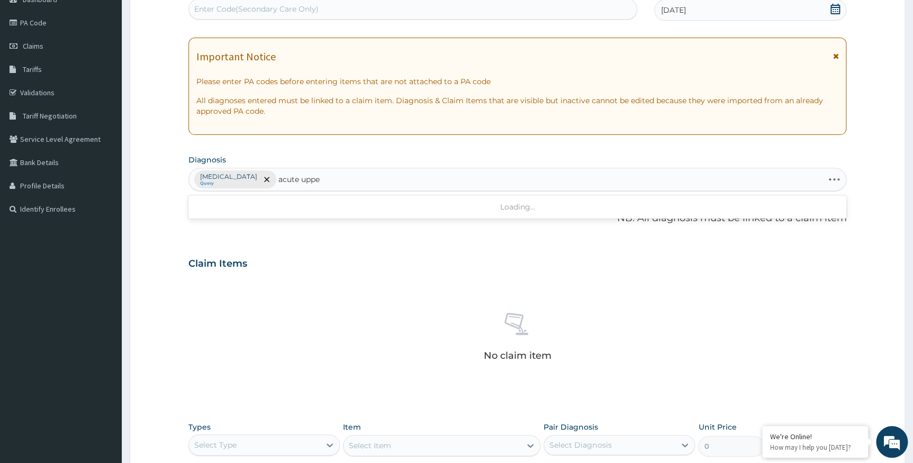
type input "acute upper"
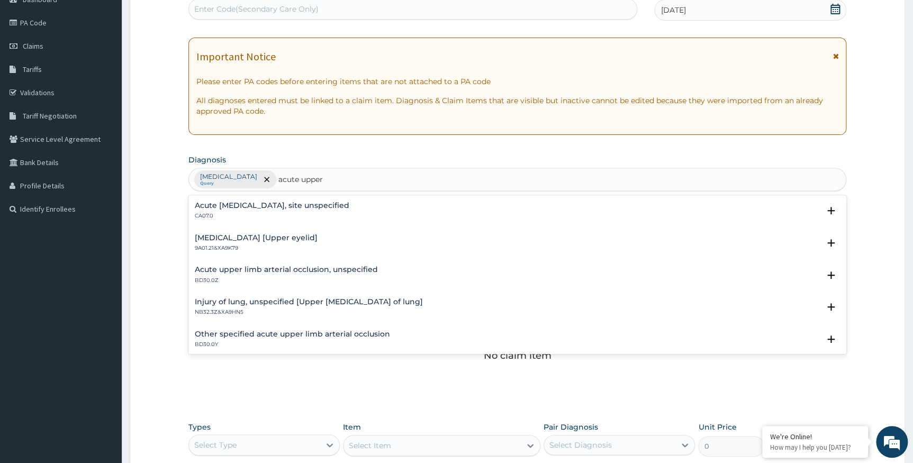
click at [302, 212] on p "CA07.0" at bounding box center [272, 215] width 155 height 7
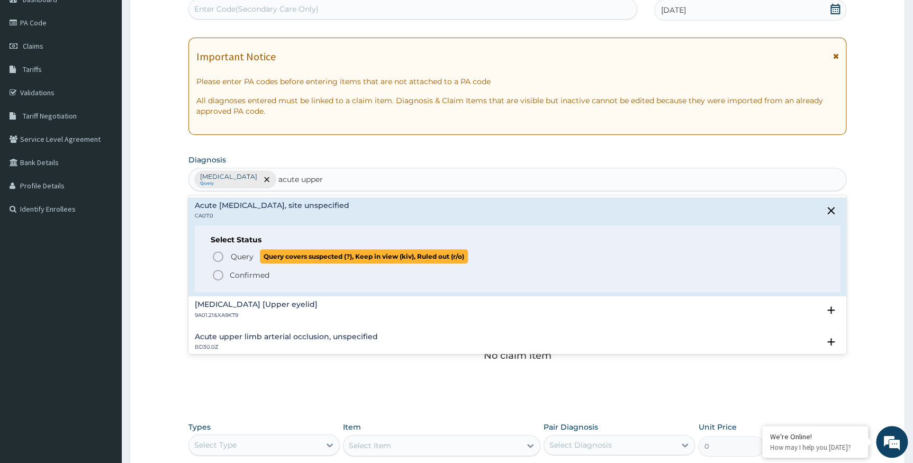
click at [243, 257] on span "Query" at bounding box center [242, 256] width 23 height 11
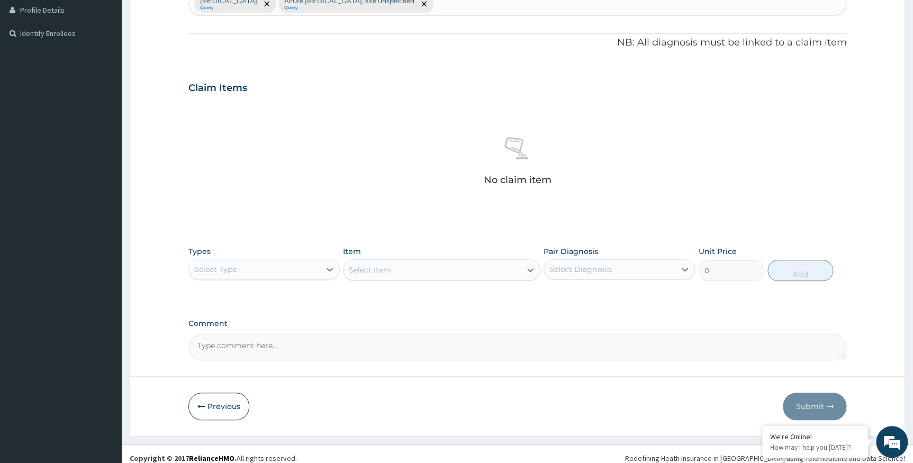
scroll to position [300, 0]
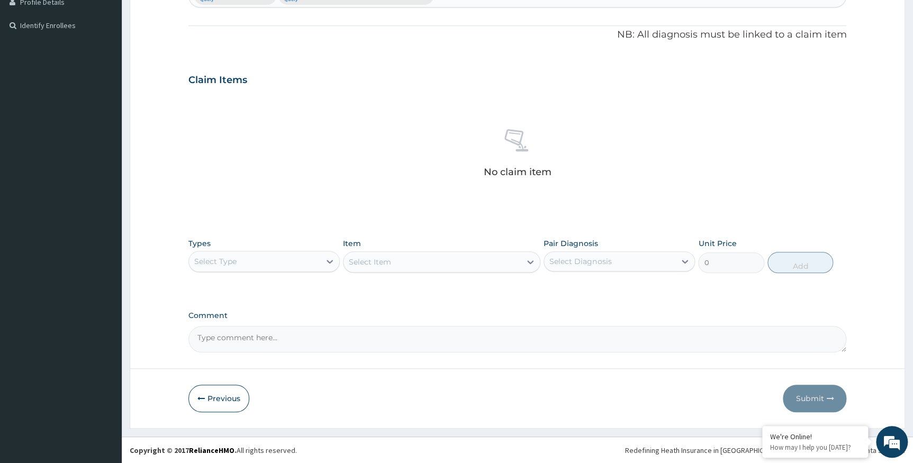
click at [238, 258] on div "Select Type" at bounding box center [254, 261] width 131 height 17
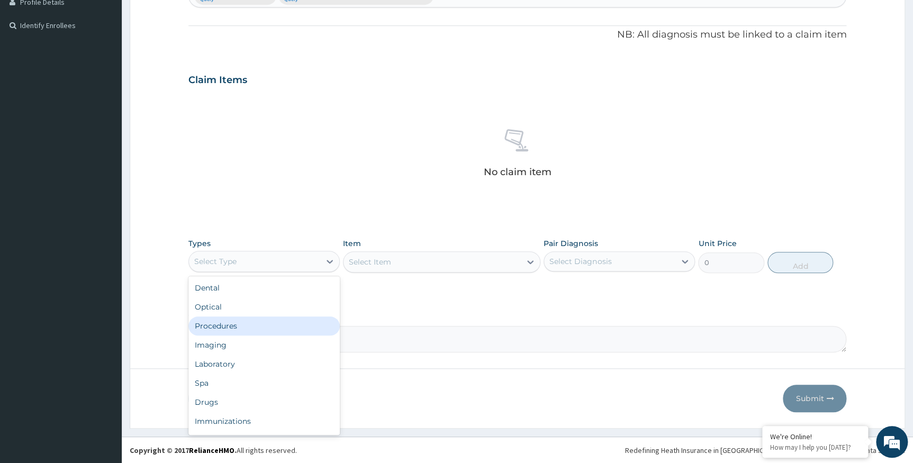
click at [227, 328] on div "Procedures" at bounding box center [263, 326] width 151 height 19
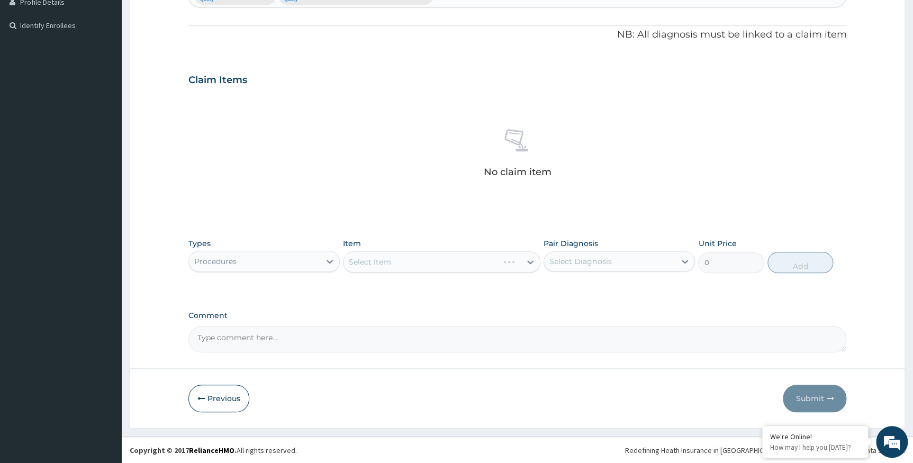
click at [382, 255] on div "Select Item" at bounding box center [441, 261] width 197 height 21
click at [376, 259] on div "Select Item" at bounding box center [441, 261] width 197 height 21
click at [376, 260] on div "Select Item" at bounding box center [441, 261] width 197 height 21
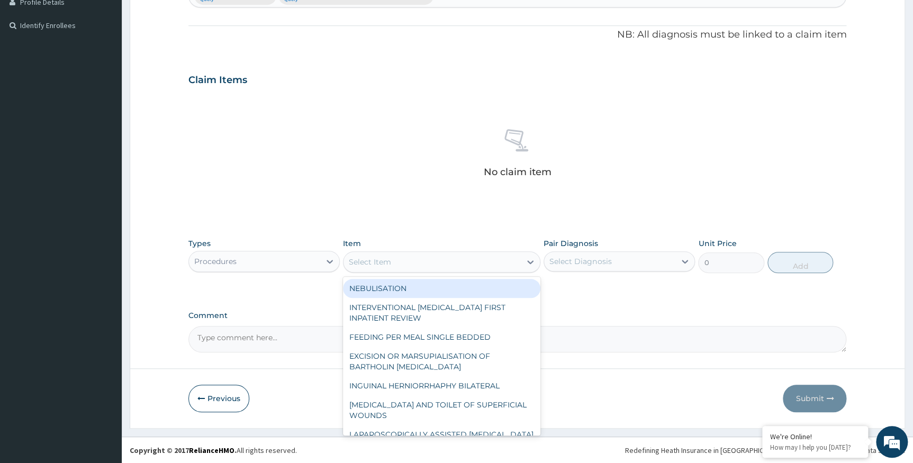
click at [376, 260] on div "Select Item" at bounding box center [370, 262] width 42 height 11
type input "general pr"
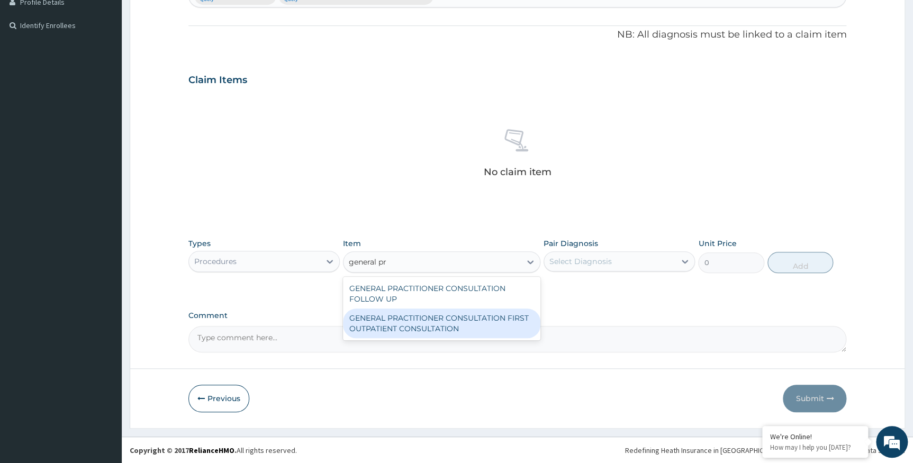
click at [424, 321] on div "GENERAL PRACTITIONER CONSULTATION FIRST OUTPATIENT CONSULTATION" at bounding box center [441, 324] width 197 height 30
type input "3547.5"
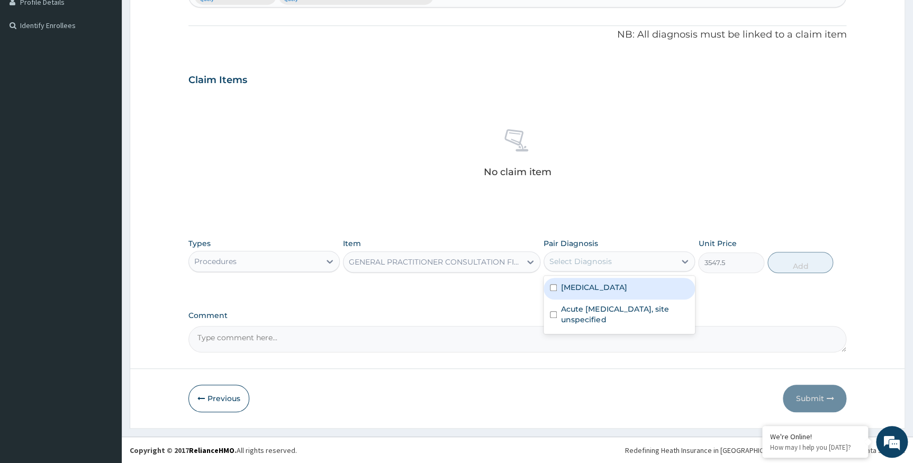
click at [565, 258] on div "Select Diagnosis" at bounding box center [581, 261] width 62 height 11
drag, startPoint x: 575, startPoint y: 295, endPoint x: 581, endPoint y: 322, distance: 27.6
click at [579, 311] on div "Plasmodium malariae malaria without complication Acute upper respiratory infect…" at bounding box center [619, 305] width 151 height 58
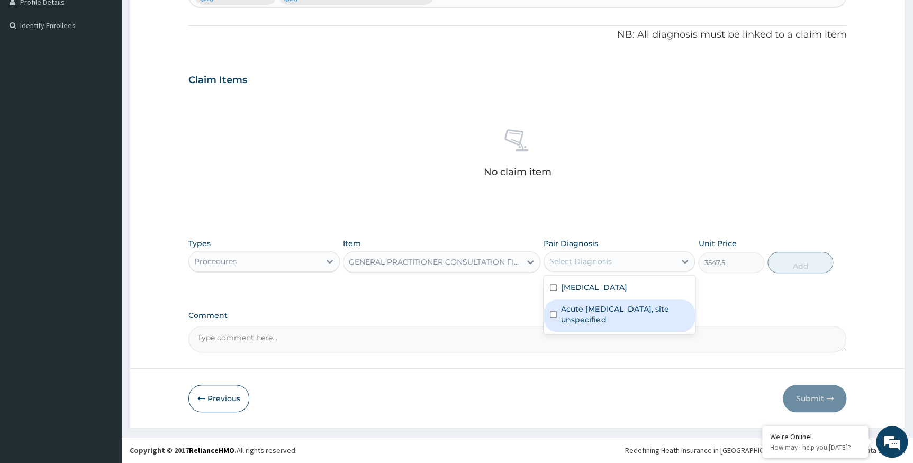
click at [581, 325] on label "Acute upper respiratory infection, site unspecified" at bounding box center [625, 314] width 128 height 21
checkbox input "true"
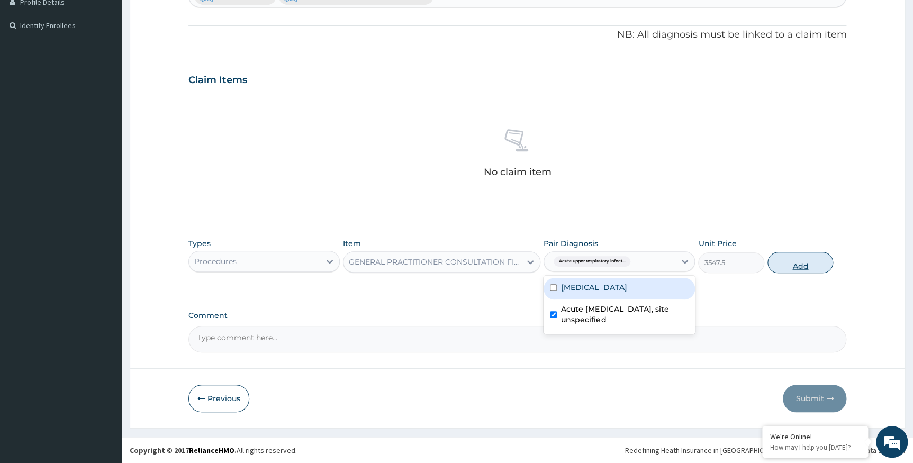
click at [799, 264] on button "Add" at bounding box center [801, 262] width 66 height 21
type input "0"
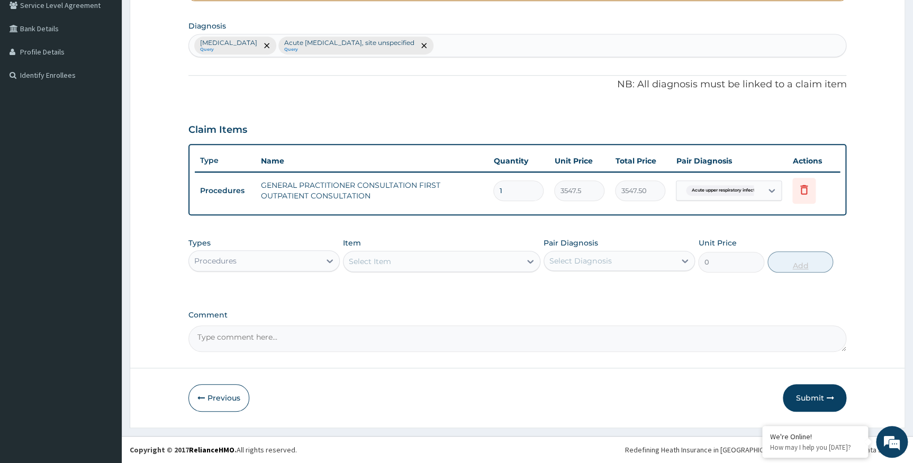
scroll to position [249, 0]
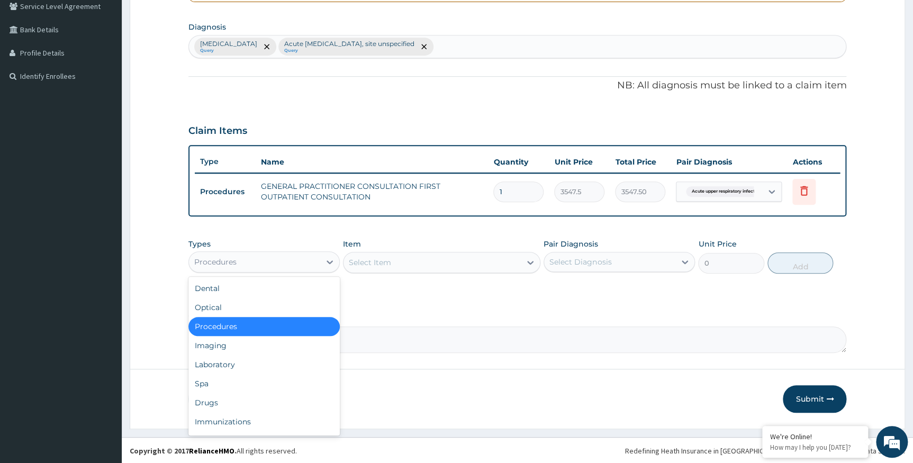
click at [312, 264] on div "Procedures" at bounding box center [254, 262] width 131 height 17
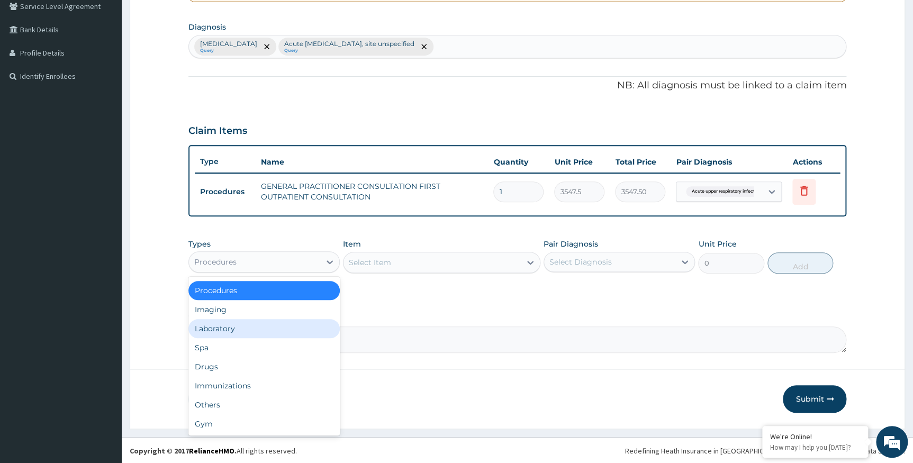
click at [247, 329] on div "Laboratory" at bounding box center [263, 328] width 151 height 19
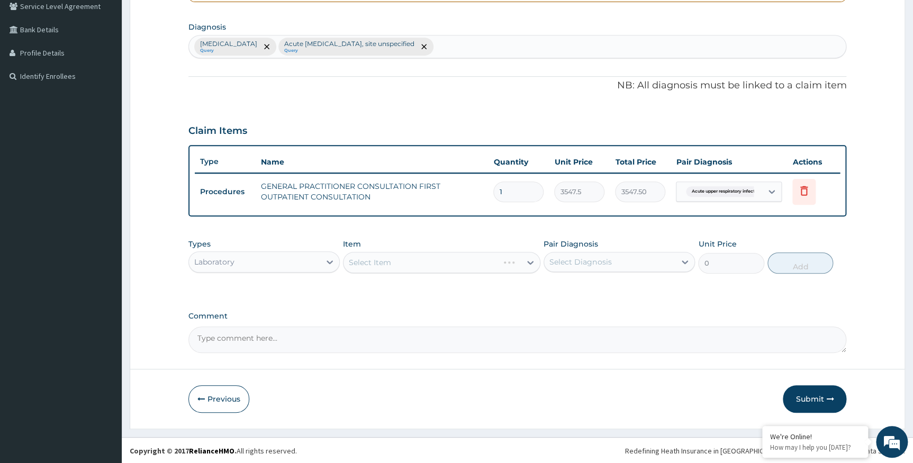
click at [379, 262] on div "Select Item" at bounding box center [441, 262] width 197 height 21
click at [366, 259] on div "Select Item" at bounding box center [370, 262] width 42 height 11
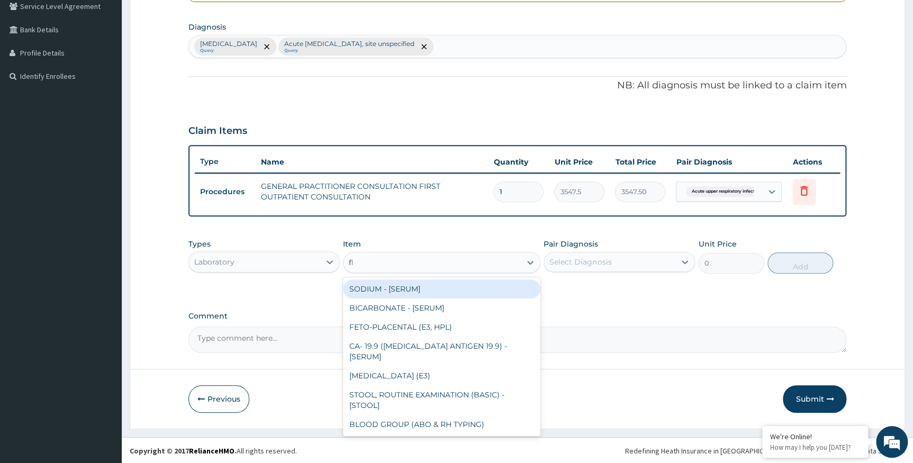
type input "fbc"
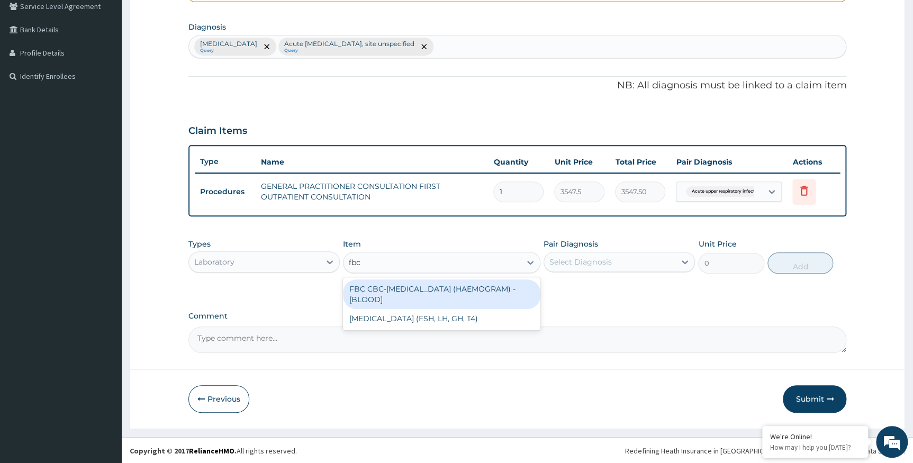
click at [392, 294] on div "FBC CBC-COMPLETE BLOOD COUNT (HAEMOGRAM) - [BLOOD]" at bounding box center [441, 295] width 197 height 30
type input "4300"
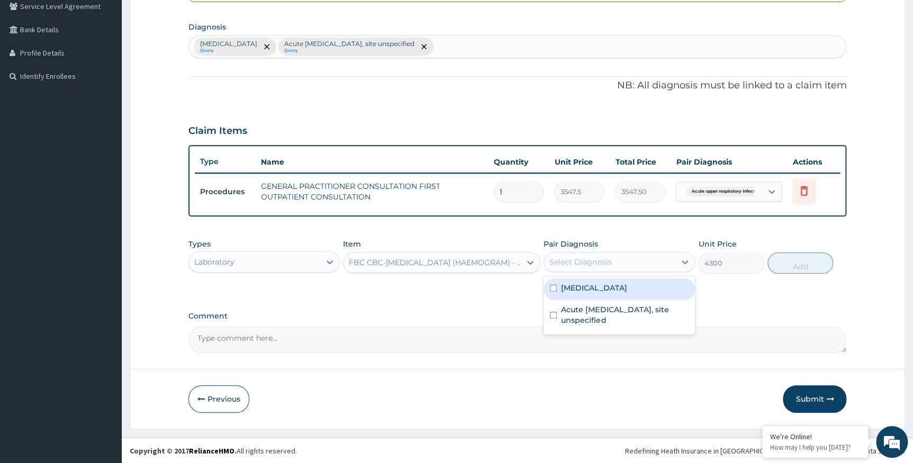
click at [579, 257] on div "Select Diagnosis" at bounding box center [581, 262] width 62 height 11
click at [581, 284] on label "Plasmodium malariae malaria without complication" at bounding box center [594, 288] width 66 height 11
checkbox input "true"
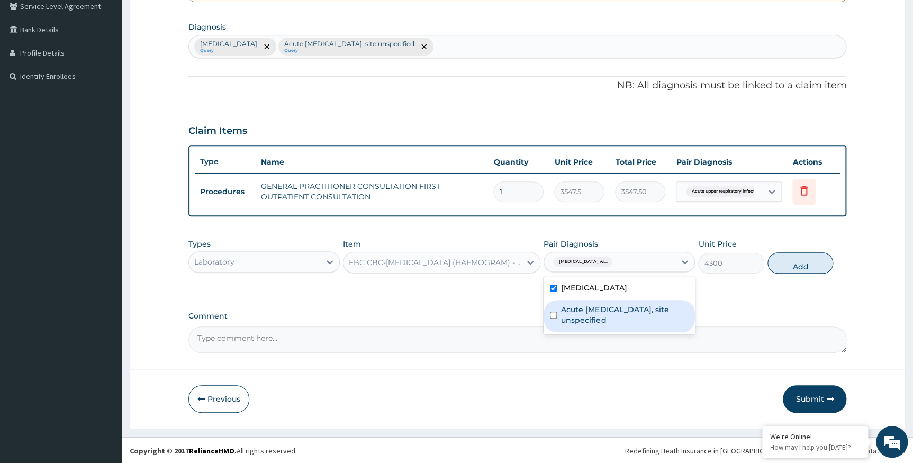
click at [583, 332] on div "Acute upper respiratory infection, site unspecified" at bounding box center [619, 316] width 151 height 32
checkbox input "true"
click at [795, 258] on button "Add" at bounding box center [801, 263] width 66 height 21
type input "0"
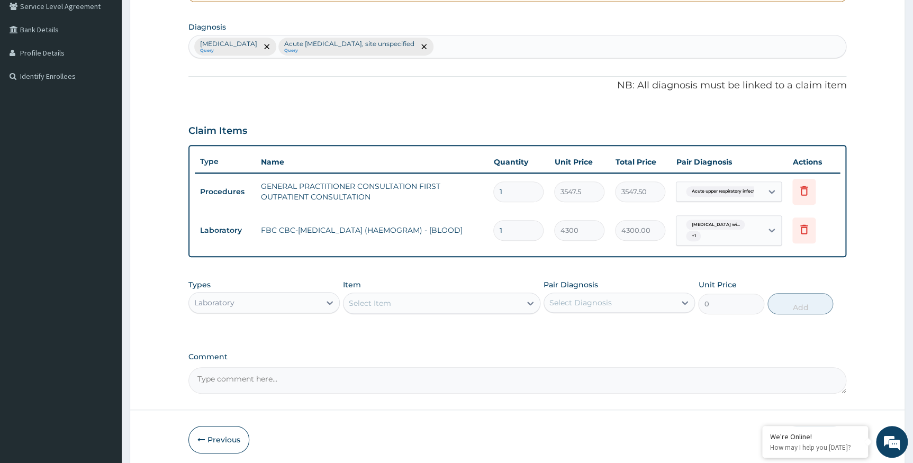
click at [393, 301] on div "Select Item" at bounding box center [432, 303] width 177 height 17
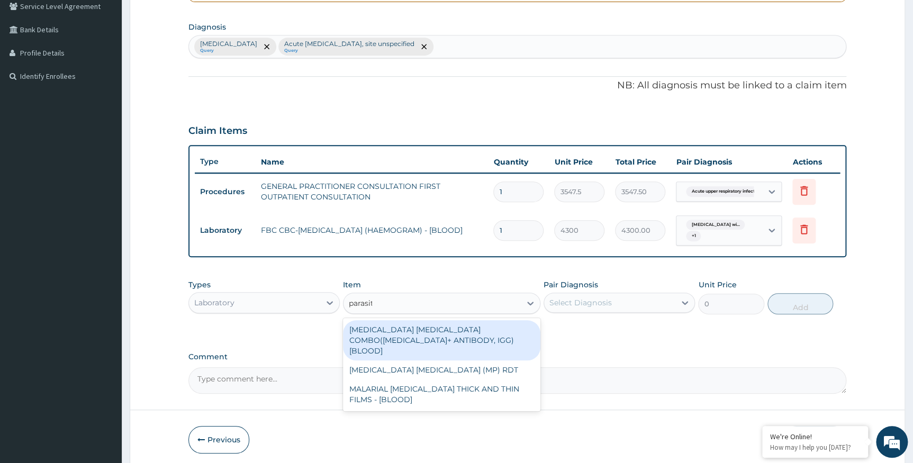
type input "parasite"
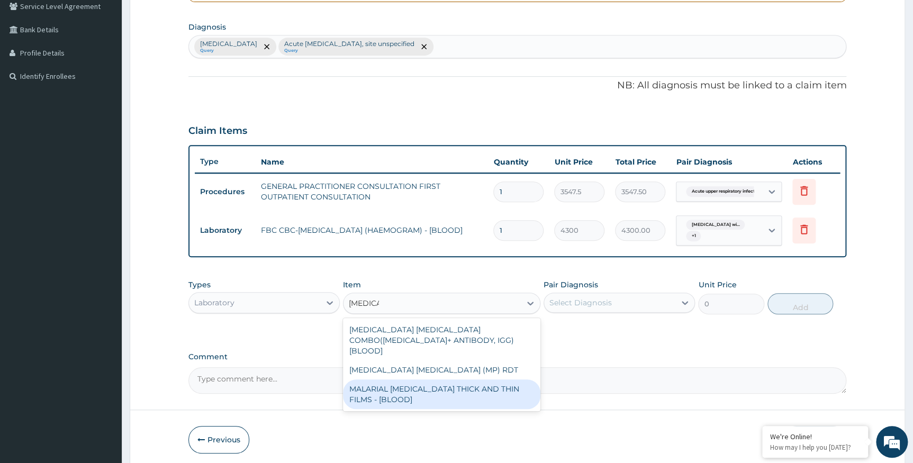
click at [409, 381] on div "MALARIAL PARASITE THICK AND THIN FILMS - [BLOOD]" at bounding box center [441, 395] width 197 height 30
type input "1612.5"
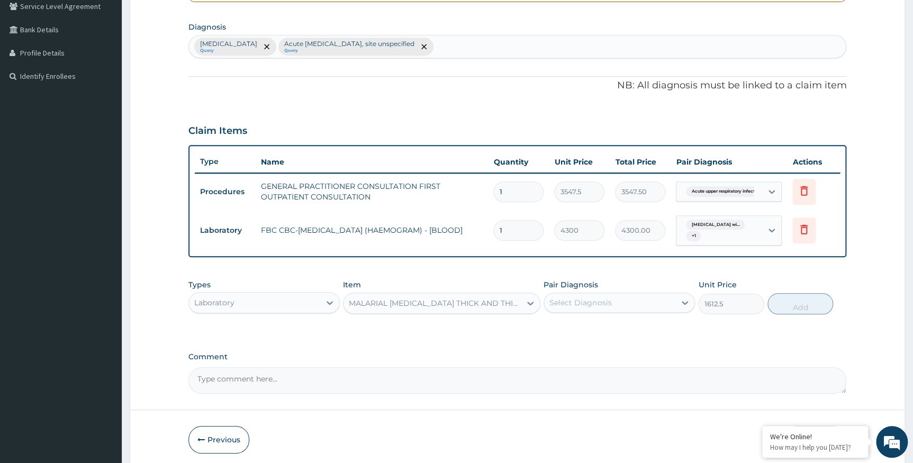
click at [605, 293] on div "Select Diagnosis" at bounding box center [619, 303] width 151 height 20
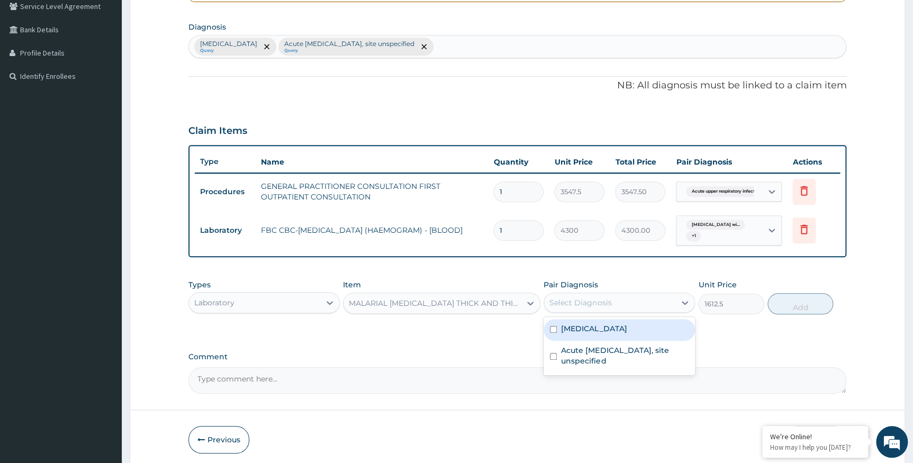
click at [592, 334] on label "Plasmodium malariae malaria without complication" at bounding box center [594, 328] width 66 height 11
checkbox input "true"
click at [823, 298] on button "Add" at bounding box center [801, 303] width 66 height 21
type input "0"
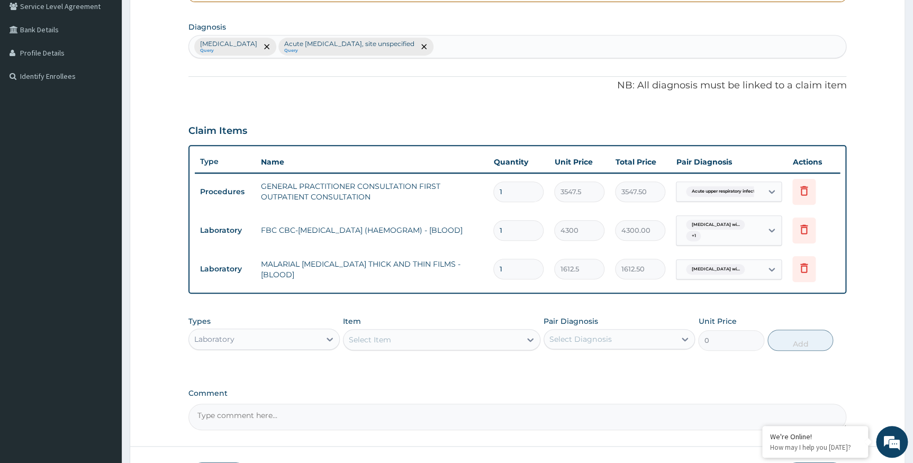
click at [303, 342] on div "Laboratory" at bounding box center [254, 339] width 131 height 17
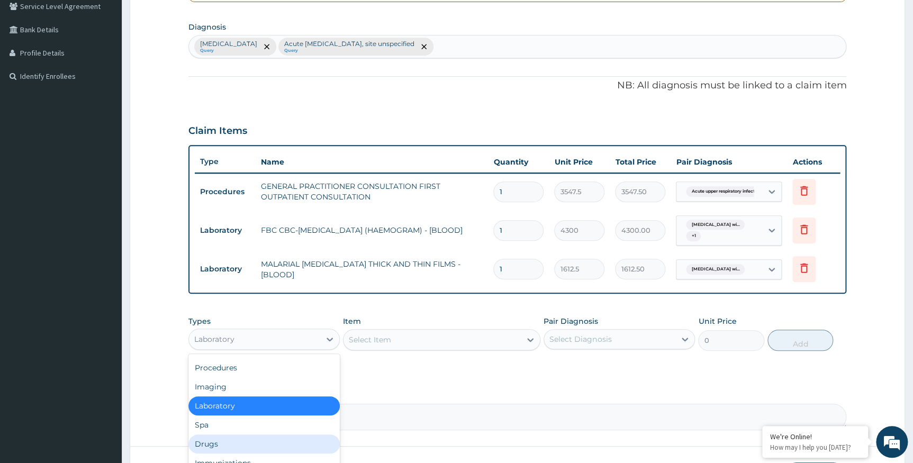
click at [228, 444] on div "Drugs" at bounding box center [263, 444] width 151 height 19
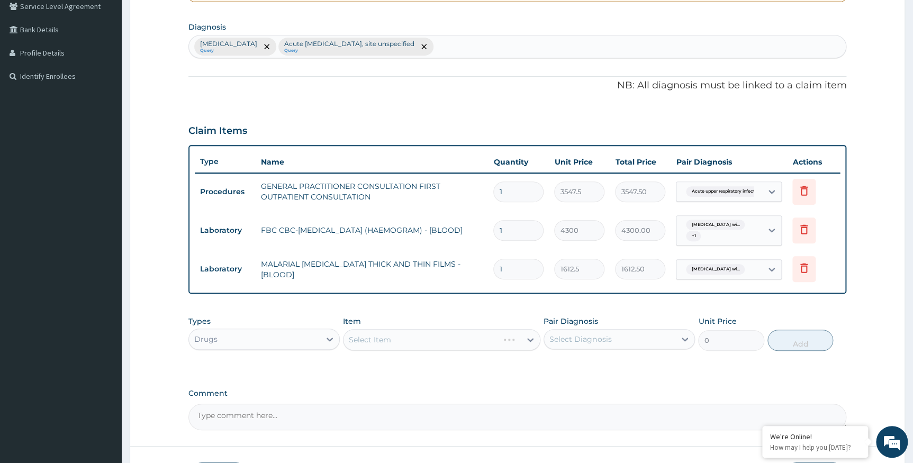
click at [382, 336] on div "Select Item" at bounding box center [441, 339] width 197 height 21
click at [388, 336] on div "Select Item" at bounding box center [441, 339] width 197 height 21
click at [389, 336] on div "Select Item" at bounding box center [441, 339] width 197 height 21
click at [389, 336] on div "Select Item" at bounding box center [370, 340] width 42 height 11
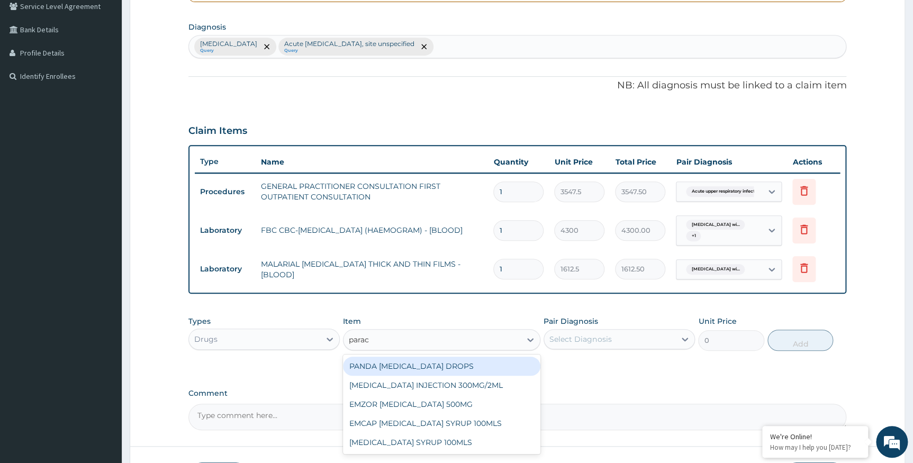
type input "parace"
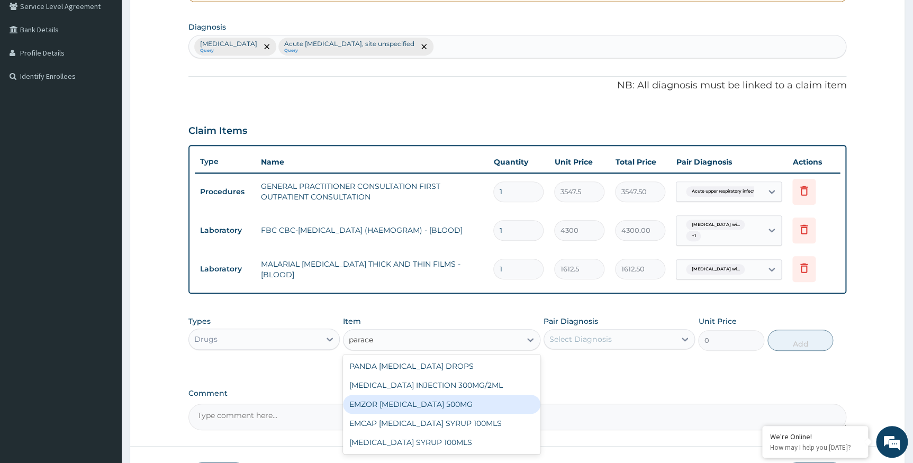
click at [420, 404] on div "EMZOR PARACETAMOL 500MG" at bounding box center [441, 404] width 197 height 19
type input "23.65"
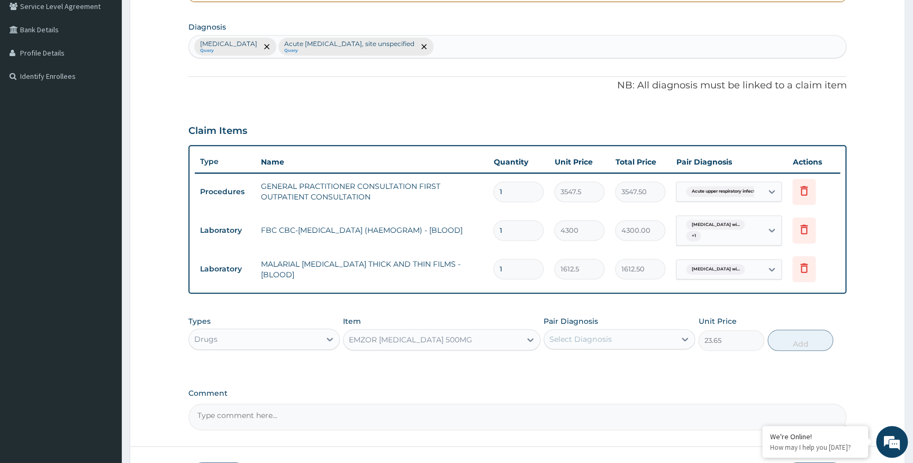
click at [566, 346] on div "Select Diagnosis" at bounding box center [609, 339] width 131 height 17
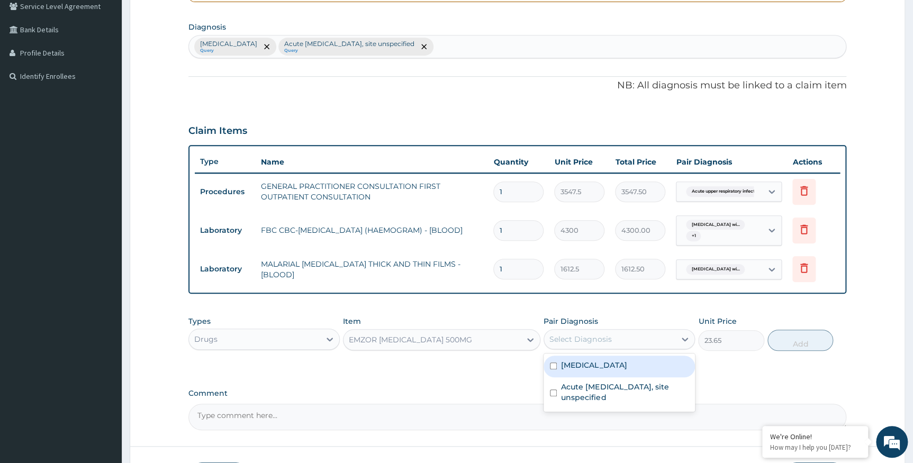
drag, startPoint x: 584, startPoint y: 375, endPoint x: 683, endPoint y: 364, distance: 99.6
click at [589, 371] on label "Plasmodium malariae malaria without complication" at bounding box center [594, 365] width 66 height 11
checkbox input "true"
click at [782, 341] on button "Add" at bounding box center [801, 340] width 66 height 21
type input "0"
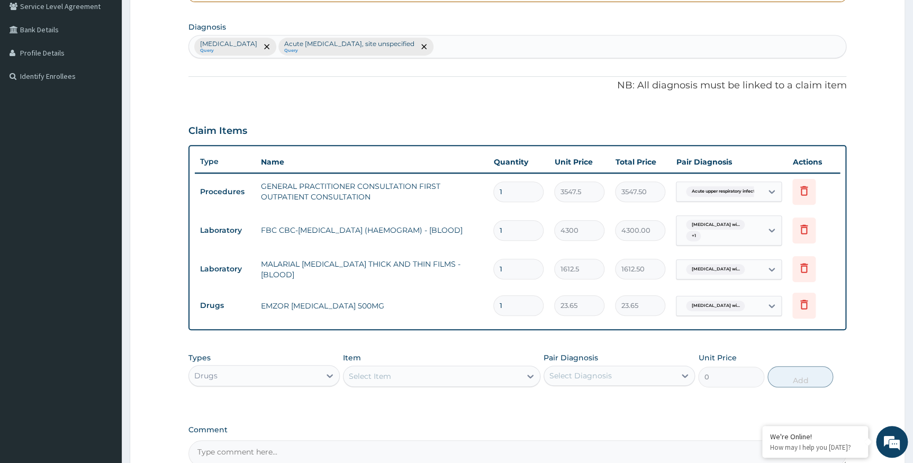
type input "18"
type input "425.70"
type input "18"
click at [359, 373] on div "Select Item" at bounding box center [370, 376] width 42 height 11
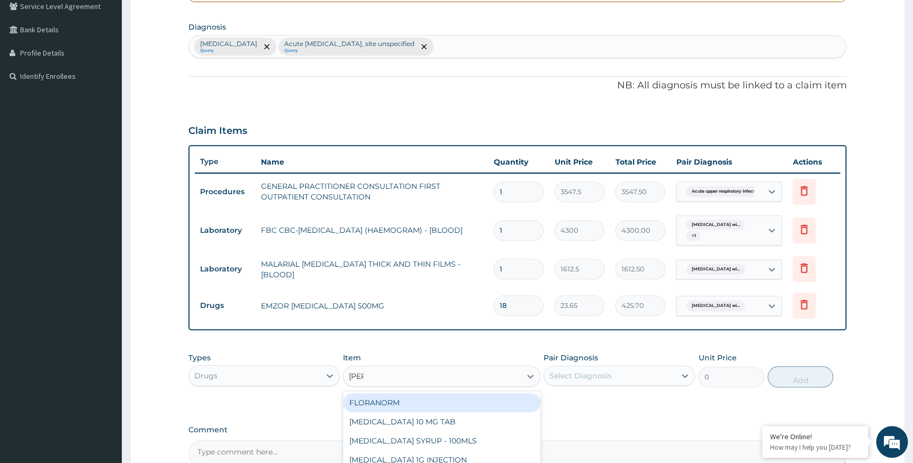
type input "lorat"
click at [440, 396] on div "LORATADINE 10 MG TAB" at bounding box center [441, 402] width 197 height 19
type input "59.12500000000001"
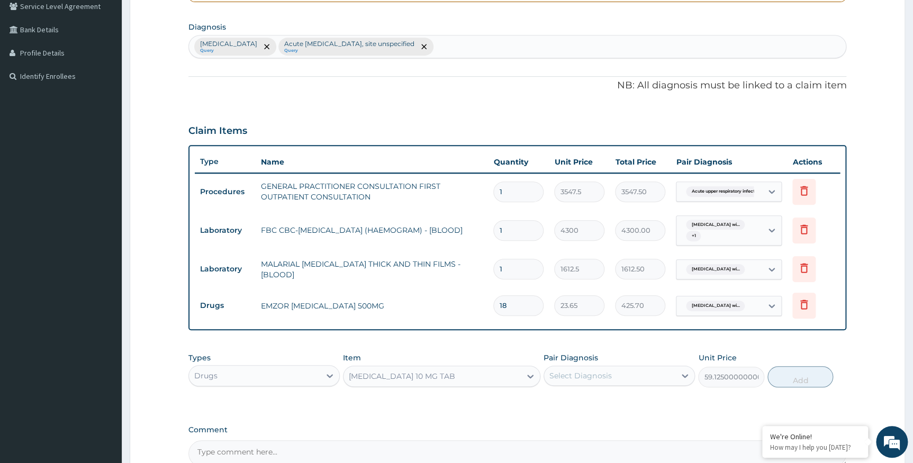
drag, startPoint x: 565, startPoint y: 376, endPoint x: 571, endPoint y: 382, distance: 8.3
click at [566, 376] on div "Select Diagnosis" at bounding box center [581, 376] width 62 height 11
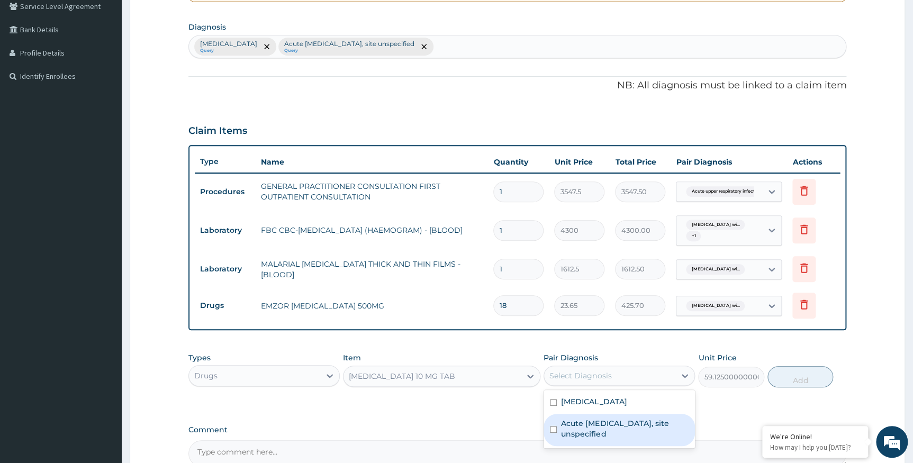
click at [584, 438] on label "Acute upper respiratory infection, site unspecified" at bounding box center [625, 428] width 128 height 21
checkbox input "true"
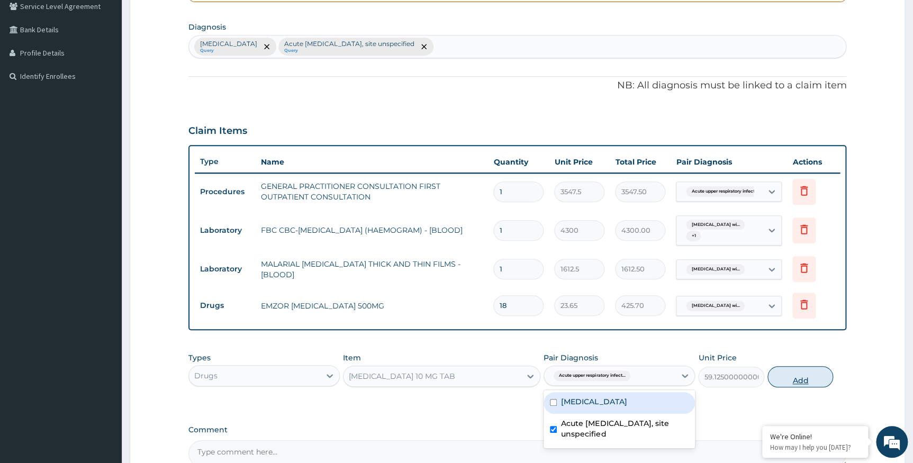
click at [798, 379] on button "Add" at bounding box center [801, 376] width 66 height 21
type input "0"
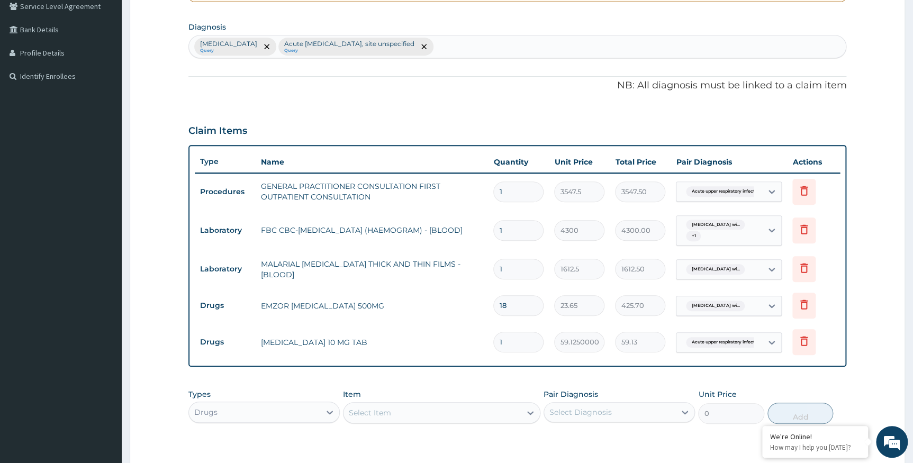
drag, startPoint x: 489, startPoint y: 341, endPoint x: 477, endPoint y: 343, distance: 12.2
click at [477, 343] on tr "Drugs LORATADINE 10 MG TAB 1 59.12500000000001 59.13 Acute upper respiratory in…" at bounding box center [518, 342] width 646 height 37
type input "5"
type input "295.63"
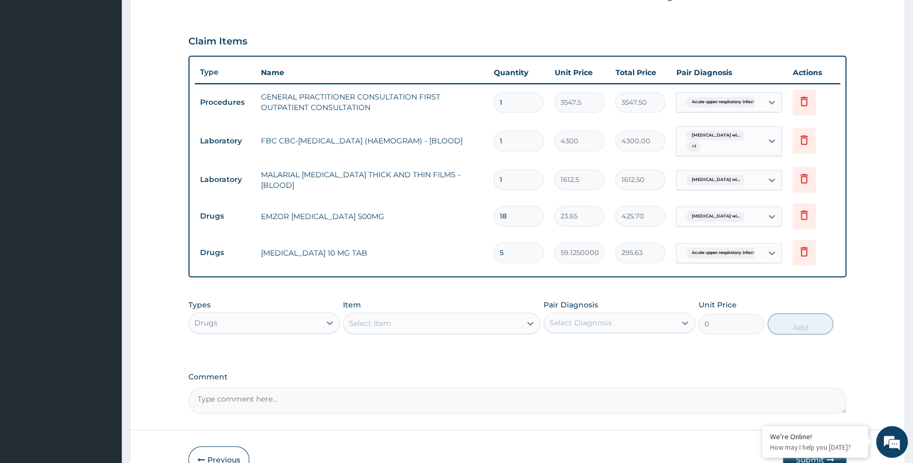
scroll to position [345, 0]
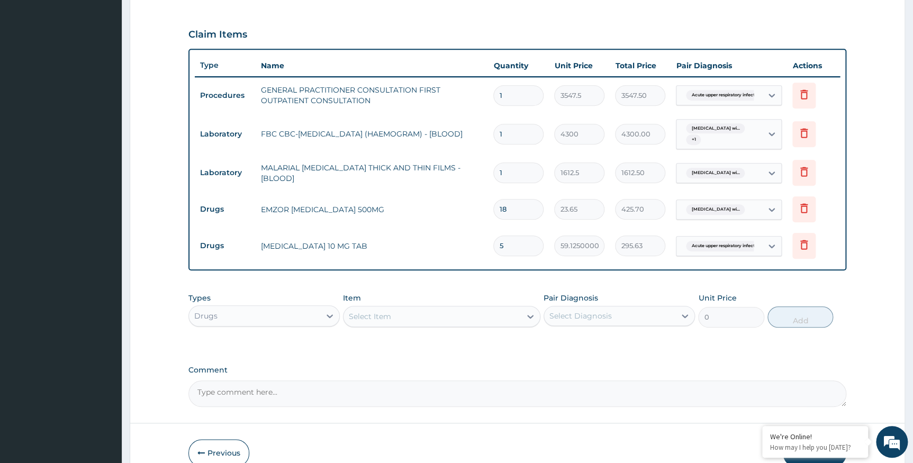
type input "5"
click at [222, 315] on div "Drugs" at bounding box center [254, 316] width 131 height 17
click at [389, 328] on div "Types Drugs Item Select Item Pair Diagnosis Select Diagnosis Unit Price 0 Add" at bounding box center [517, 310] width 659 height 46
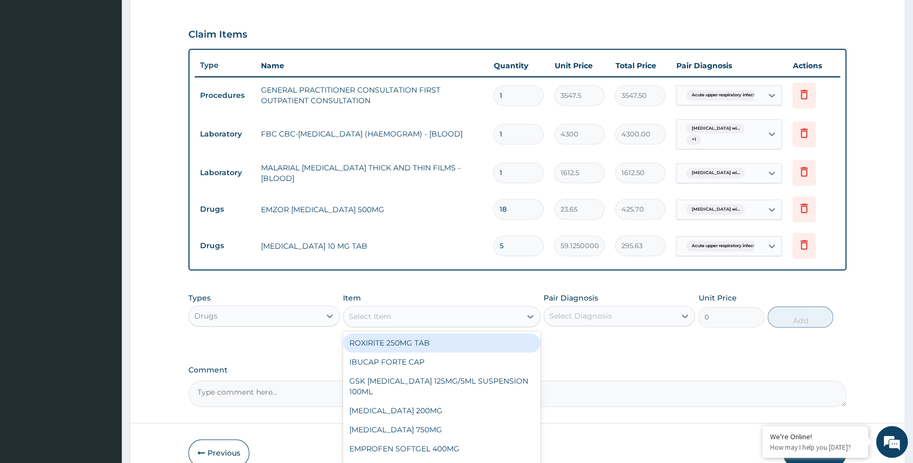
click at [389, 325] on div "Select Item" at bounding box center [432, 316] width 177 height 17
type input "cipro"
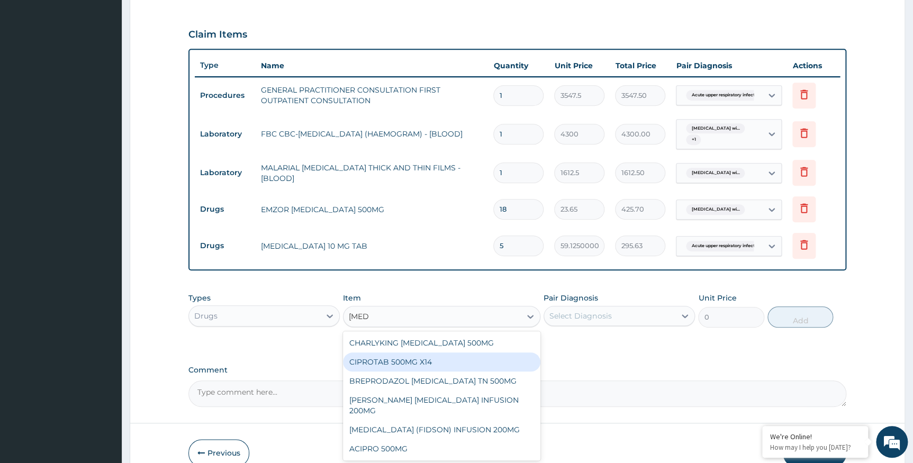
click at [402, 357] on div "CIPROTAB 500MG X14" at bounding box center [441, 362] width 197 height 19
type input "319.275"
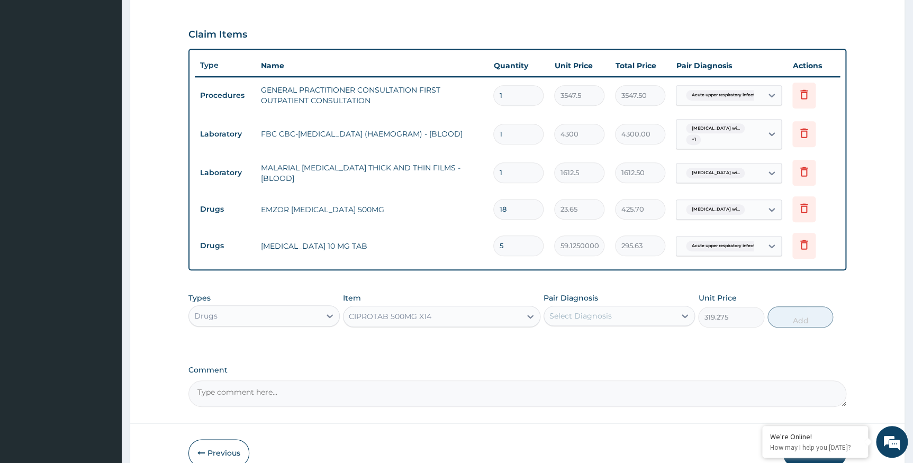
click at [571, 317] on div "Select Diagnosis" at bounding box center [581, 316] width 62 height 11
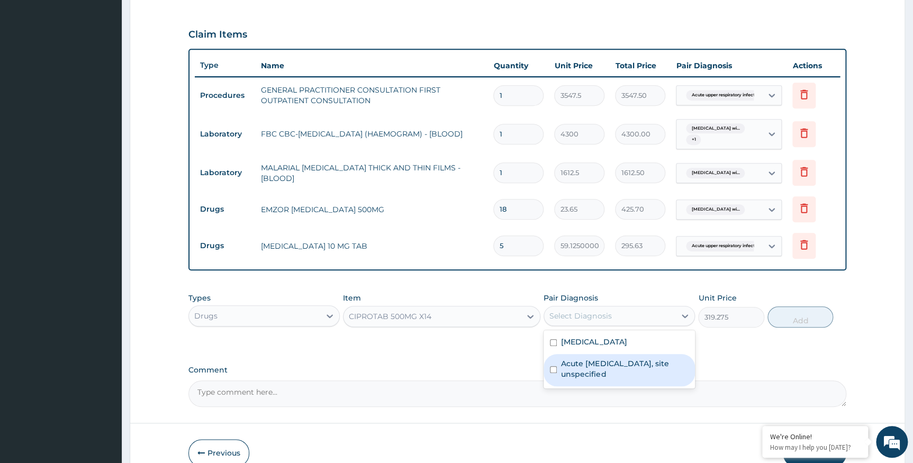
click at [583, 376] on label "Acute upper respiratory infection, site unspecified" at bounding box center [625, 368] width 128 height 21
checkbox input "true"
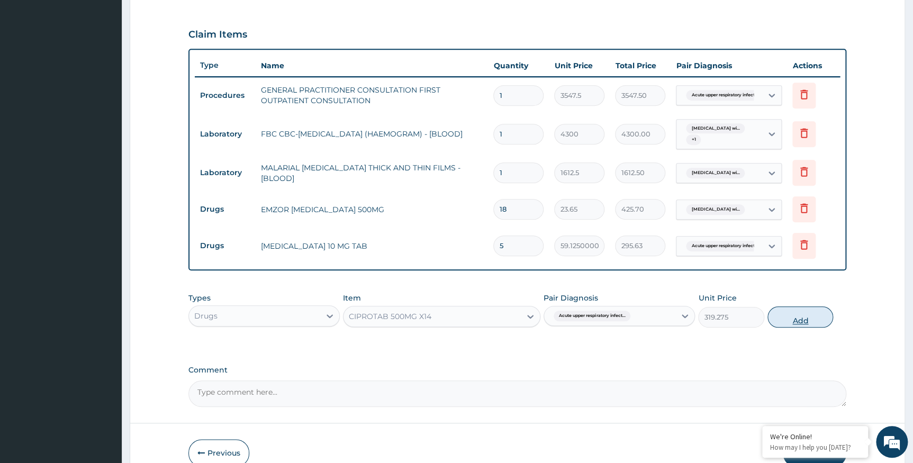
click at [776, 318] on button "Add" at bounding box center [801, 317] width 66 height 21
type input "0"
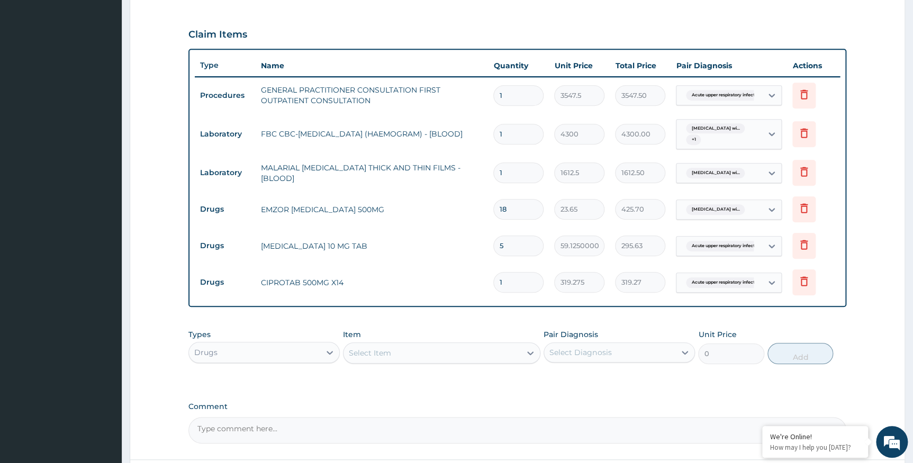
type input "10"
type input "3192.75"
type input "10"
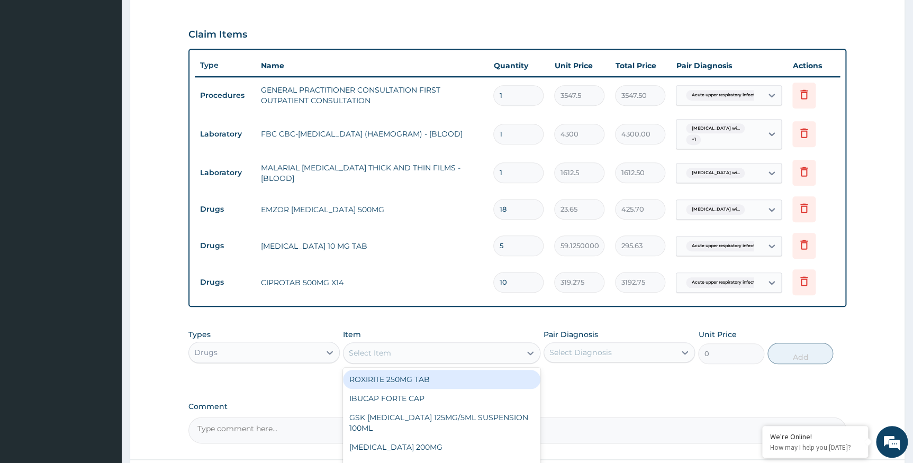
click at [372, 349] on div "Select Item" at bounding box center [370, 353] width 42 height 11
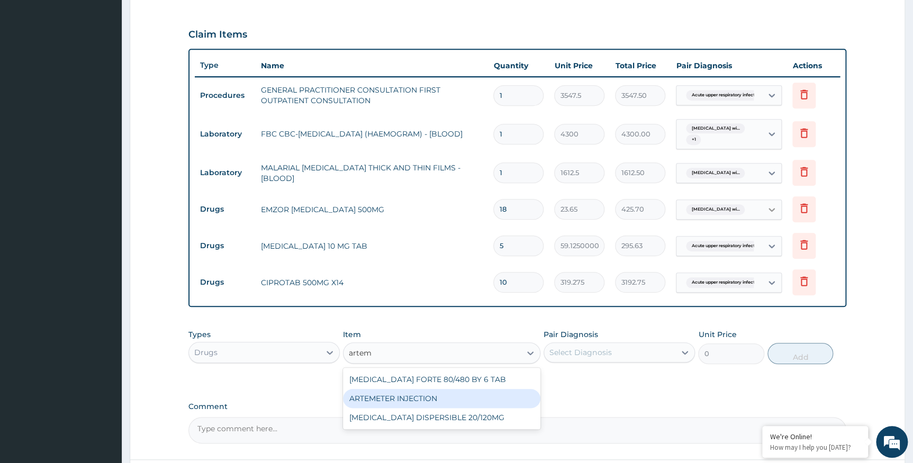
type input "arte"
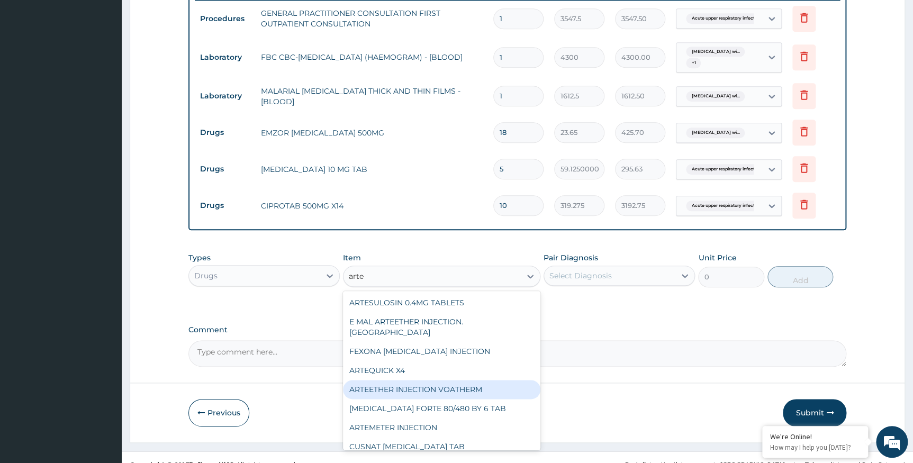
scroll to position [437, 0]
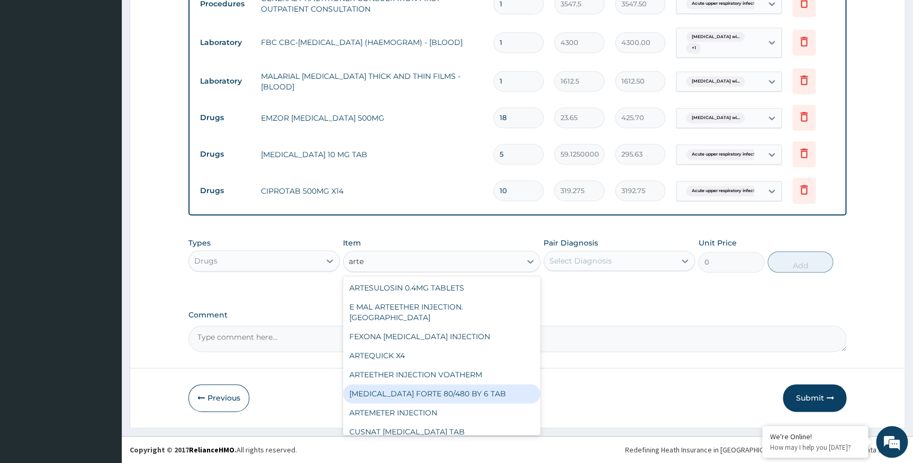
click at [481, 384] on div "COARTEM FORTE 80/480 BY 6 TAB" at bounding box center [441, 393] width 197 height 19
type input "449.35"
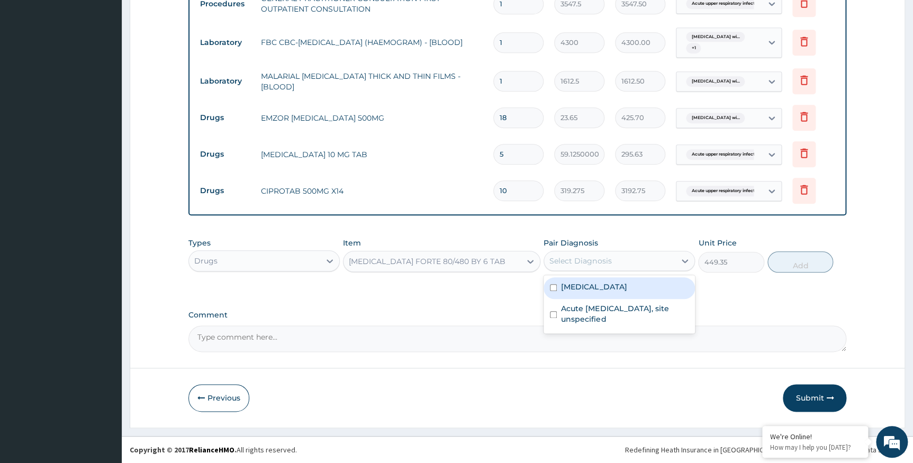
click at [570, 266] on div "Select Diagnosis" at bounding box center [609, 261] width 131 height 17
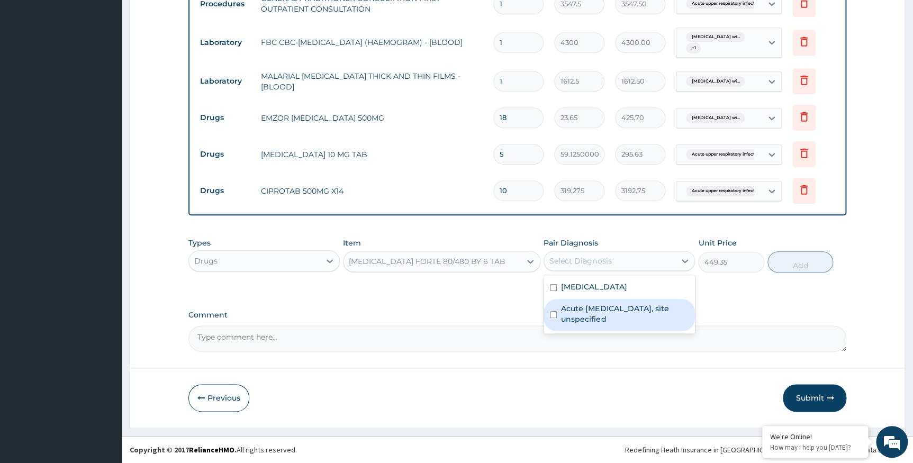
click at [580, 323] on label "Acute upper respiratory infection, site unspecified" at bounding box center [625, 313] width 128 height 21
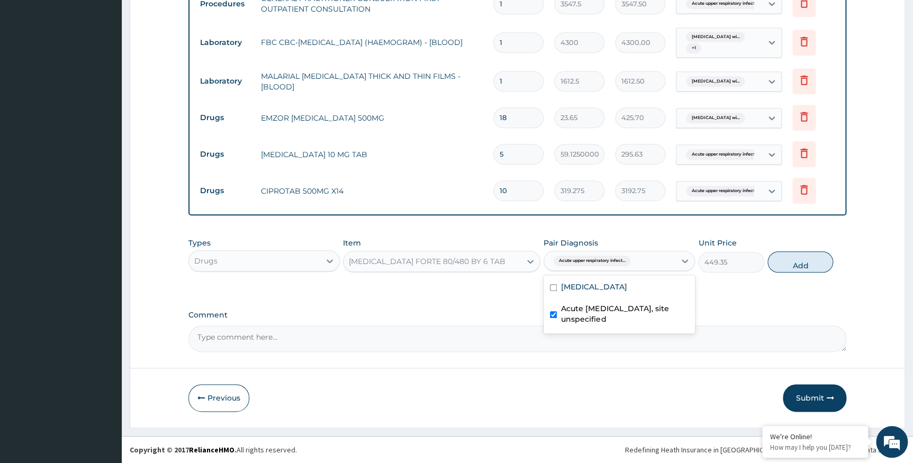
click at [577, 322] on label "Acute upper respiratory infection, site unspecified" at bounding box center [625, 313] width 128 height 21
checkbox input "false"
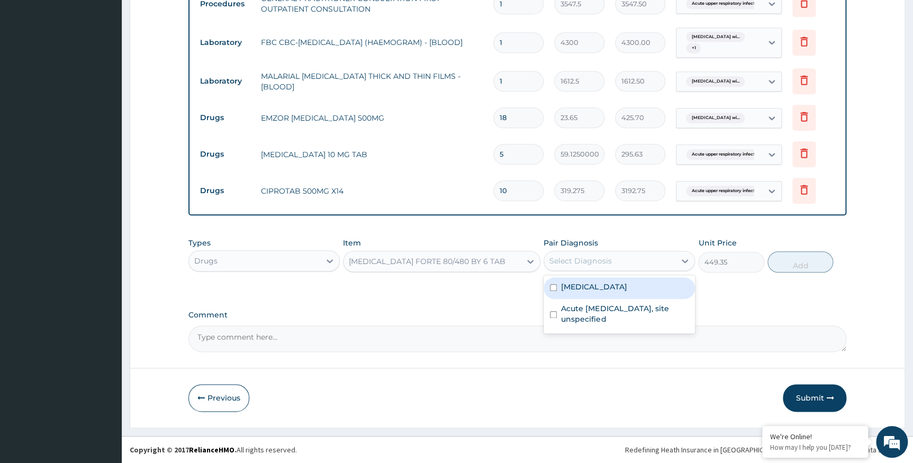
click at [580, 291] on label "Plasmodium malariae malaria without complication" at bounding box center [594, 287] width 66 height 11
checkbox input "true"
click at [805, 263] on button "Add" at bounding box center [801, 261] width 66 height 21
type input "0"
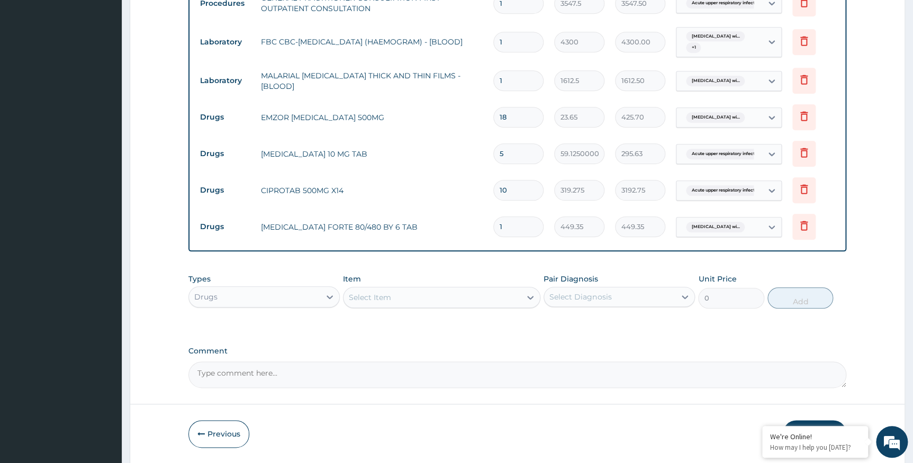
drag, startPoint x: 536, startPoint y: 229, endPoint x: 478, endPoint y: 236, distance: 59.2
click at [478, 236] on tr "Drugs COARTEM FORTE 80/480 BY 6 TAB 1 449.35 449.35 Plasmodium malariae malaria…" at bounding box center [518, 227] width 646 height 37
type input "6"
type input "2696.10"
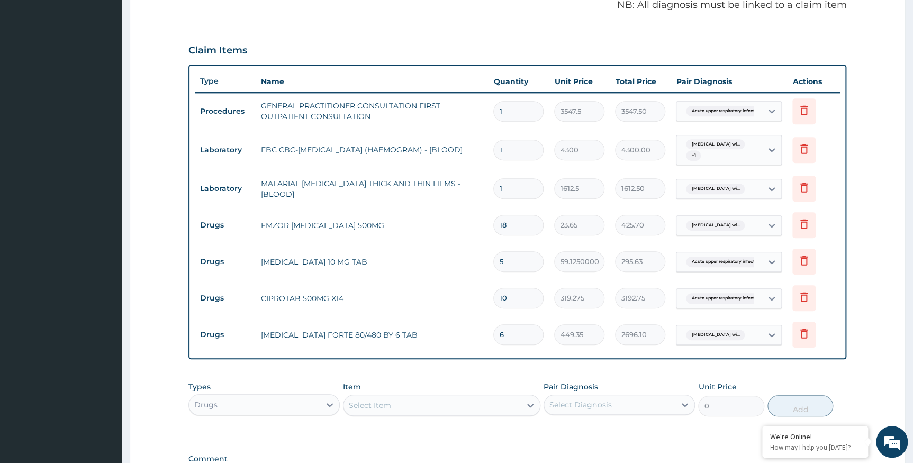
scroll to position [377, 0]
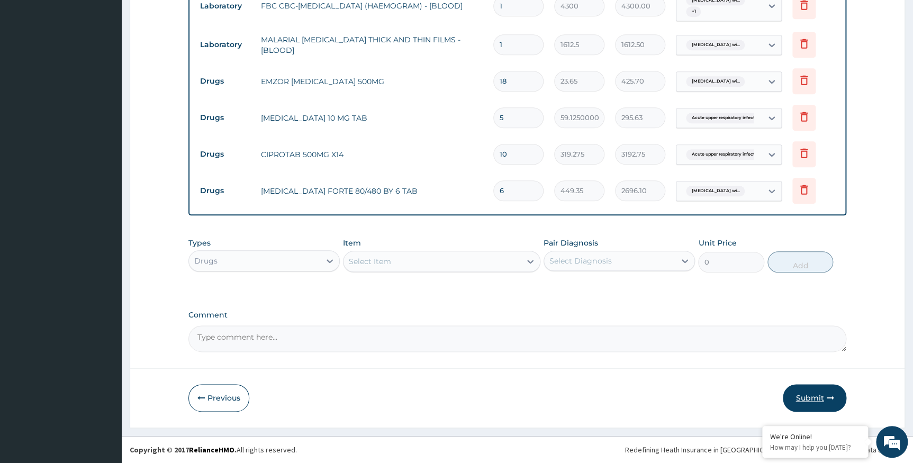
type input "6"
click at [807, 394] on button "Submit" at bounding box center [815, 398] width 64 height 28
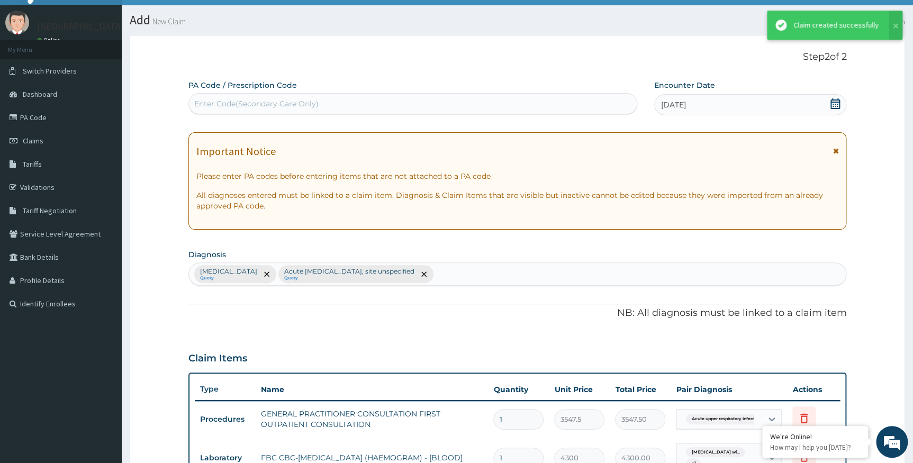
scroll to position [474, 0]
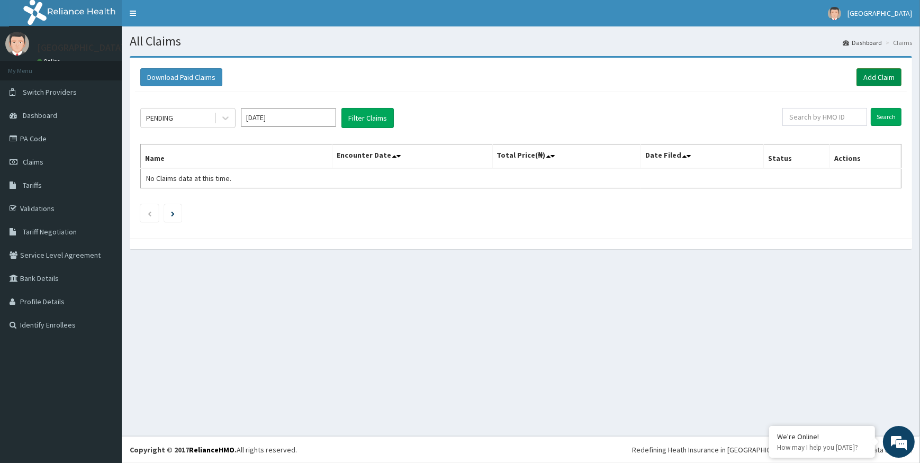
click at [876, 77] on link "Add Claim" at bounding box center [879, 77] width 45 height 18
click at [866, 79] on link "Add Claim" at bounding box center [879, 77] width 45 height 18
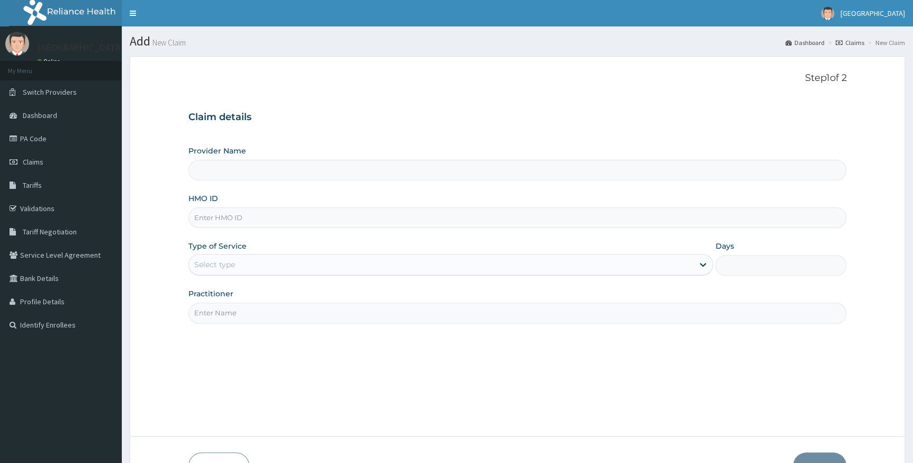
click at [246, 217] on input "HMO ID" at bounding box center [517, 218] width 659 height 21
type input "Alpha [GEOGRAPHIC_DATA]"
click at [223, 215] on input "skn/102`6/d" at bounding box center [517, 218] width 659 height 21
type input "skn/10216/d"
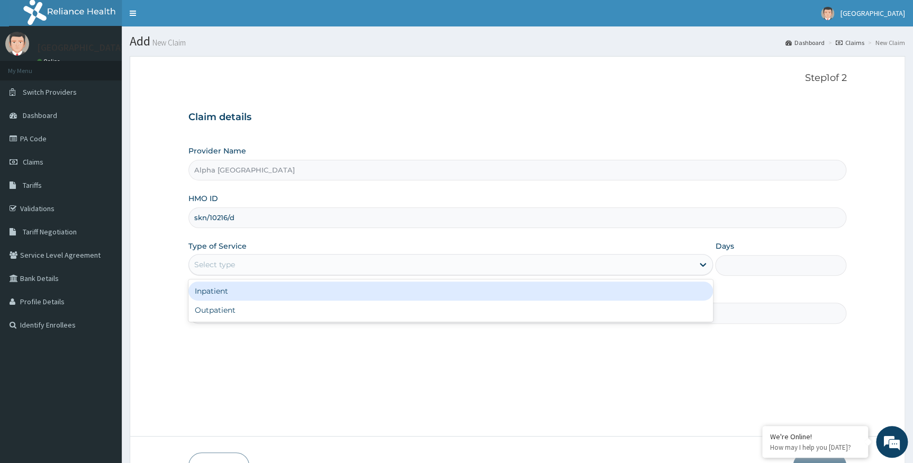
click at [223, 264] on div "Select type" at bounding box center [214, 264] width 41 height 11
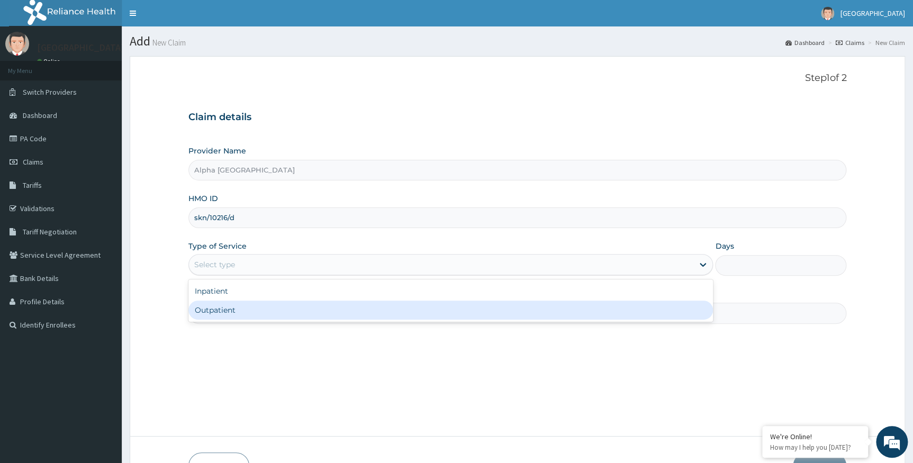
click at [226, 310] on div "Outpatient" at bounding box center [450, 310] width 525 height 19
type input "1"
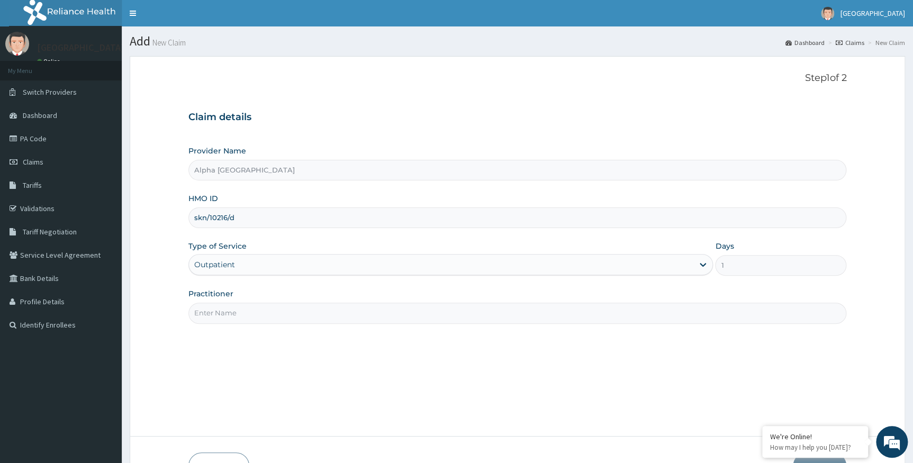
click at [235, 314] on input "Practitioner" at bounding box center [517, 313] width 659 height 21
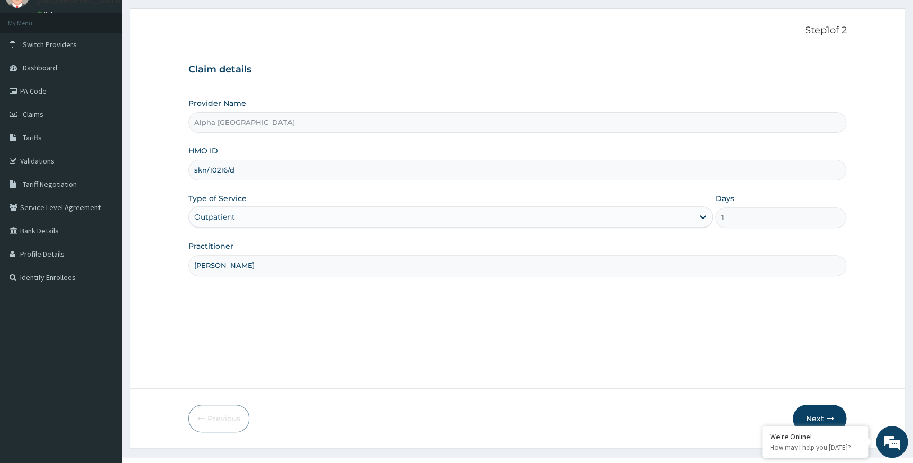
scroll to position [68, 0]
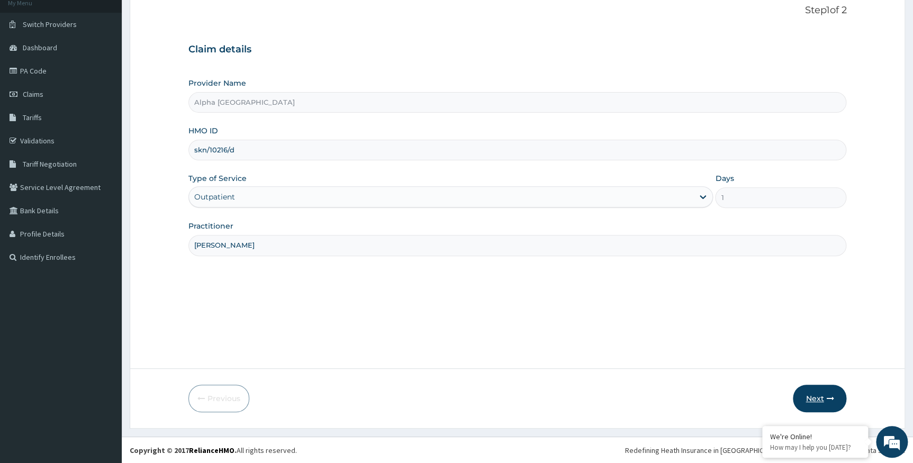
type input "[PERSON_NAME]"
click at [814, 400] on button "Next" at bounding box center [819, 399] width 53 height 28
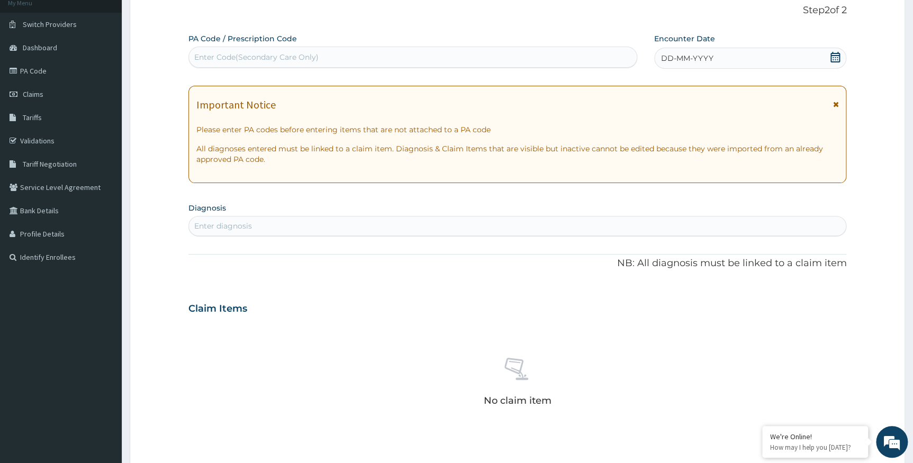
click at [378, 225] on div "Enter diagnosis" at bounding box center [517, 226] width 657 height 17
type input "acute upper"
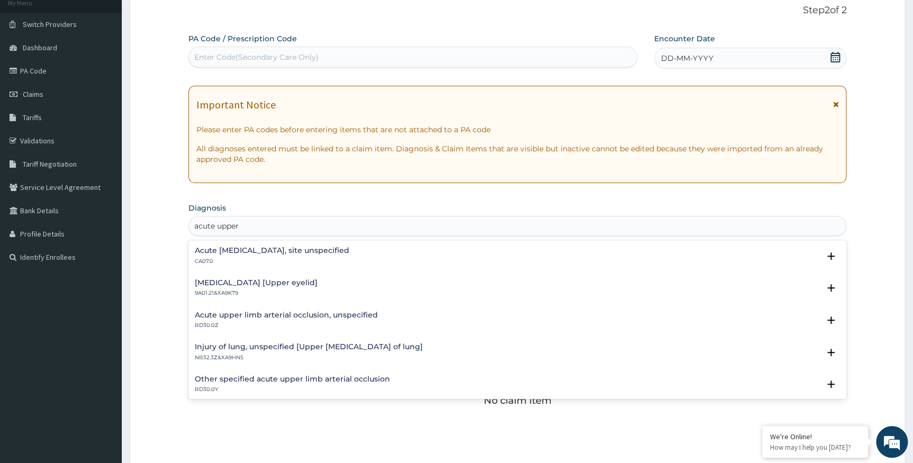
click at [321, 254] on h4 "Acute [MEDICAL_DATA], site unspecified" at bounding box center [272, 251] width 155 height 8
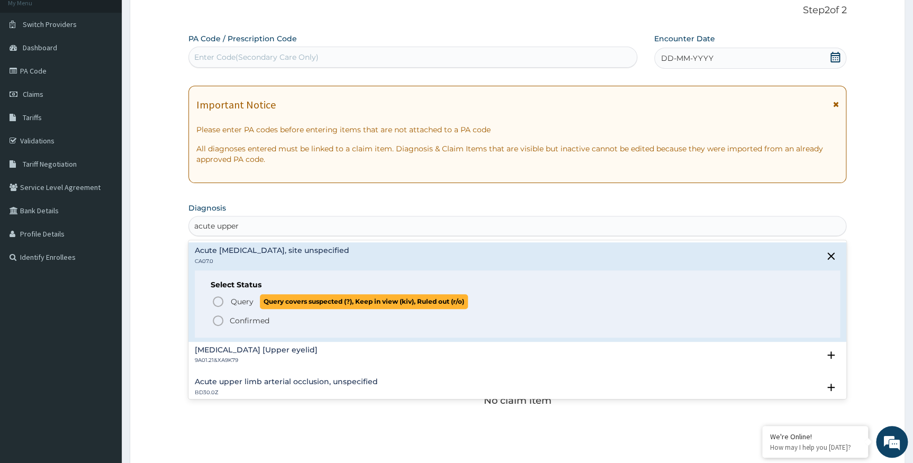
click at [246, 299] on span "Query" at bounding box center [242, 301] width 23 height 11
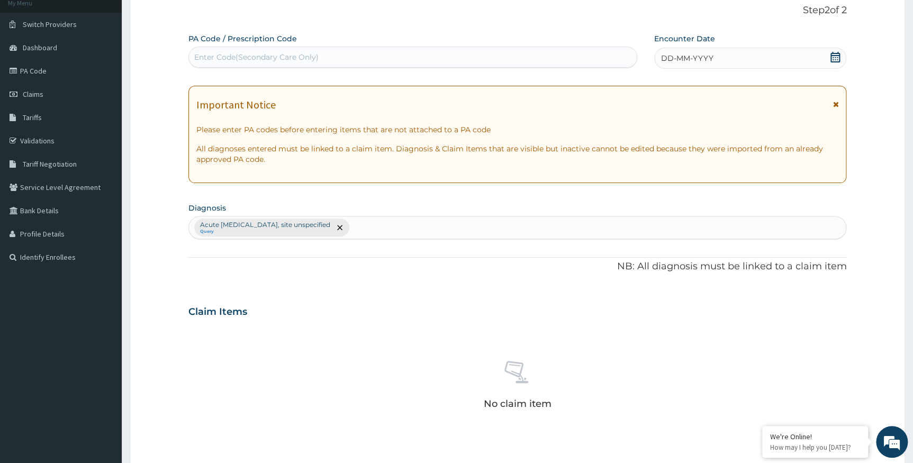
click at [404, 227] on div "Acute upper respiratory infection, site unspecified Query" at bounding box center [517, 228] width 657 height 22
type input "plasmodium"
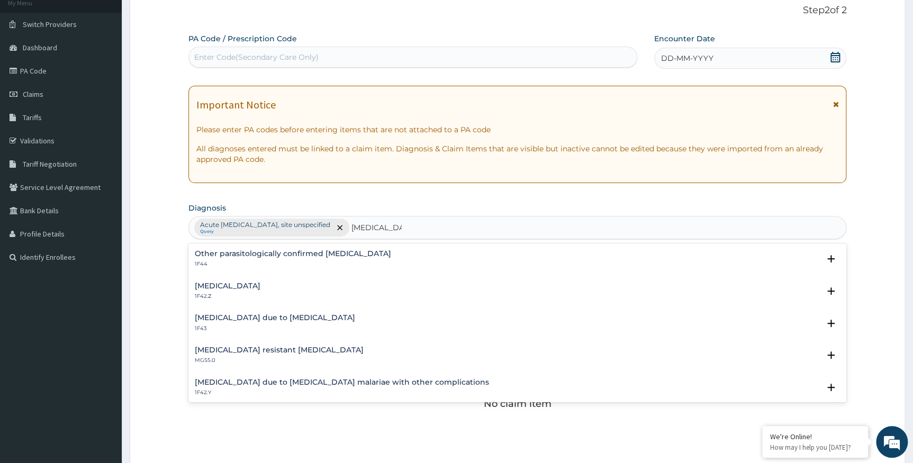
click at [260, 286] on h4 "Plasmodium malariae malaria without complication" at bounding box center [228, 286] width 66 height 8
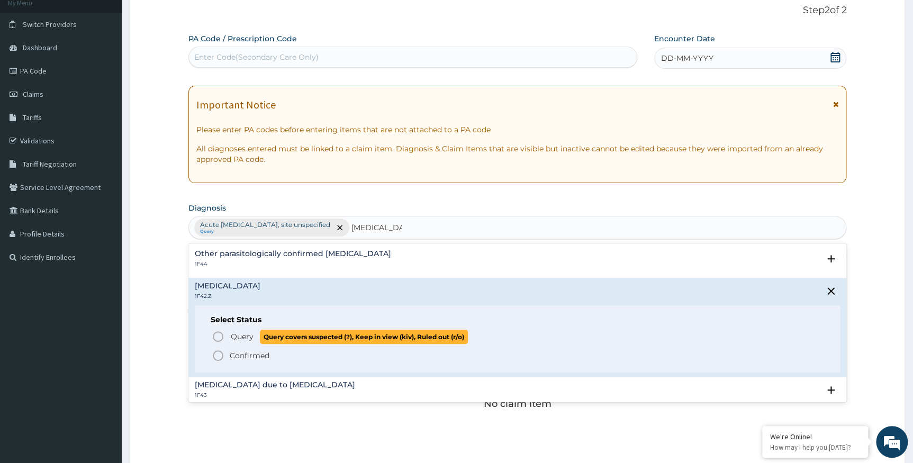
click at [245, 336] on span "Query" at bounding box center [242, 336] width 23 height 11
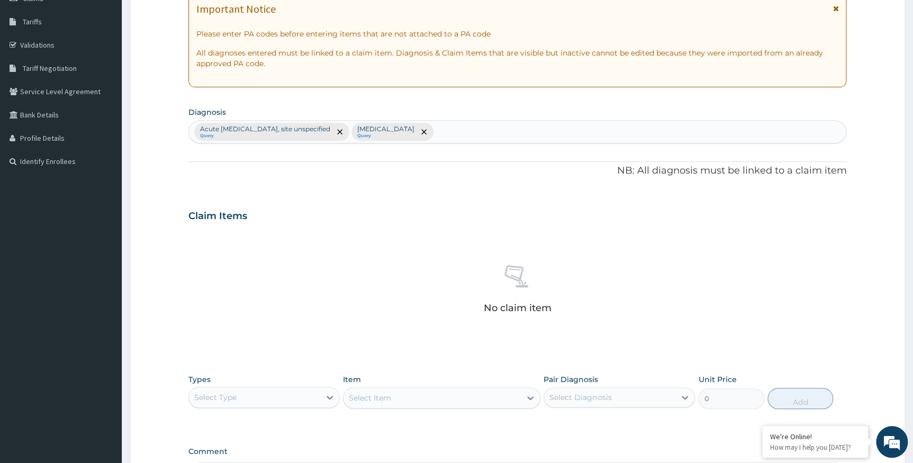
scroll to position [164, 0]
click at [223, 397] on div "Select Type" at bounding box center [215, 397] width 42 height 11
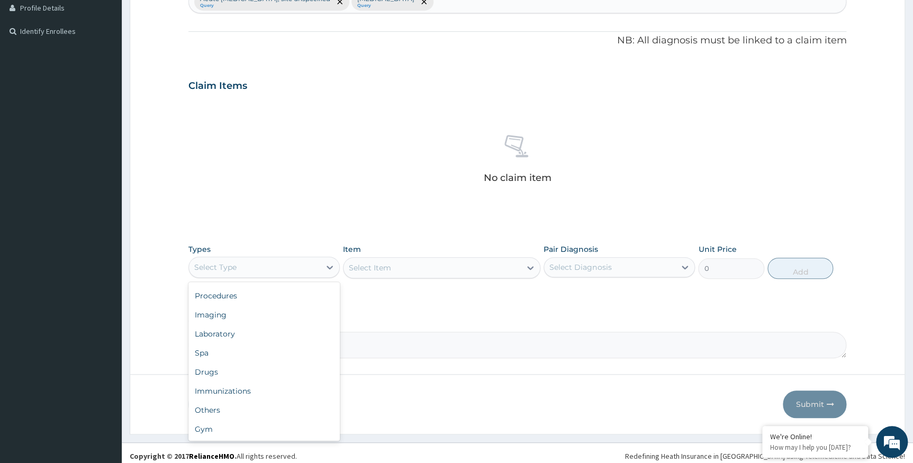
scroll to position [300, 0]
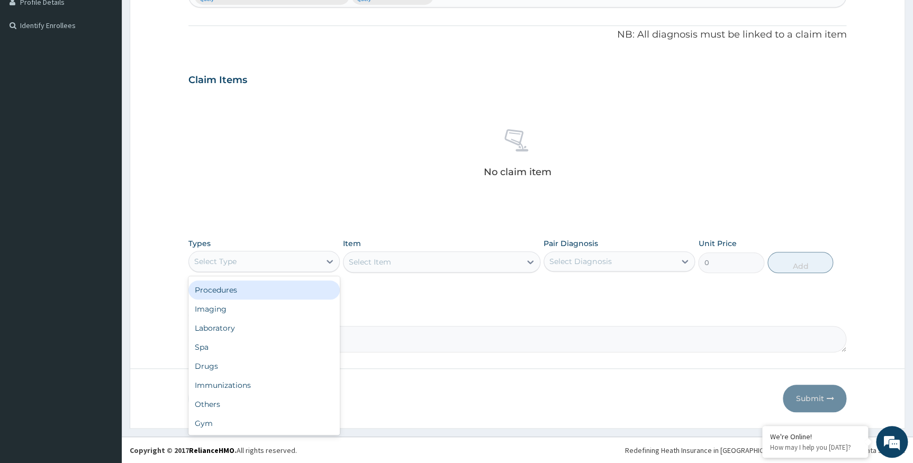
click at [236, 286] on div "Procedures" at bounding box center [263, 290] width 151 height 19
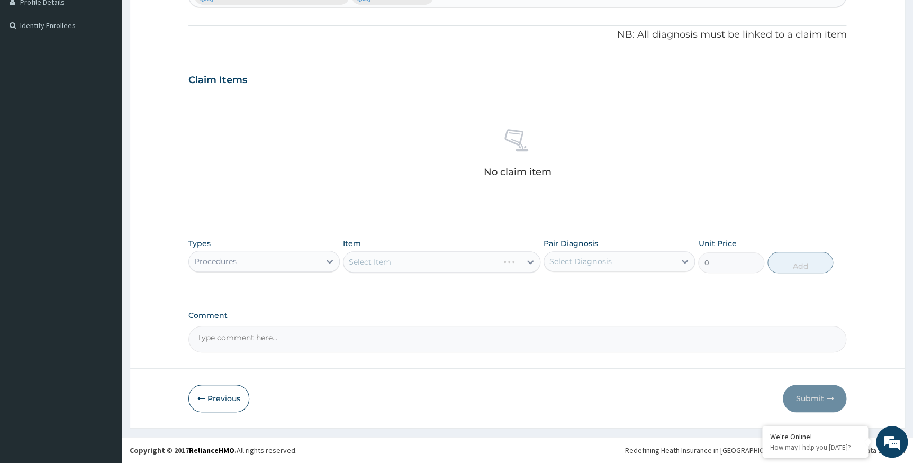
click at [379, 262] on div "Select Item" at bounding box center [441, 261] width 197 height 21
click at [382, 263] on div "Select Item" at bounding box center [441, 261] width 197 height 21
click at [386, 259] on div "Select Item" at bounding box center [441, 261] width 197 height 21
click at [386, 259] on div "Select Item" at bounding box center [370, 262] width 42 height 11
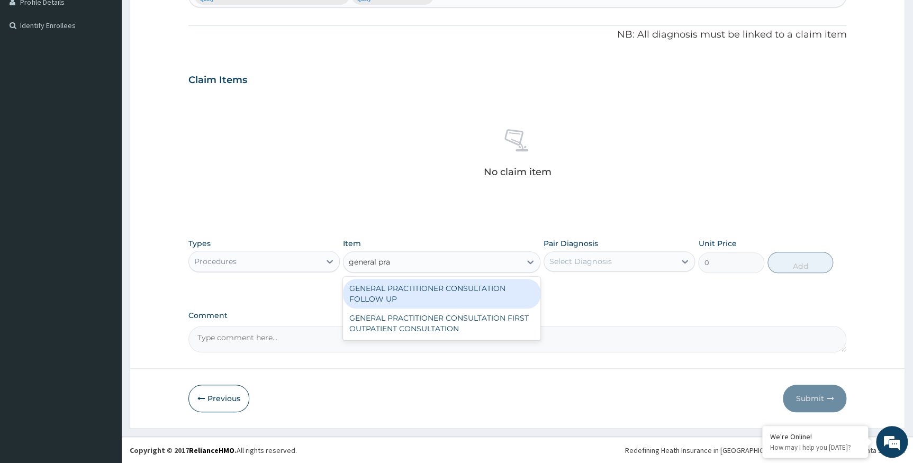
type input "general prac"
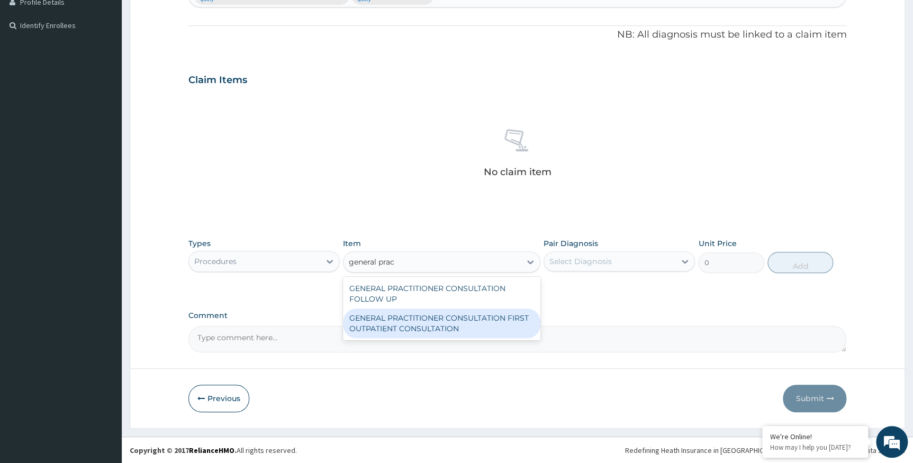
click at [408, 325] on div "GENERAL PRACTITIONER CONSULTATION FIRST OUTPATIENT CONSULTATION" at bounding box center [441, 324] width 197 height 30
type input "3547.5"
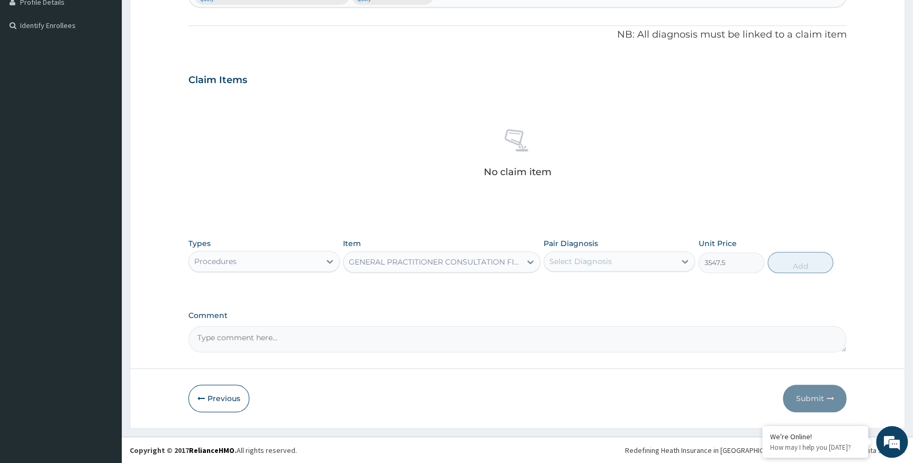
click at [638, 259] on div "Select Diagnosis" at bounding box center [609, 261] width 131 height 17
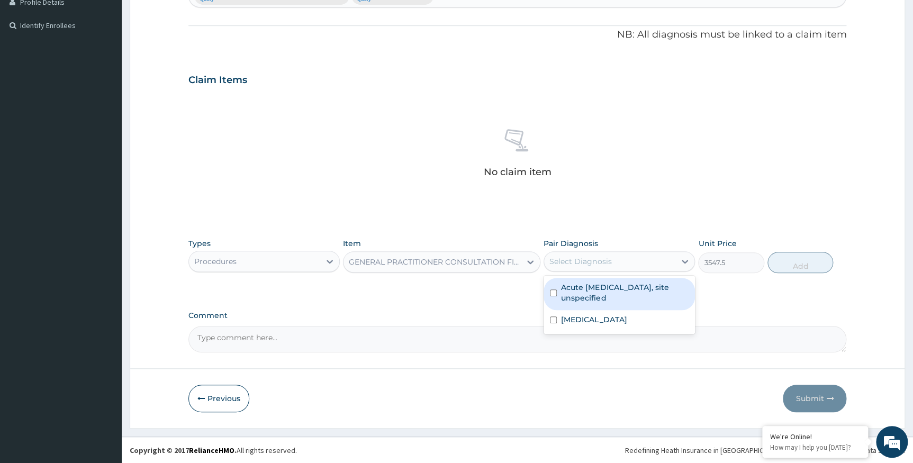
drag, startPoint x: 604, startPoint y: 283, endPoint x: 598, endPoint y: 308, distance: 25.6
click at [605, 284] on label "Acute [MEDICAL_DATA], site unspecified" at bounding box center [625, 292] width 128 height 21
checkbox input "true"
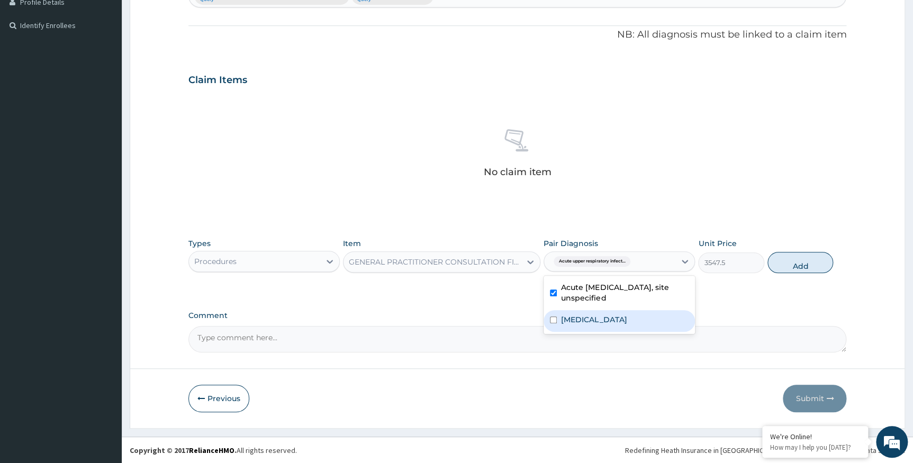
click at [592, 323] on label "Plasmodium malariae malaria without complication" at bounding box center [594, 319] width 66 height 11
checkbox input "true"
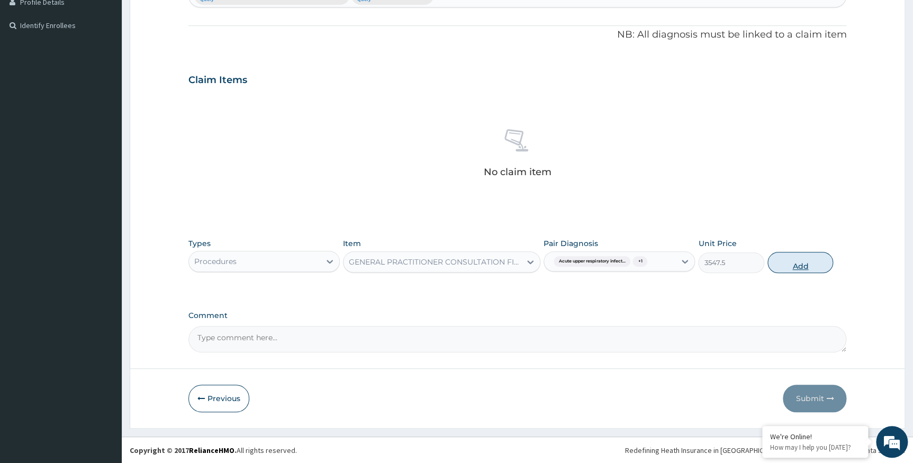
click at [792, 265] on button "Add" at bounding box center [801, 262] width 66 height 21
type input "0"
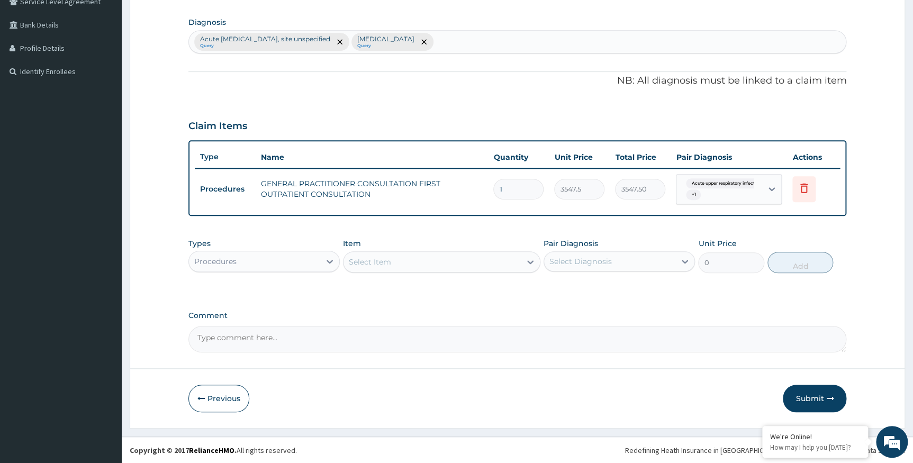
click at [304, 259] on div "Procedures" at bounding box center [254, 261] width 131 height 17
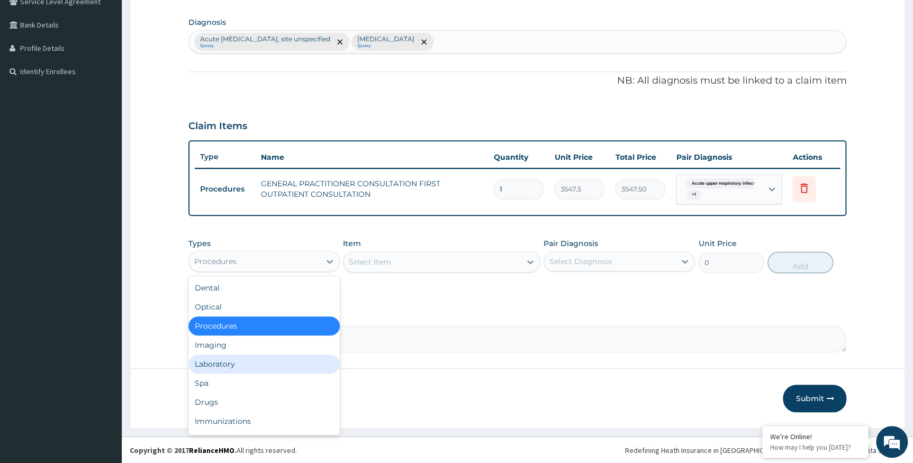
click at [235, 363] on div "Laboratory" at bounding box center [263, 364] width 151 height 19
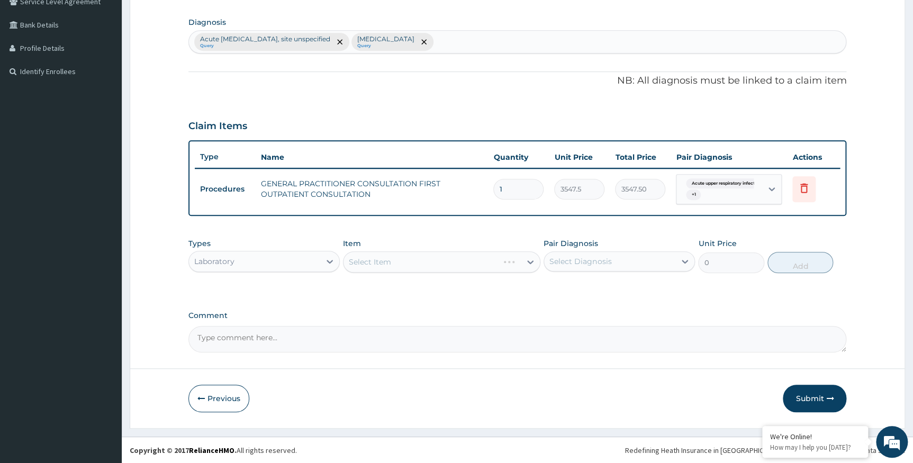
click at [390, 263] on div "Select Item" at bounding box center [441, 261] width 197 height 21
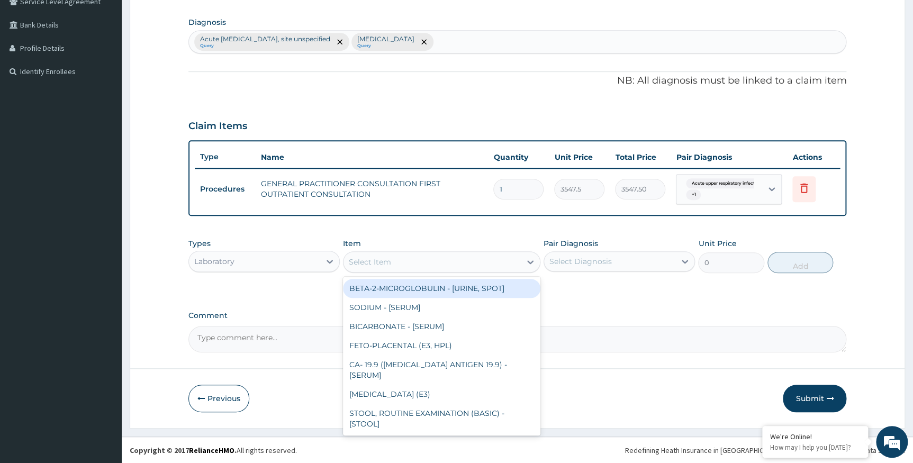
click at [368, 260] on div "Select Item" at bounding box center [370, 262] width 42 height 11
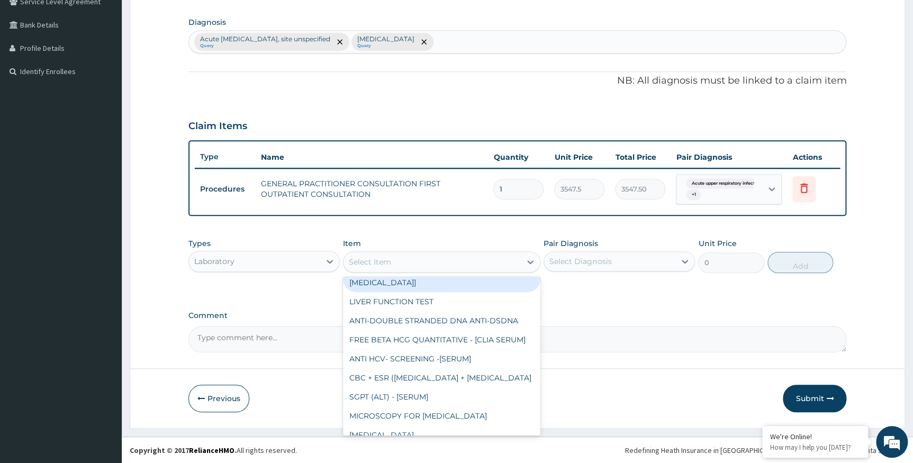
scroll to position [192, 0]
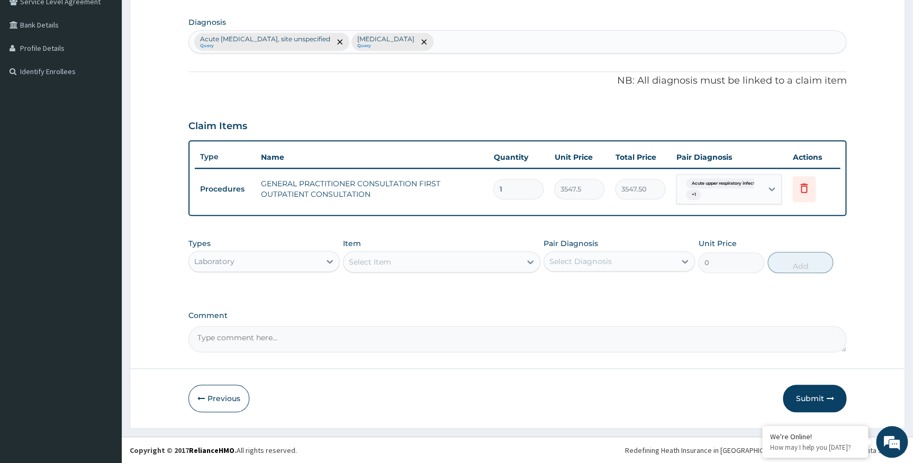
click at [400, 257] on div "Select Item" at bounding box center [432, 262] width 177 height 17
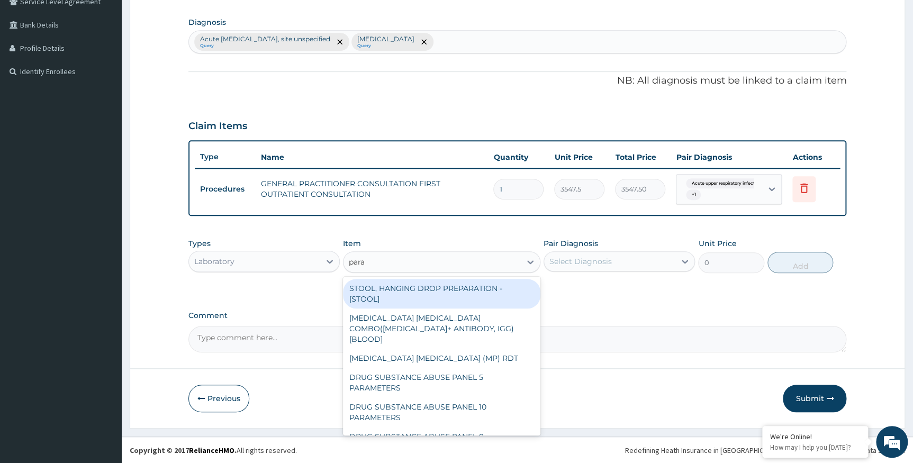
type input "paras"
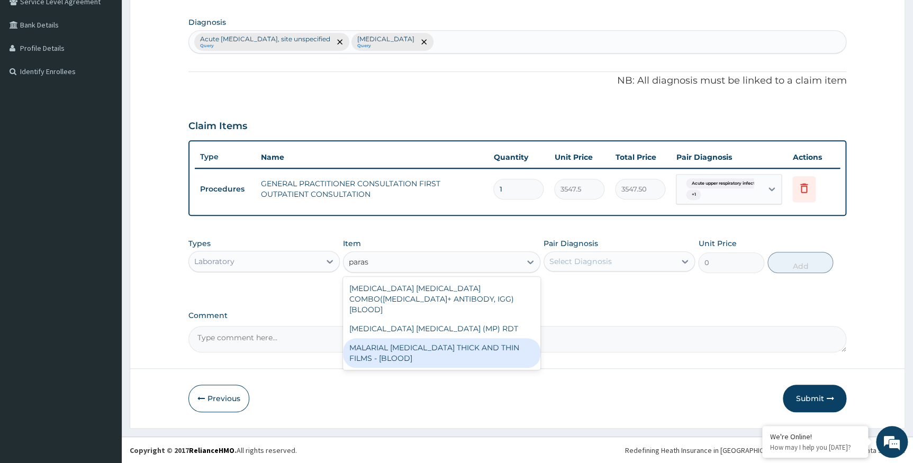
click at [422, 342] on div "MALARIAL PARASITE THICK AND THIN FILMS - [BLOOD]" at bounding box center [441, 353] width 197 height 30
type input "1612.5"
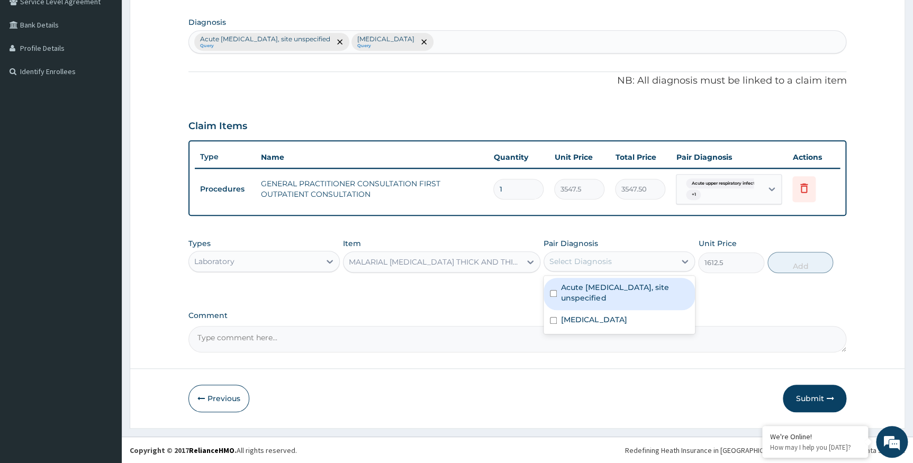
click at [587, 257] on div "Select Diagnosis" at bounding box center [581, 261] width 62 height 11
click at [609, 294] on label "Acute upper respiratory infection, site unspecified" at bounding box center [625, 292] width 128 height 21
checkbox input "true"
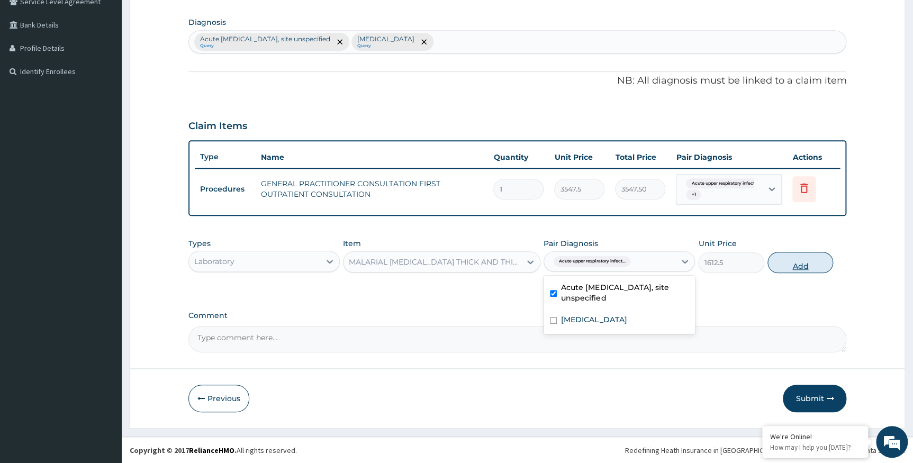
click at [787, 264] on button "Add" at bounding box center [801, 262] width 66 height 21
type input "0"
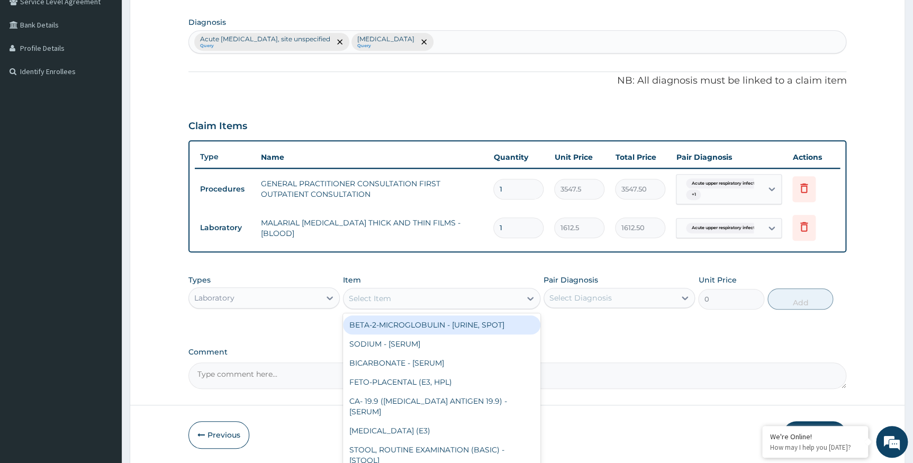
click at [381, 296] on div "Select Item" at bounding box center [370, 298] width 42 height 11
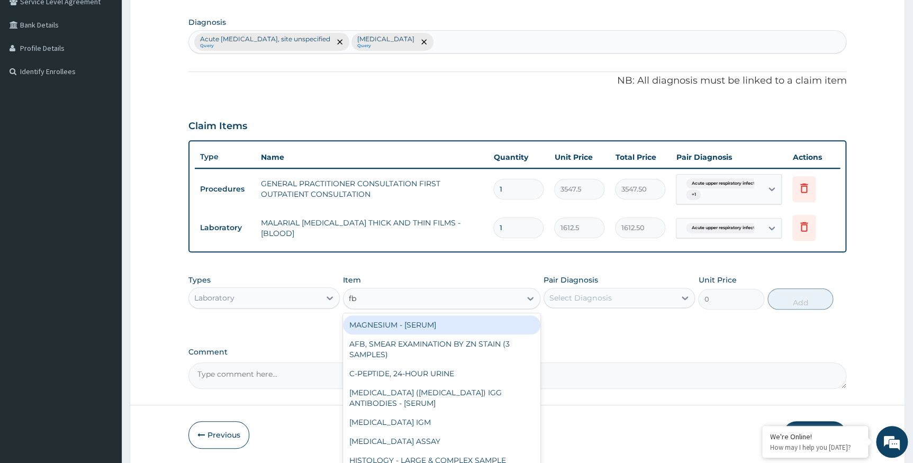
type input "fbc"
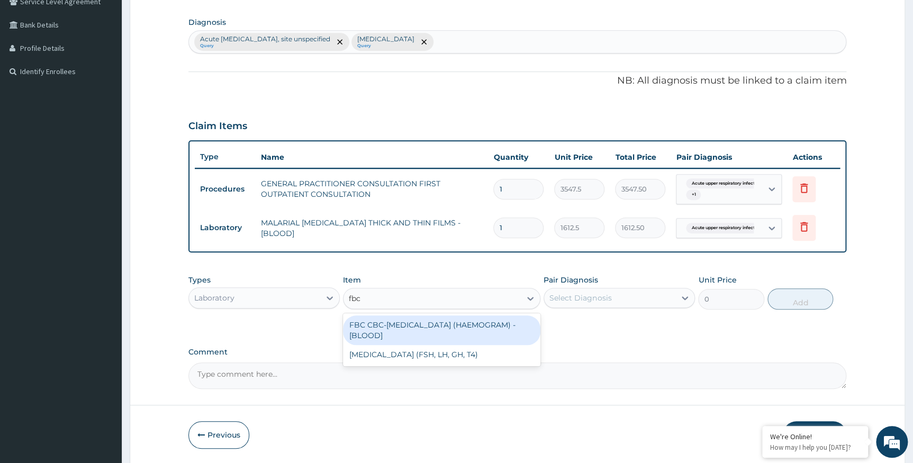
click at [400, 322] on div "FBC CBC-COMPLETE BLOOD COUNT (HAEMOGRAM) - [BLOOD]" at bounding box center [441, 331] width 197 height 30
type input "4300"
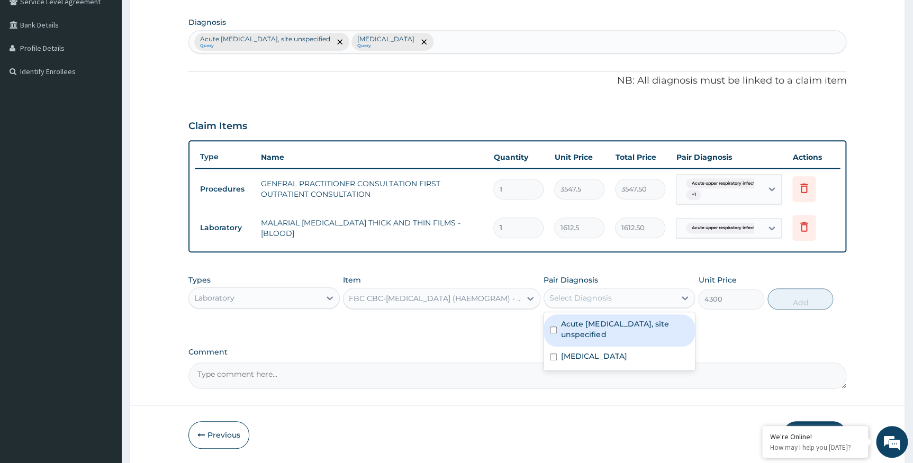
drag, startPoint x: 545, startPoint y: 294, endPoint x: 566, endPoint y: 303, distance: 22.5
click at [546, 296] on div "Select Diagnosis" at bounding box center [609, 298] width 131 height 17
click at [609, 333] on label "Acute upper respiratory infection, site unspecified" at bounding box center [625, 329] width 128 height 21
checkbox input "true"
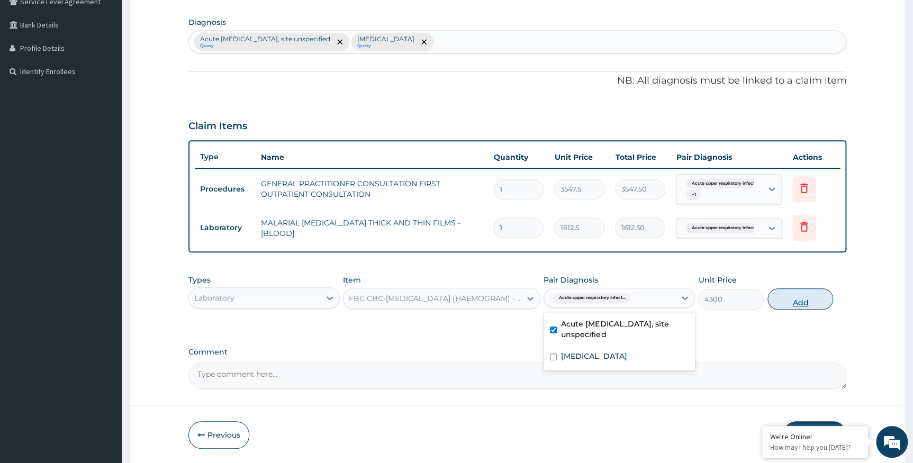
click at [790, 302] on button "Add" at bounding box center [801, 299] width 66 height 21
type input "0"
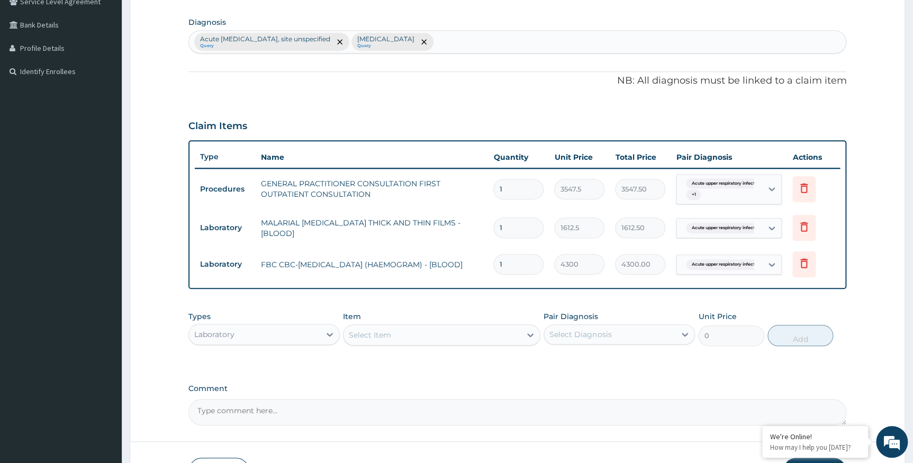
click at [386, 334] on div "Select Item" at bounding box center [370, 335] width 42 height 11
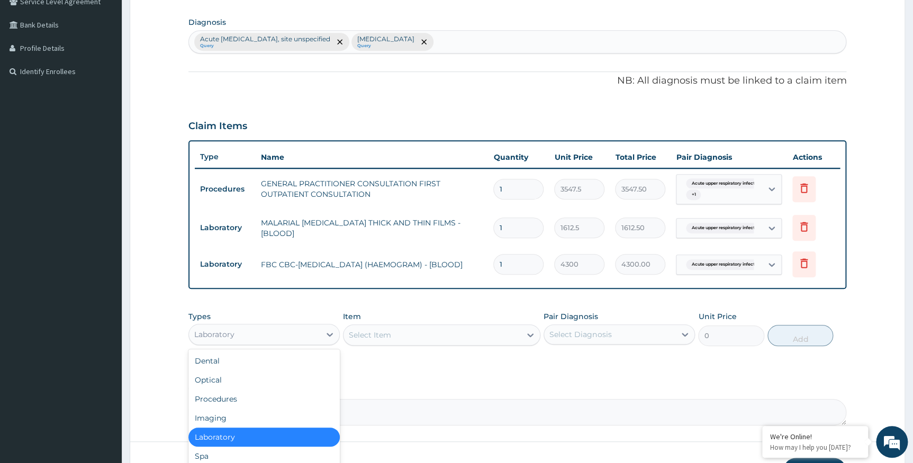
click at [244, 333] on div "Laboratory" at bounding box center [254, 334] width 131 height 17
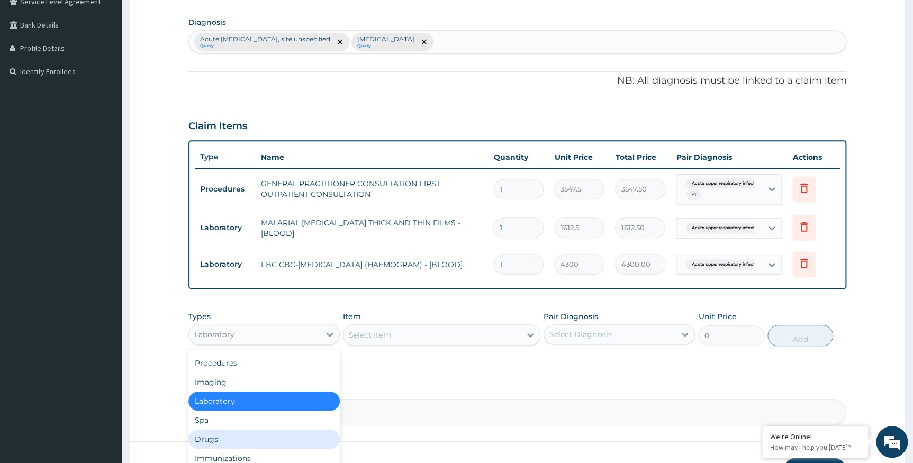
click at [217, 435] on div "Drugs" at bounding box center [263, 439] width 151 height 19
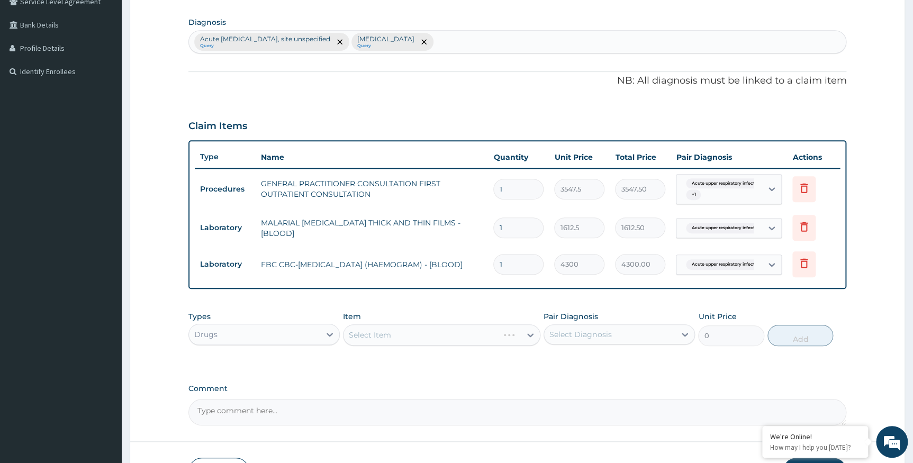
click at [373, 339] on div "Select Item" at bounding box center [441, 335] width 197 height 21
click at [391, 334] on div "Select Item" at bounding box center [441, 335] width 197 height 21
click at [398, 334] on div "Select Item" at bounding box center [441, 335] width 197 height 21
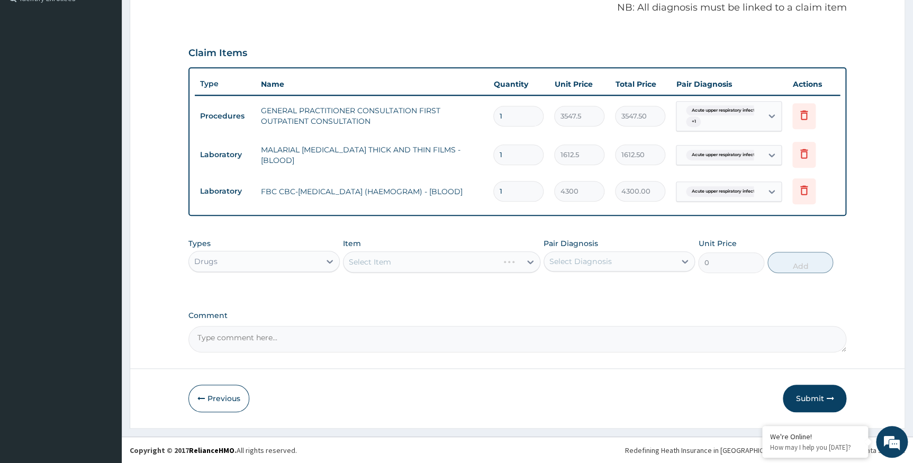
scroll to position [327, 0]
click at [429, 261] on div "Select Item" at bounding box center [441, 261] width 197 height 21
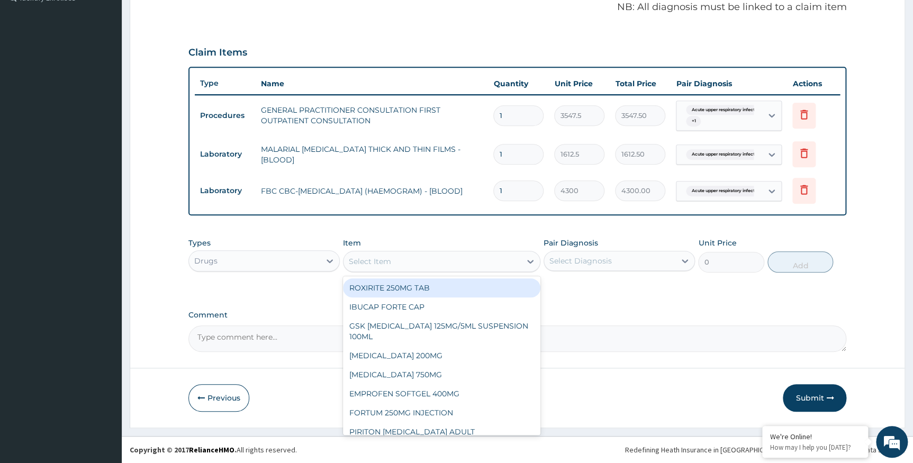
click at [429, 261] on div "Select Item" at bounding box center [432, 261] width 177 height 17
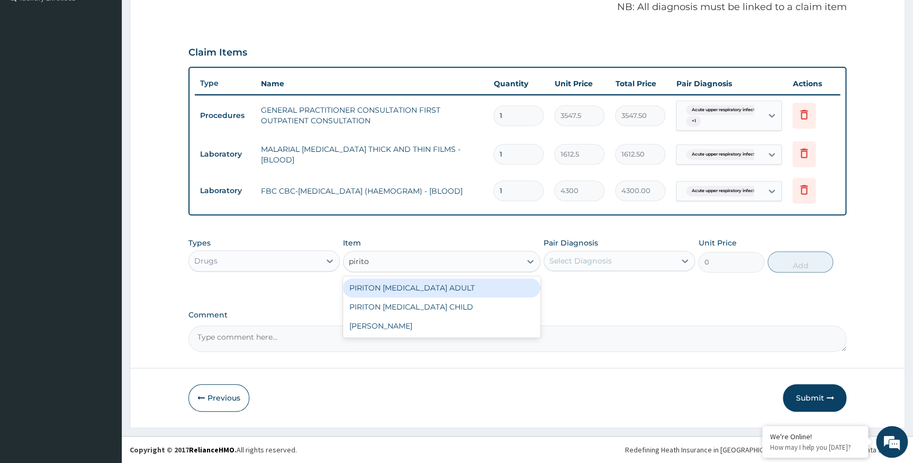
type input "piriton"
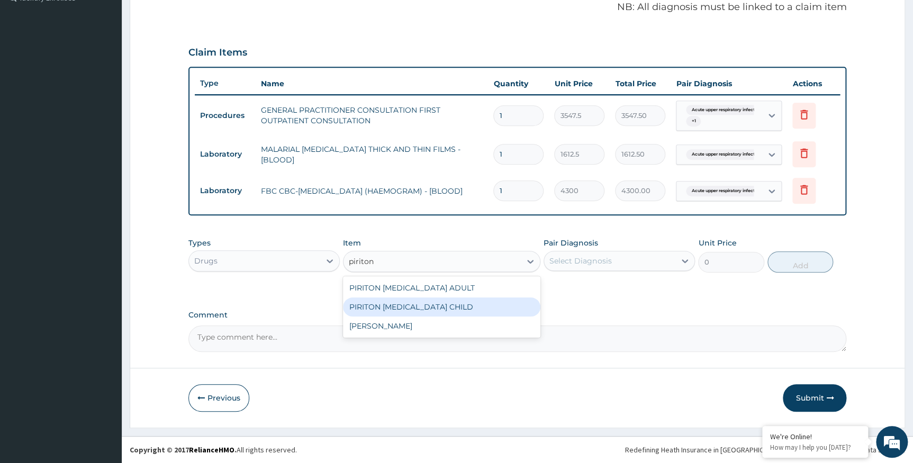
click at [411, 305] on div "PIRITON EXPECTORANT CHILD" at bounding box center [441, 307] width 197 height 19
type input "1182.5"
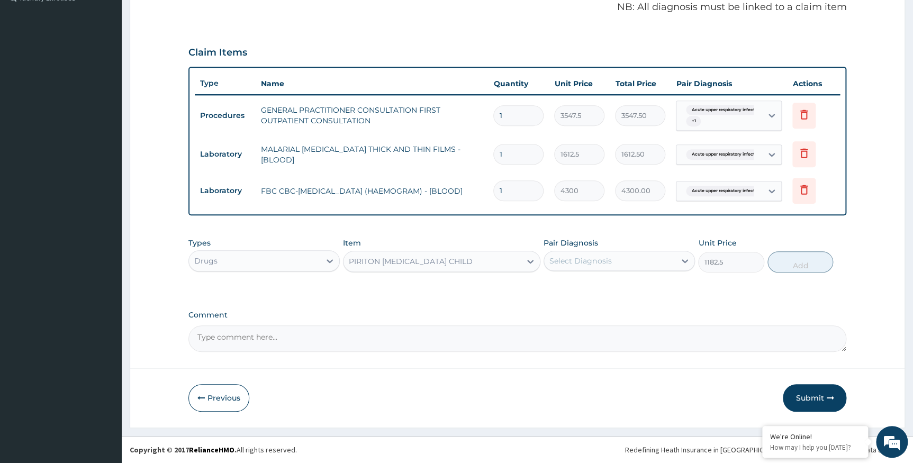
click at [568, 264] on div "Select Diagnosis" at bounding box center [581, 261] width 62 height 11
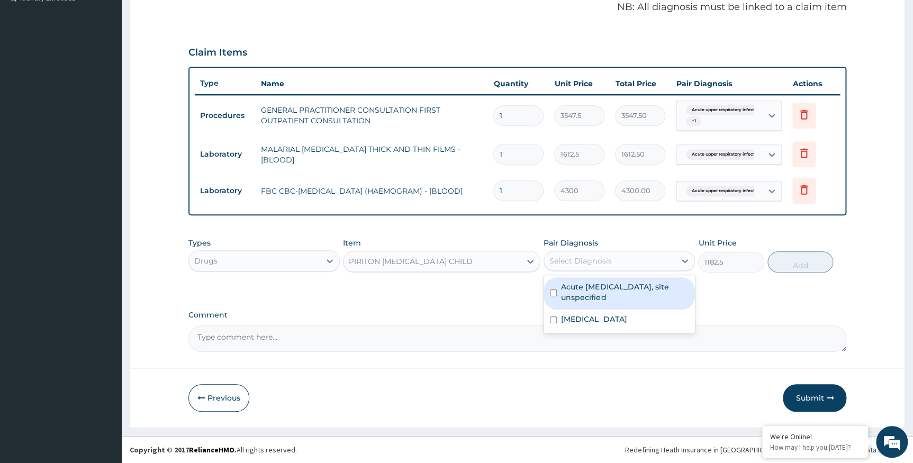
click at [582, 295] on label "Acute upper respiratory infection, site unspecified" at bounding box center [625, 292] width 128 height 21
checkbox input "true"
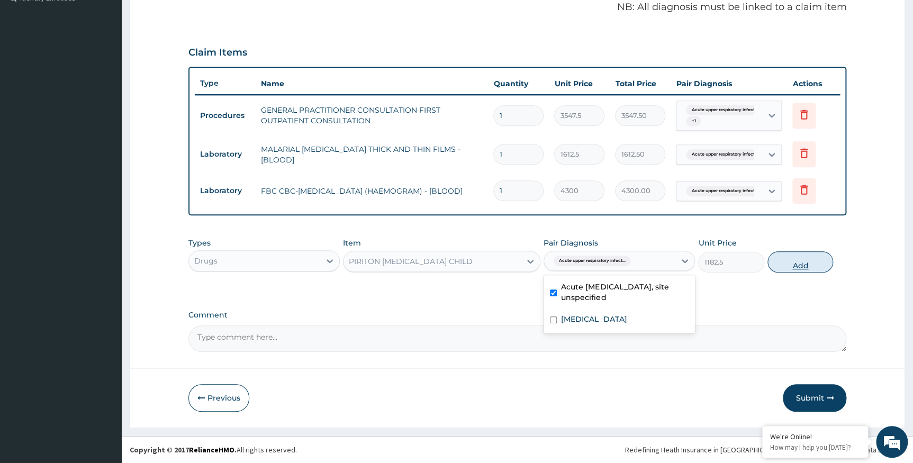
click at [800, 260] on button "Add" at bounding box center [801, 261] width 66 height 21
type input "0"
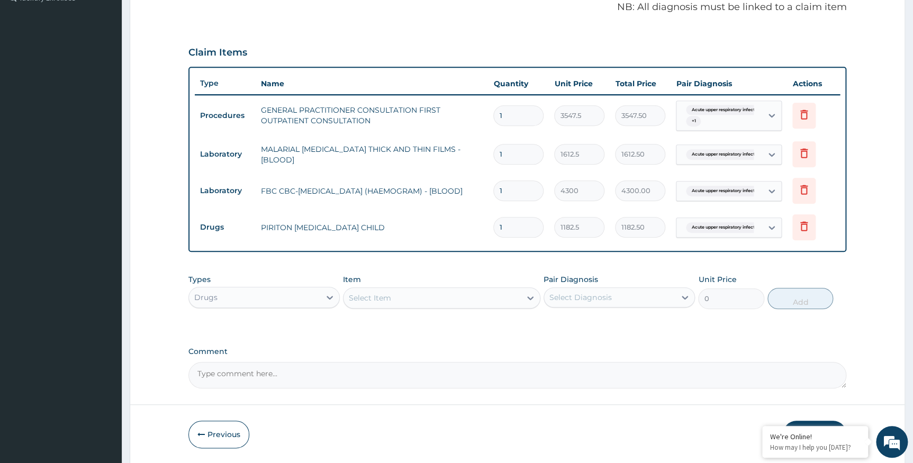
click at [384, 293] on div "Select Item" at bounding box center [370, 298] width 42 height 11
type input "ibu"
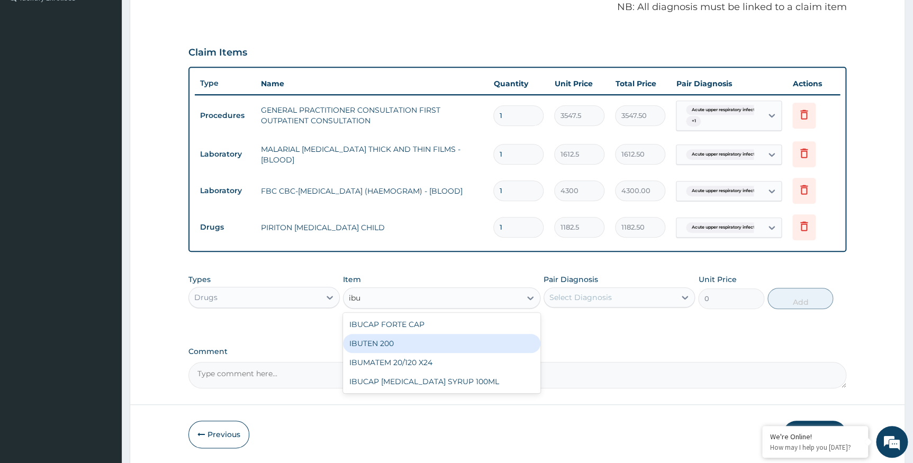
click at [365, 348] on div "IBUTEN 200" at bounding box center [441, 343] width 197 height 19
type input "82.77499999999999"
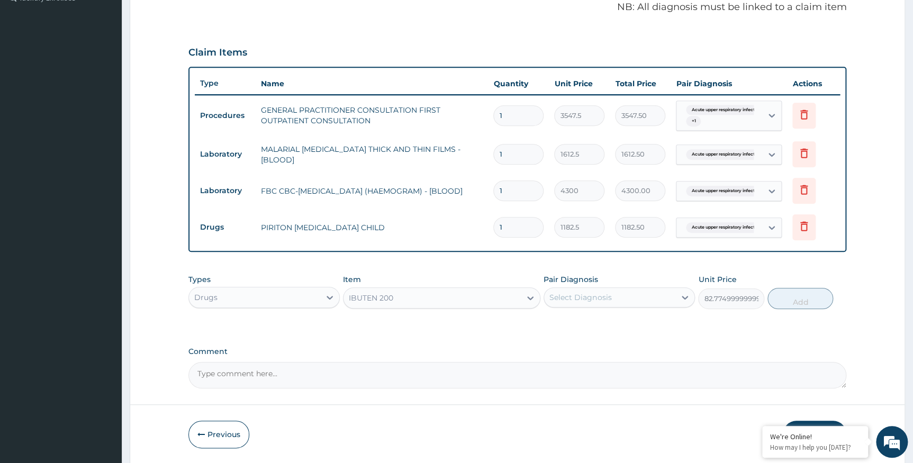
click at [561, 293] on div "Select Diagnosis" at bounding box center [581, 297] width 62 height 11
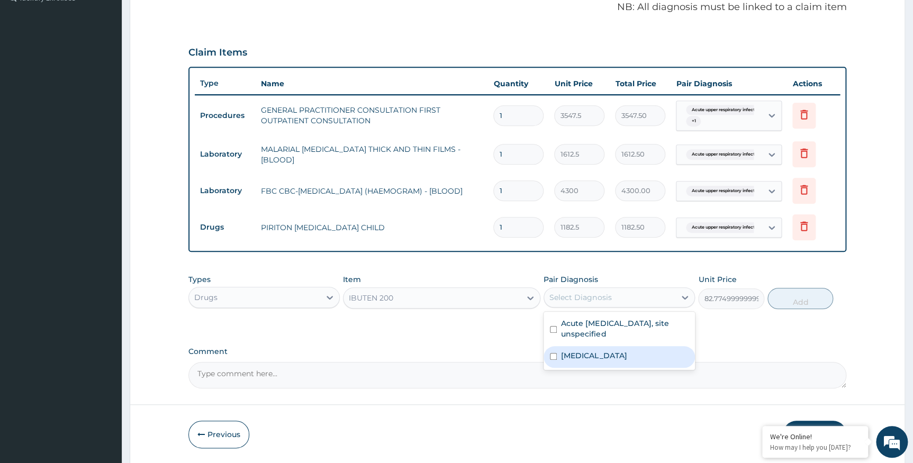
click at [582, 361] on label "Plasmodium malariae malaria without complication" at bounding box center [594, 355] width 66 height 11
checkbox input "true"
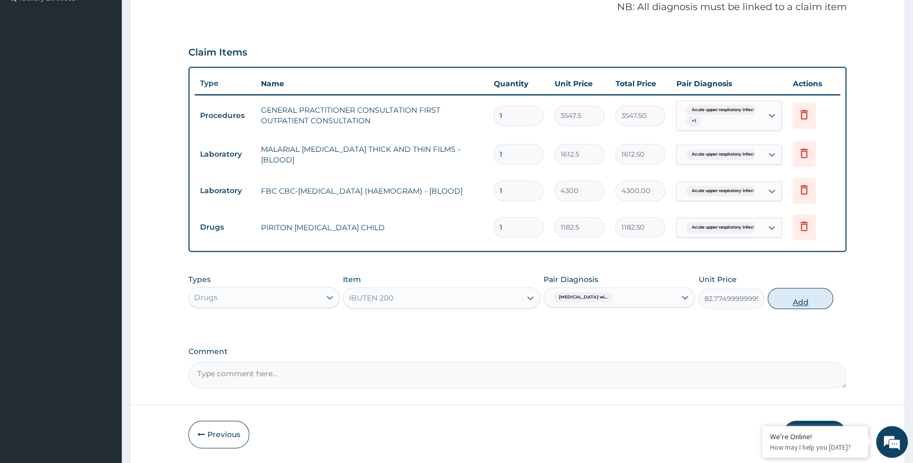
click at [808, 296] on button "Add" at bounding box center [801, 298] width 66 height 21
type input "0"
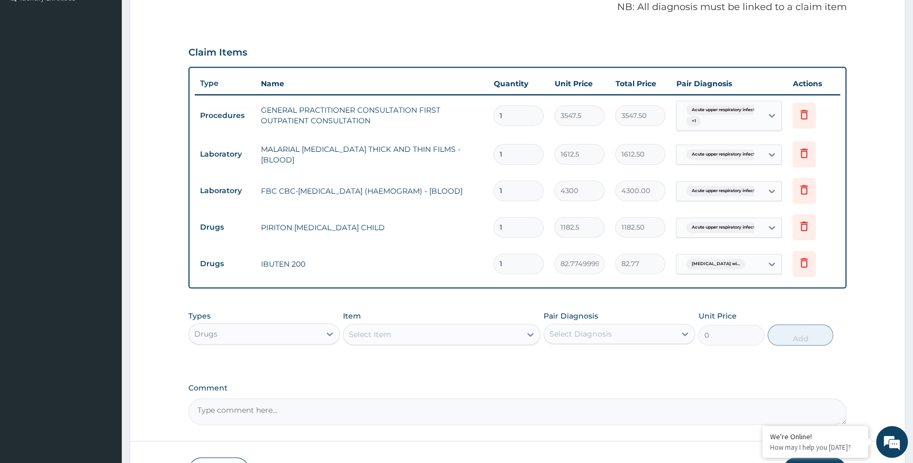
drag, startPoint x: 511, startPoint y: 266, endPoint x: 477, endPoint y: 262, distance: 34.2
click at [477, 262] on tr "Drugs IBUTEN 200 1 82.77499999999999 82.77 Plasmodium malariae malaria wi... De…" at bounding box center [518, 264] width 646 height 37
type input "6"
type input "496.65"
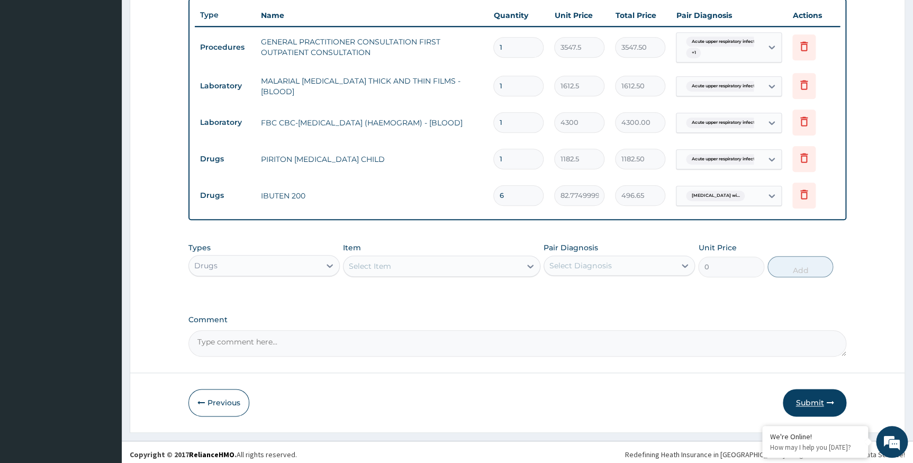
scroll to position [400, 0]
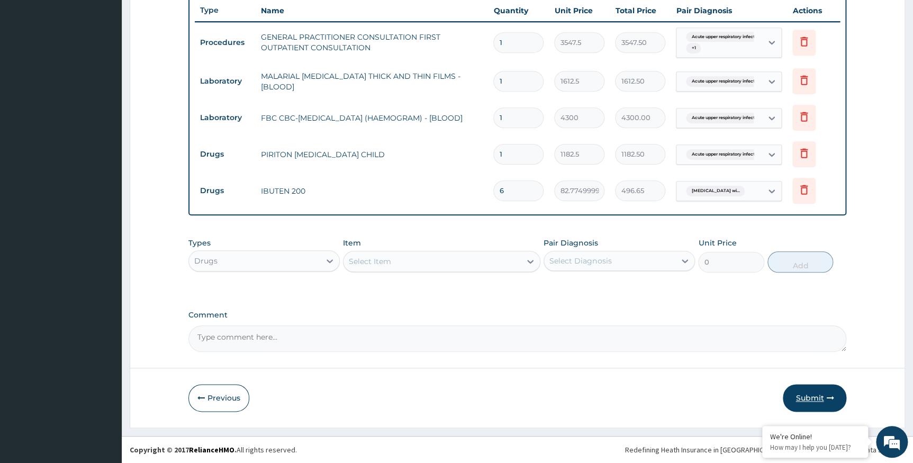
type input "6"
click at [806, 401] on button "Submit" at bounding box center [815, 398] width 64 height 28
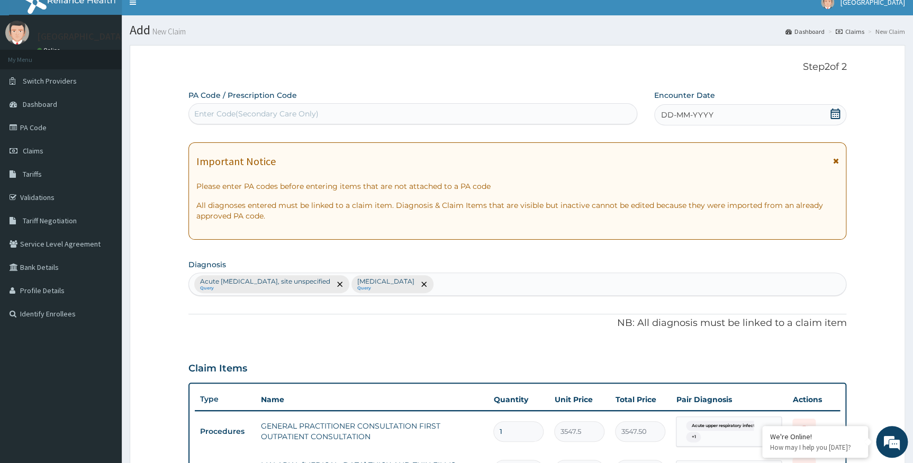
scroll to position [0, 0]
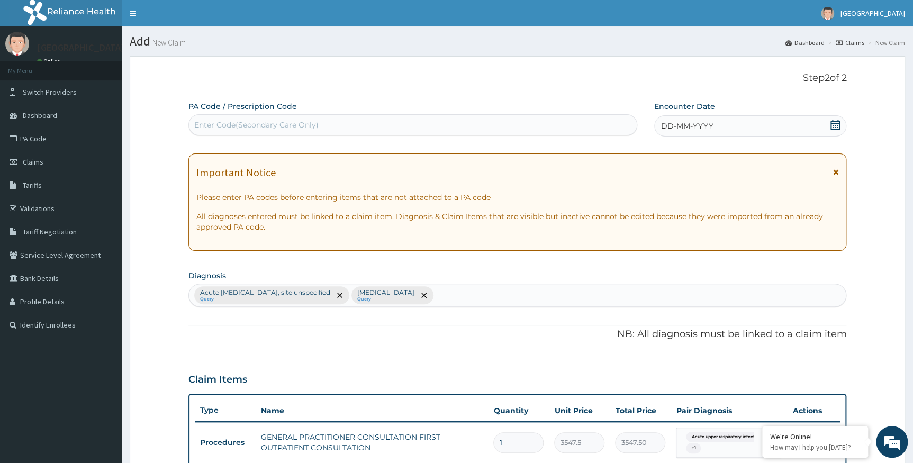
click at [741, 127] on div "DD-MM-YYYY" at bounding box center [750, 125] width 192 height 21
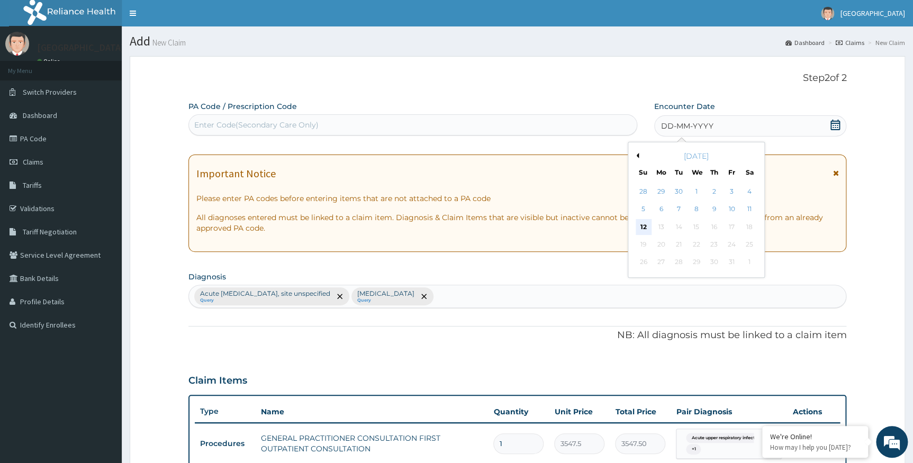
click at [646, 227] on div "12" at bounding box center [643, 227] width 16 height 16
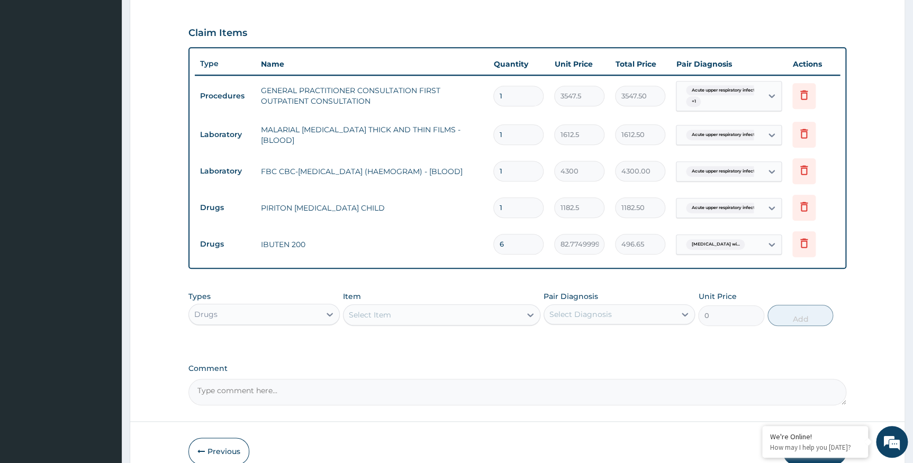
scroll to position [400, 0]
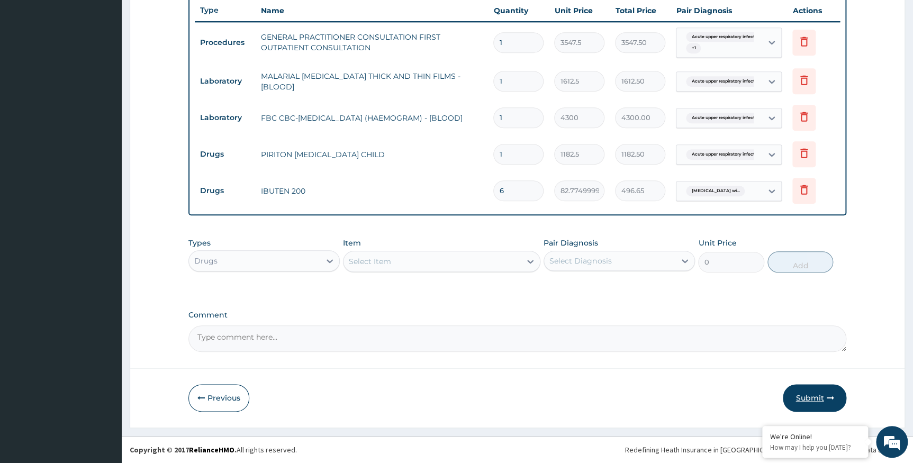
click at [801, 401] on button "Submit" at bounding box center [815, 398] width 64 height 28
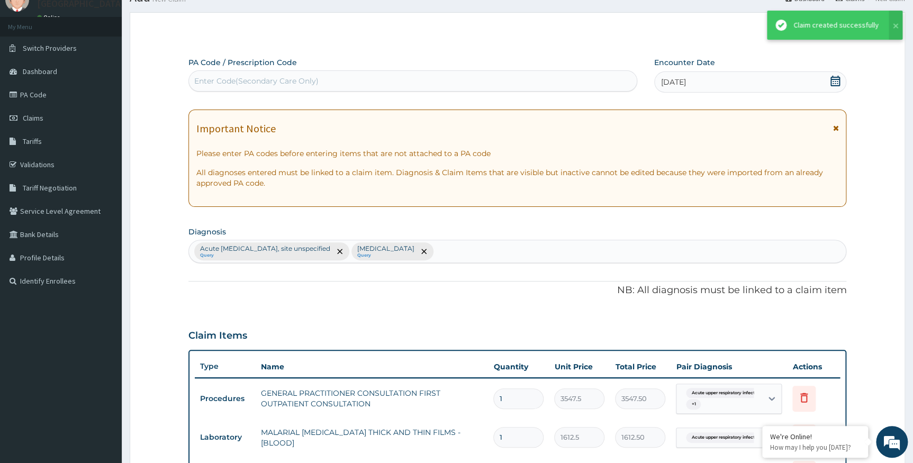
scroll to position [96, 0]
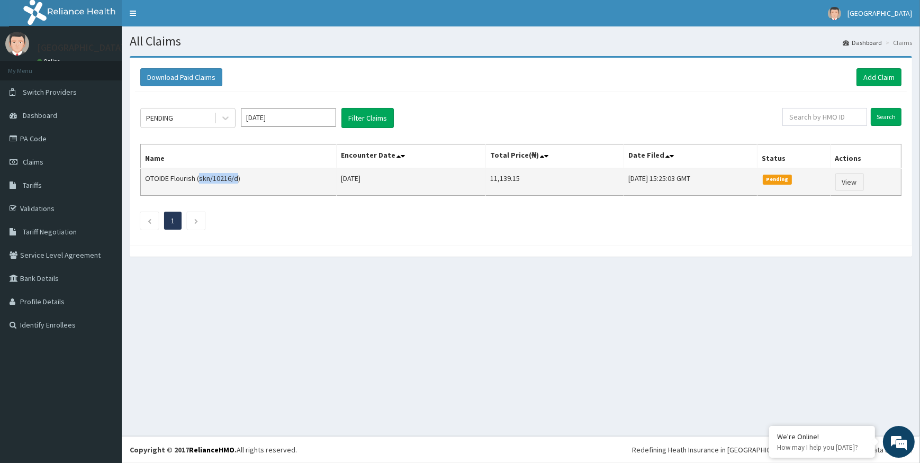
drag, startPoint x: 237, startPoint y: 176, endPoint x: 199, endPoint y: 179, distance: 37.7
click at [199, 179] on td "OTOIDE Flourish (skn/10216/d)" at bounding box center [239, 182] width 196 height 28
drag, startPoint x: 199, startPoint y: 179, endPoint x: 234, endPoint y: 178, distance: 35.0
copy td "skn/10216/d"
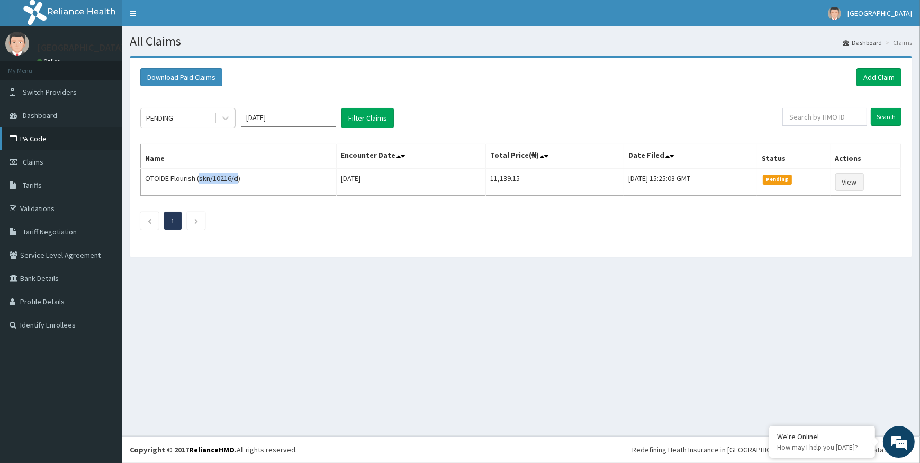
click at [39, 138] on link "PA Code" at bounding box center [61, 138] width 122 height 23
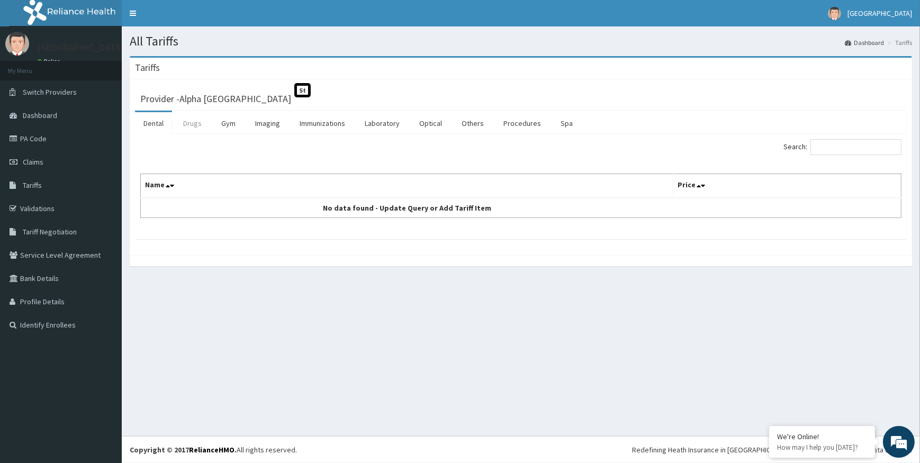
click at [186, 121] on link "Drugs" at bounding box center [192, 123] width 35 height 22
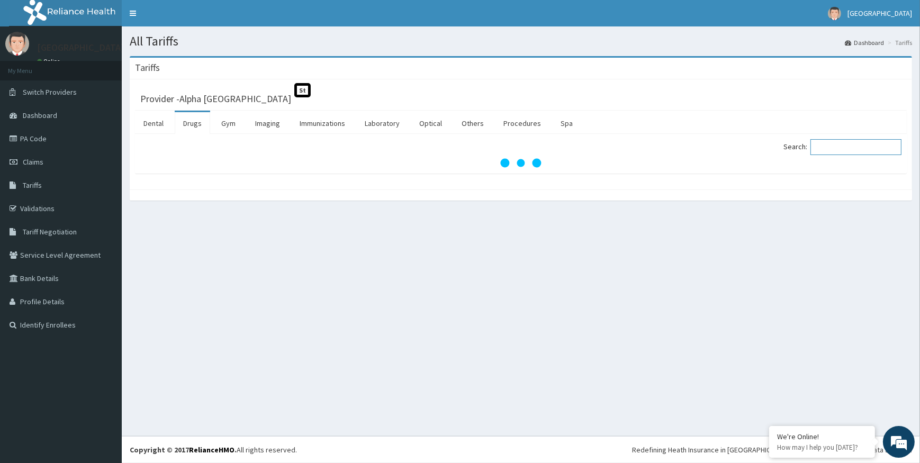
click at [842, 142] on input "Search:" at bounding box center [855, 147] width 91 height 16
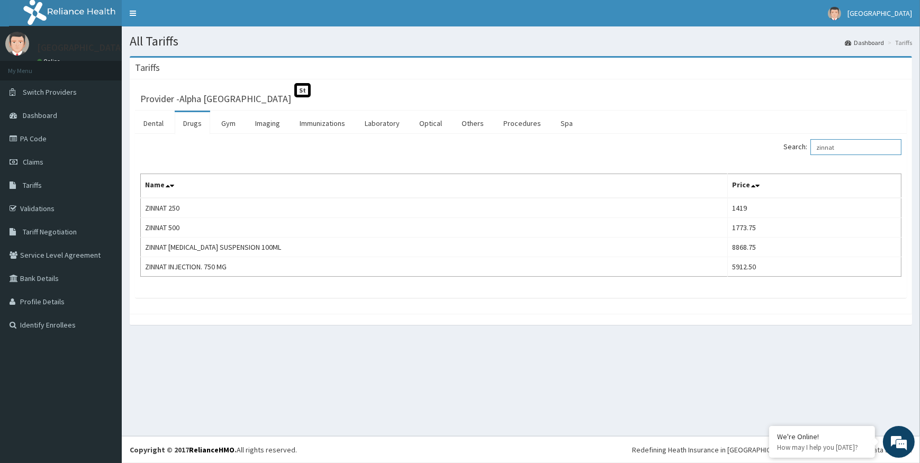
drag, startPoint x: 863, startPoint y: 146, endPoint x: 739, endPoint y: 138, distance: 124.1
click at [739, 138] on div "Search: zinnat Name Price ZINNAT 250 1419 ZINNAT 500 1773.75 ZINNAT [MEDICAL_DA…" at bounding box center [521, 216] width 772 height 164
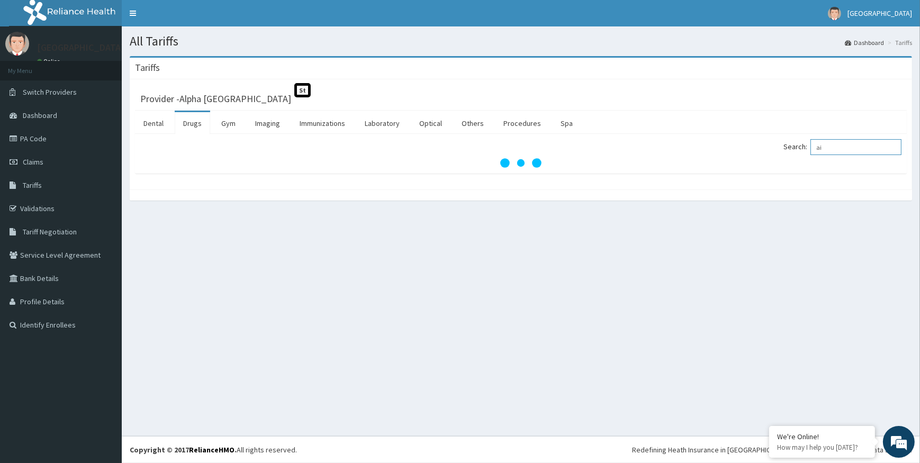
type input "a"
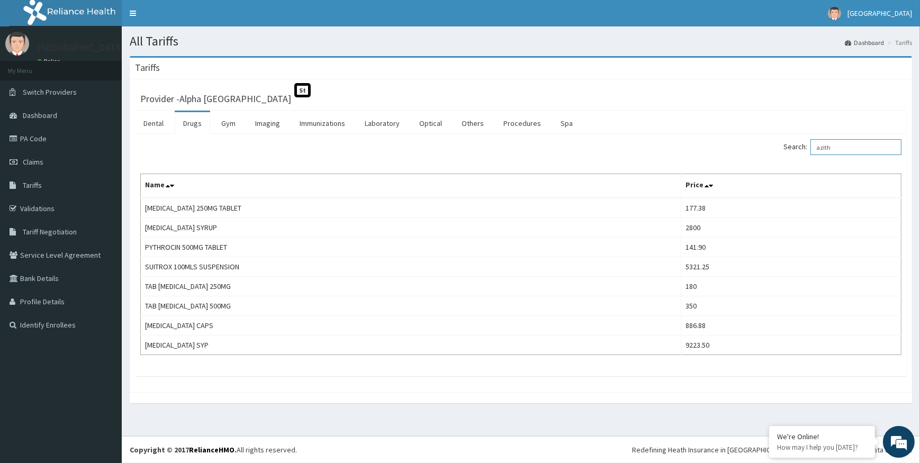
type input "azith"
click at [29, 163] on span "Claims" at bounding box center [33, 162] width 21 height 10
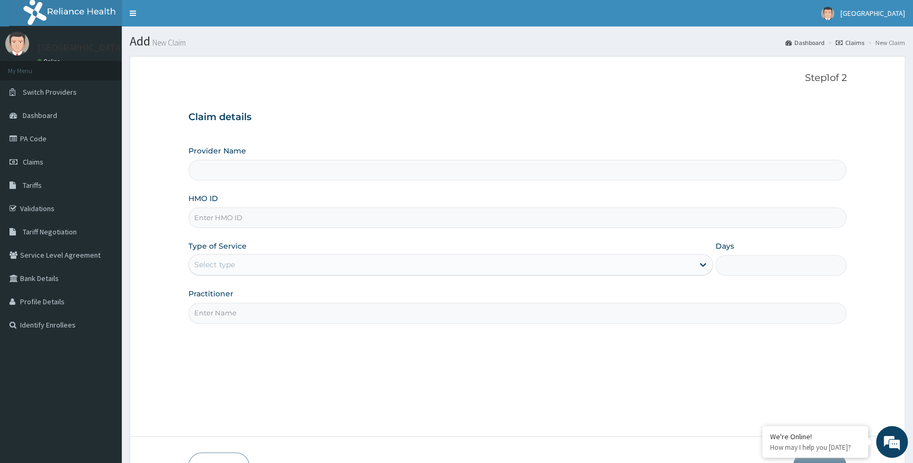
click at [221, 219] on input "HMO ID" at bounding box center [517, 218] width 659 height 21
paste input "skn/10216/d"
type input "skn/10216/d"
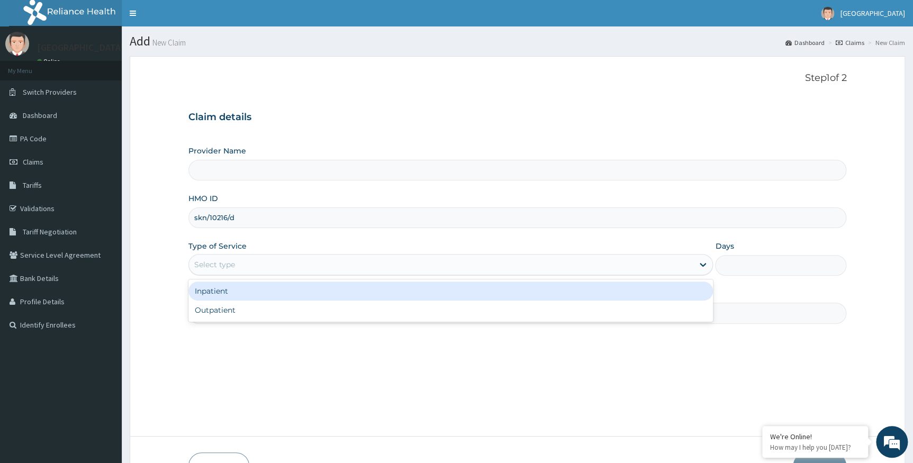
click at [388, 262] on div "Select type" at bounding box center [441, 264] width 505 height 17
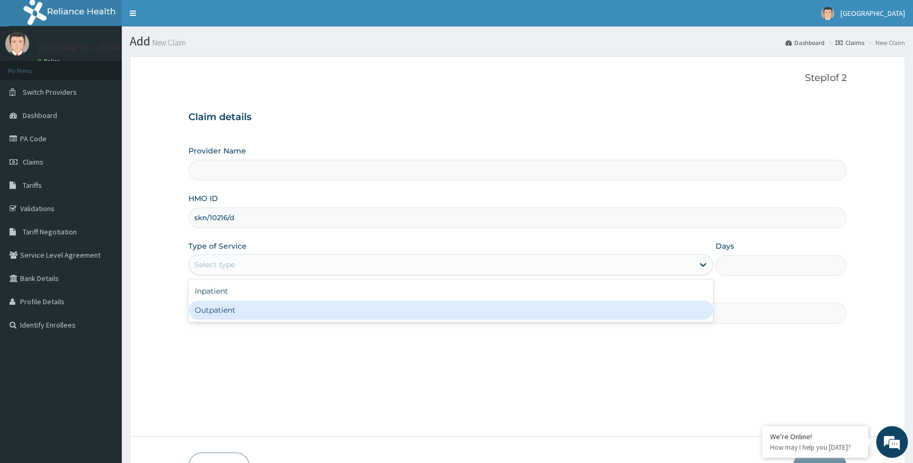
click at [239, 312] on div "Outpatient" at bounding box center [450, 310] width 525 height 19
type input "1"
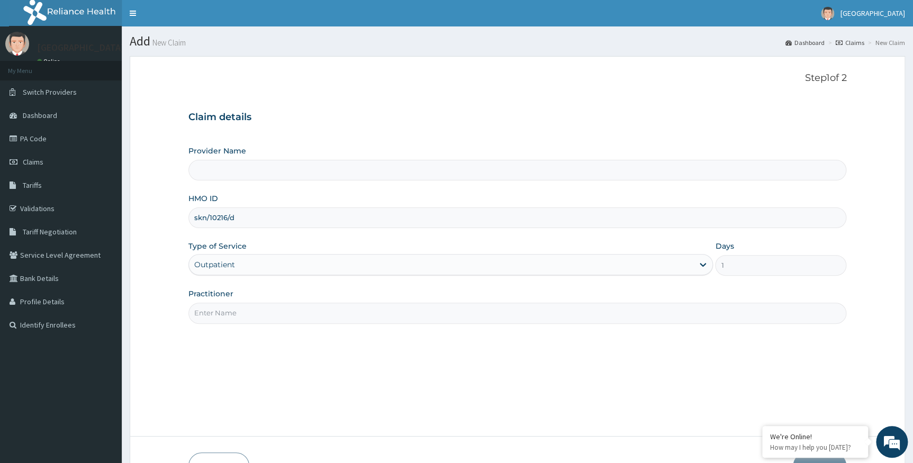
type input "Alpha [GEOGRAPHIC_DATA]"
click at [239, 311] on input "Practitioner" at bounding box center [517, 313] width 659 height 21
type input "[PERSON_NAME]"
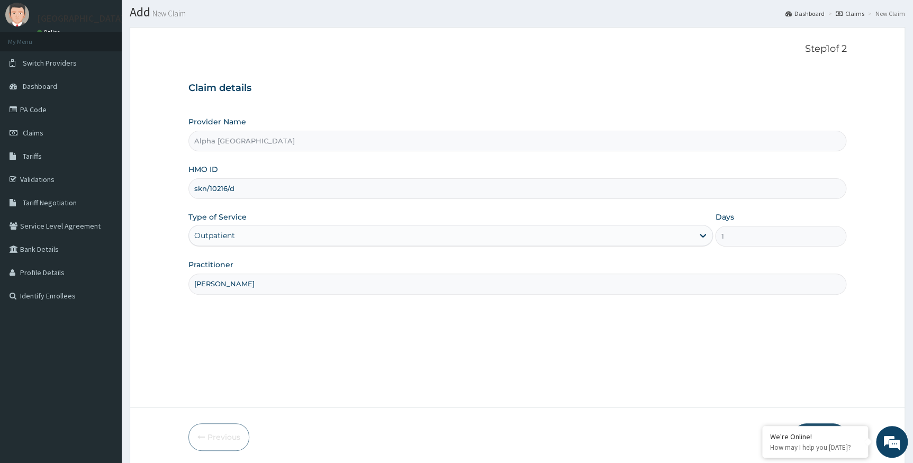
scroll to position [68, 0]
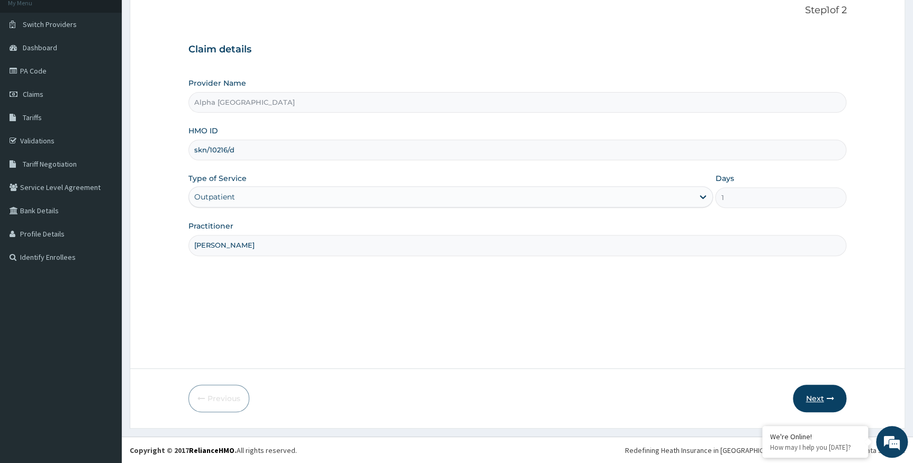
click at [817, 400] on button "Next" at bounding box center [819, 399] width 53 height 28
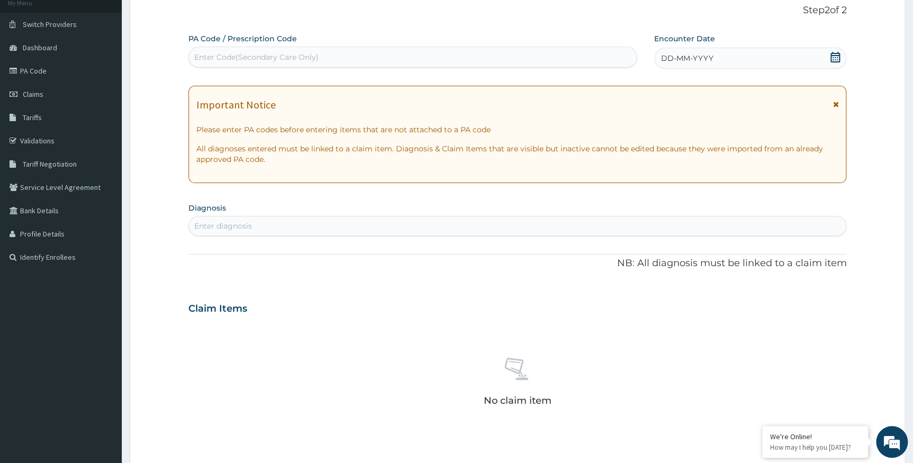
scroll to position [0, 0]
click at [678, 56] on span "DD-MM-YYYY" at bounding box center [687, 58] width 52 height 11
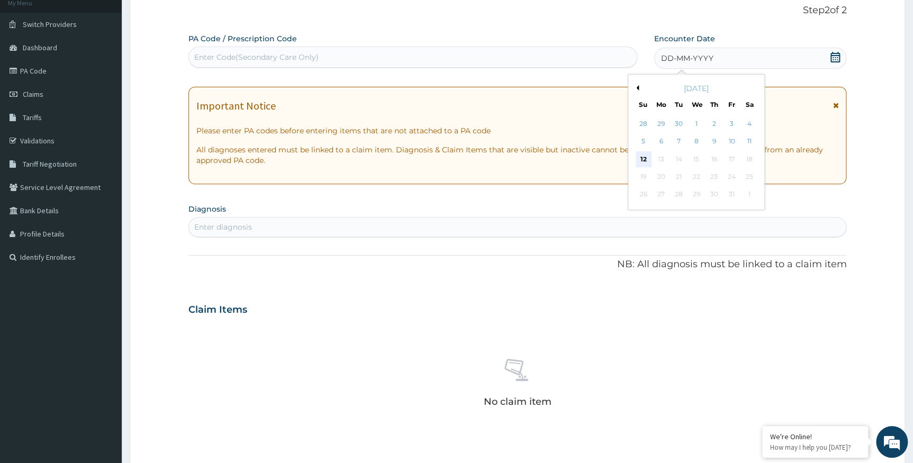
click at [638, 157] on div "12" at bounding box center [643, 159] width 16 height 16
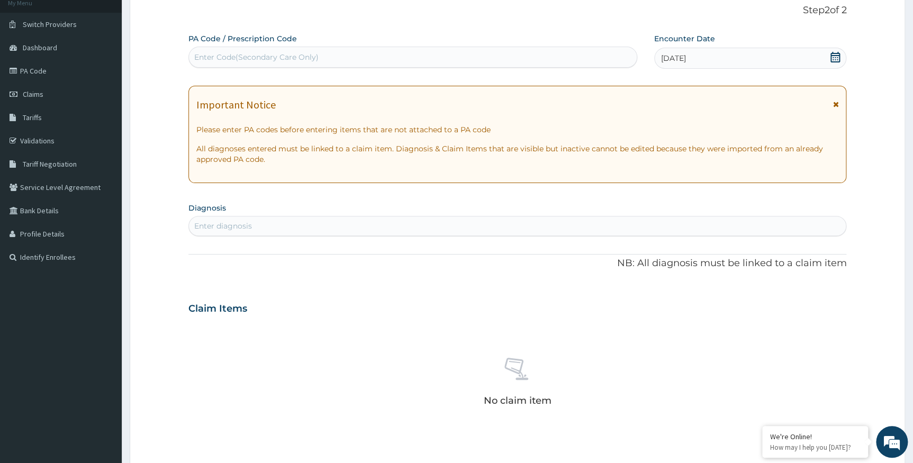
click at [446, 61] on div "Enter Code(Secondary Care Only)" at bounding box center [413, 57] width 448 height 17
paste input "PA/027E3D"
type input "PA/027E3D"
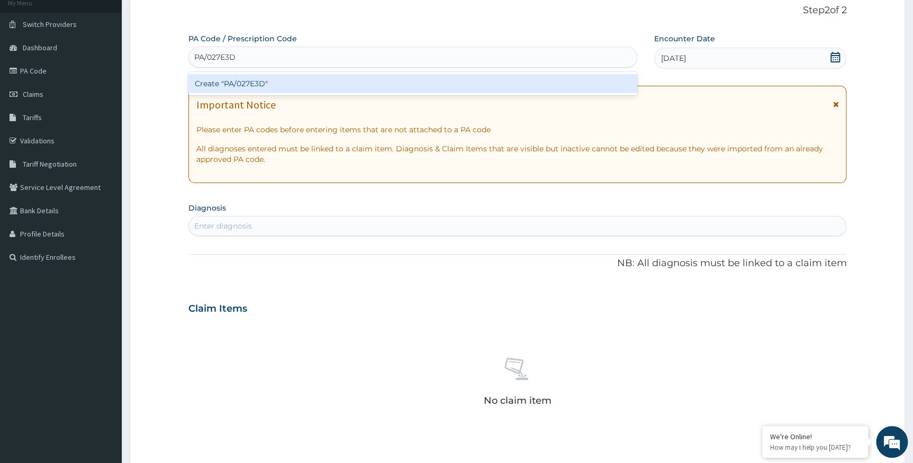
click at [395, 87] on div "Create "PA/027E3D"" at bounding box center [412, 83] width 449 height 19
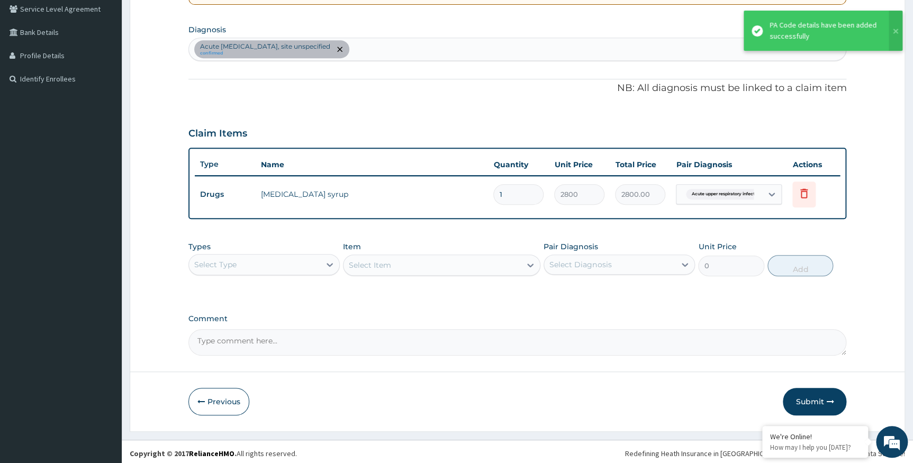
scroll to position [249, 0]
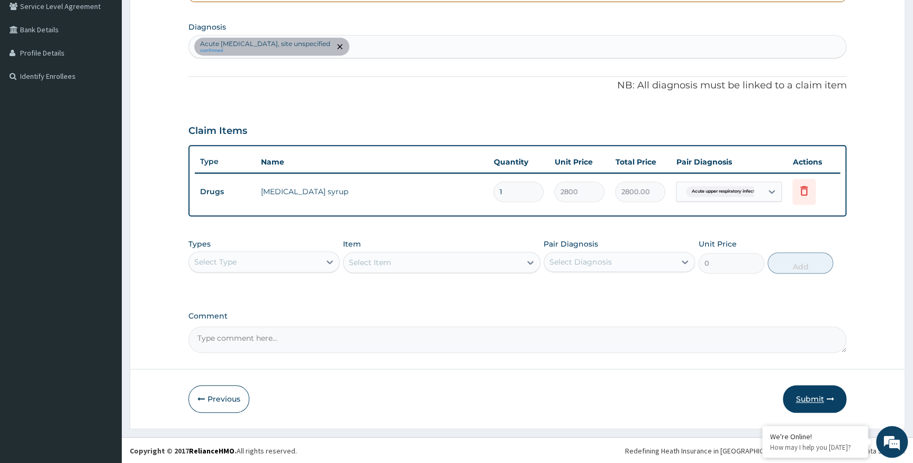
click at [805, 398] on button "Submit" at bounding box center [815, 399] width 64 height 28
